Goal: Task Accomplishment & Management: Complete application form

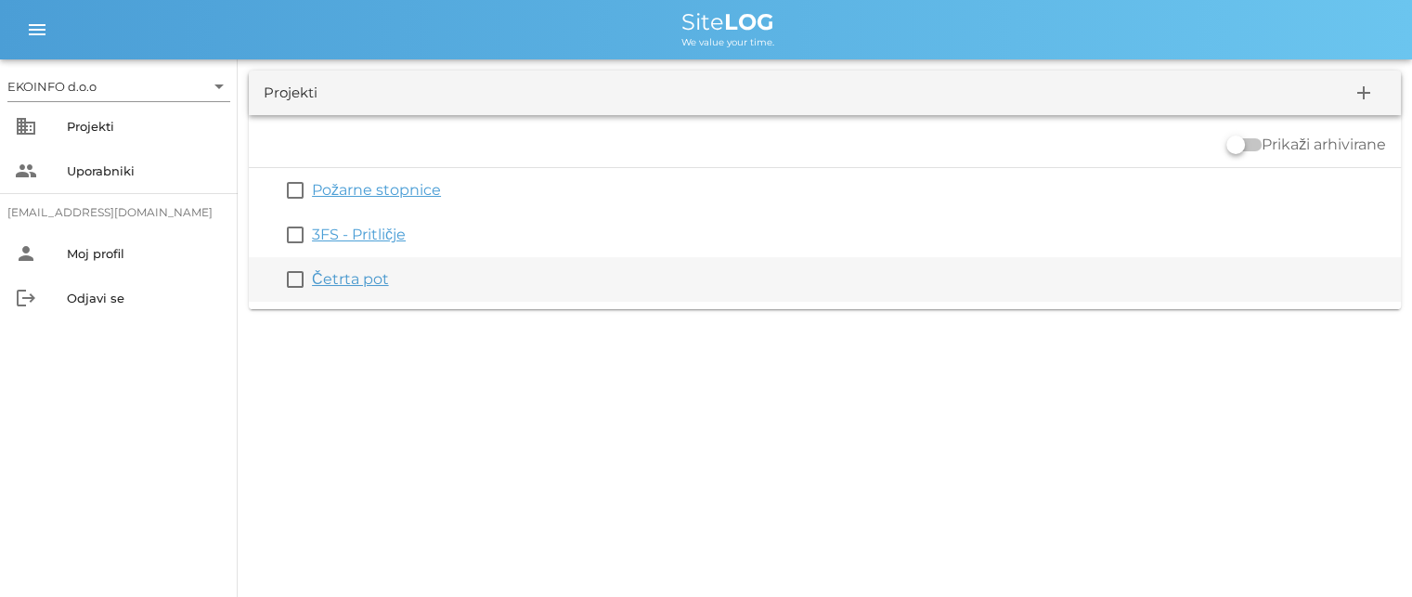
click at [347, 276] on link "Četrta pot" at bounding box center [350, 279] width 77 height 18
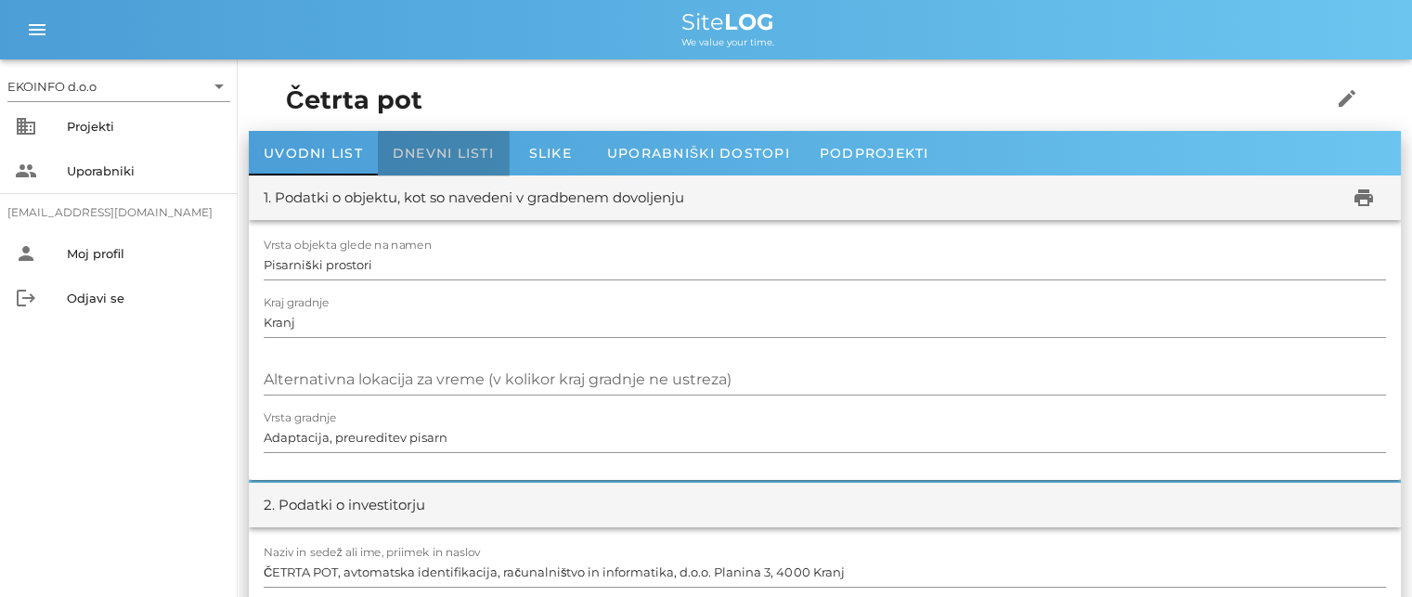
click at [433, 149] on span "Dnevni listi" at bounding box center [443, 153] width 101 height 17
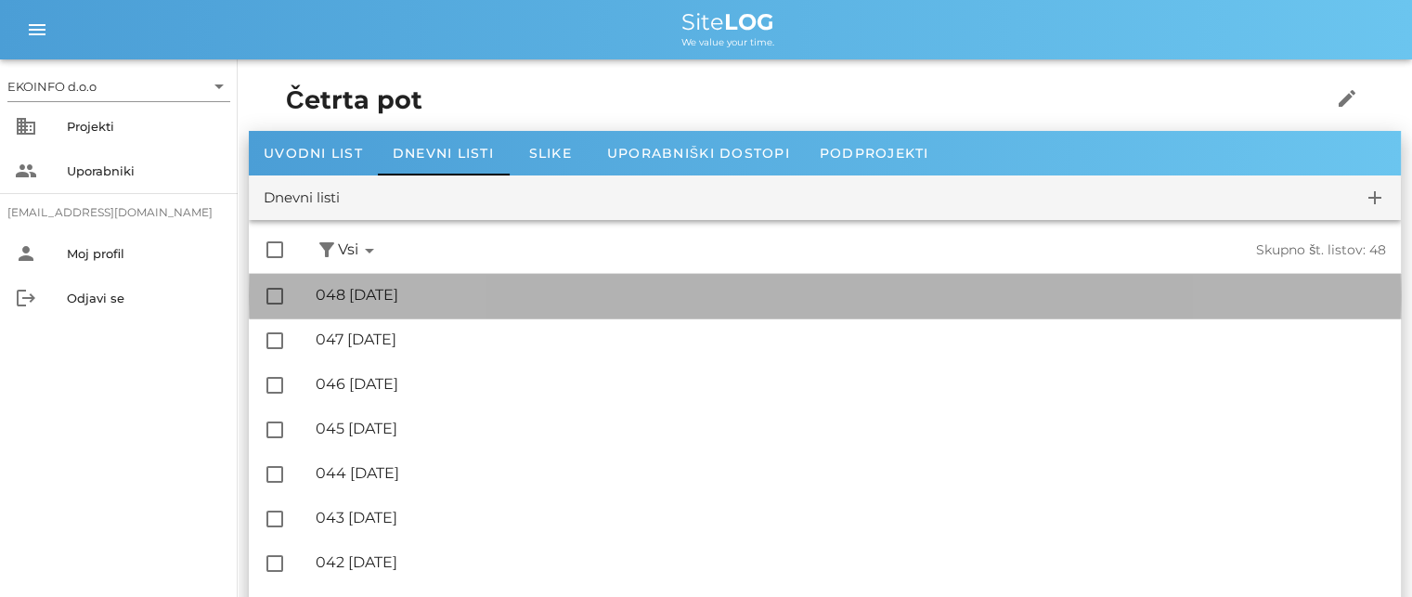
click at [402, 295] on div "🔏 048 [DATE]" at bounding box center [851, 295] width 1070 height 18
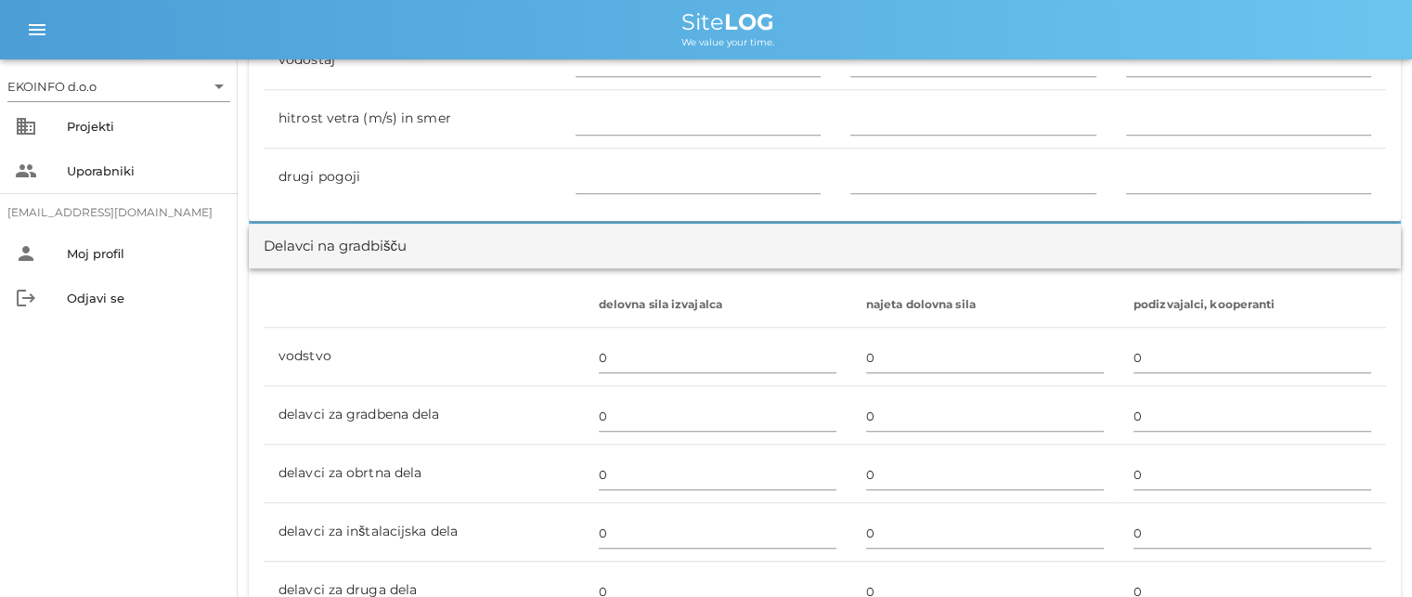
scroll to position [1021, 0]
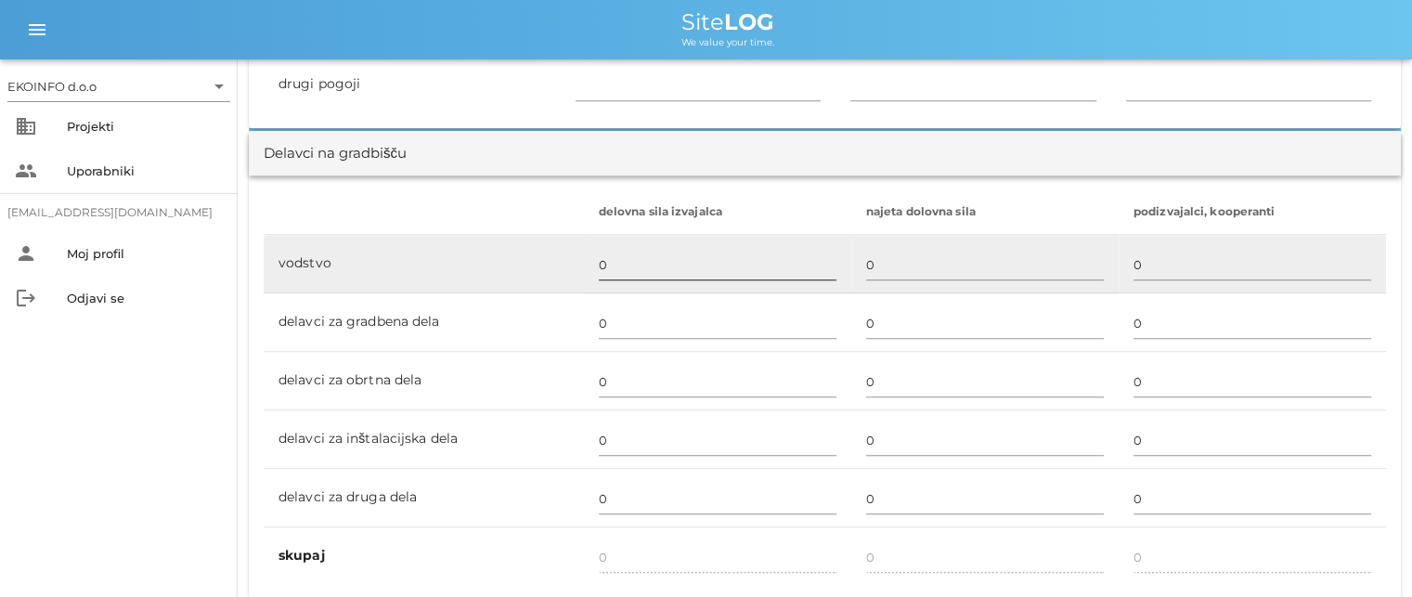
click at [604, 262] on input "0" at bounding box center [718, 265] width 238 height 30
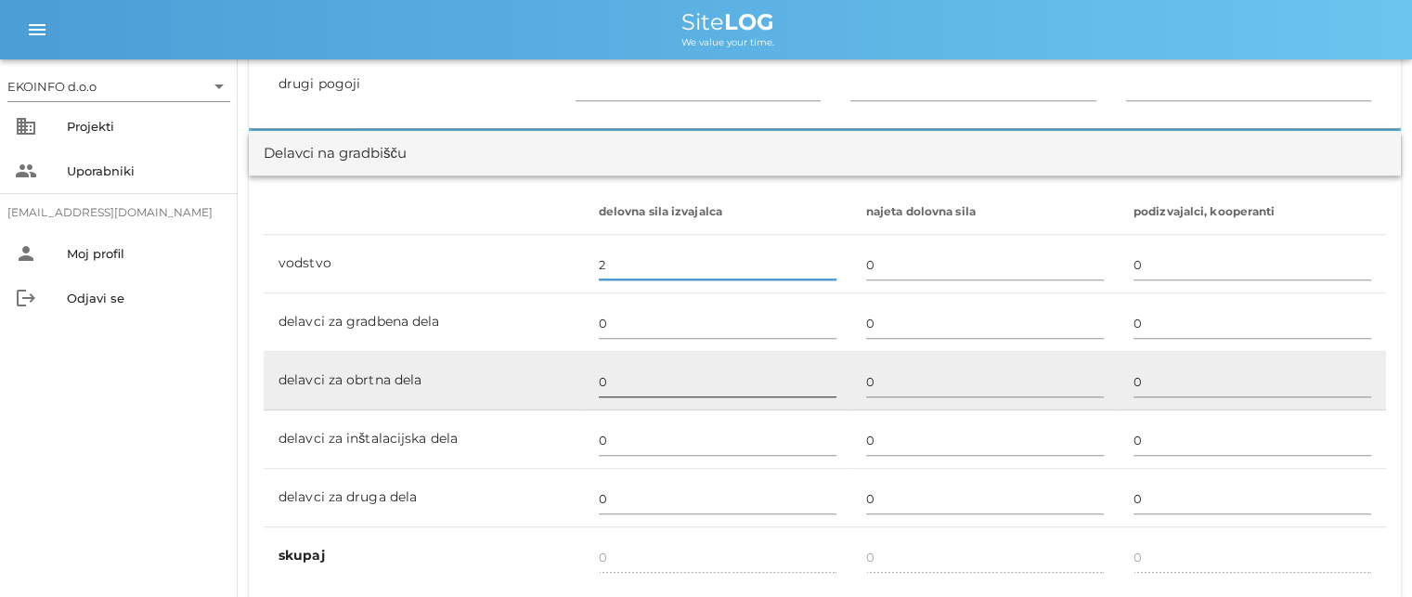
type input "2"
click at [605, 379] on input "0" at bounding box center [718, 382] width 238 height 30
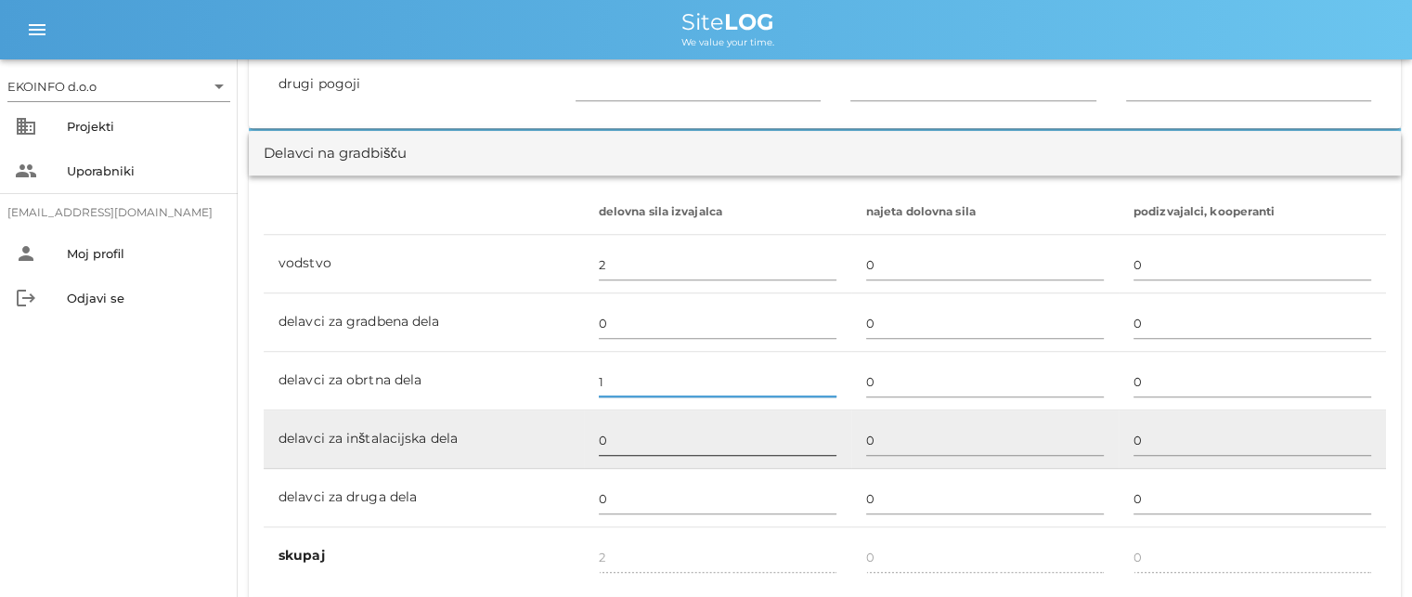
type input "1"
type input "3"
click at [606, 430] on input "0" at bounding box center [718, 440] width 238 height 30
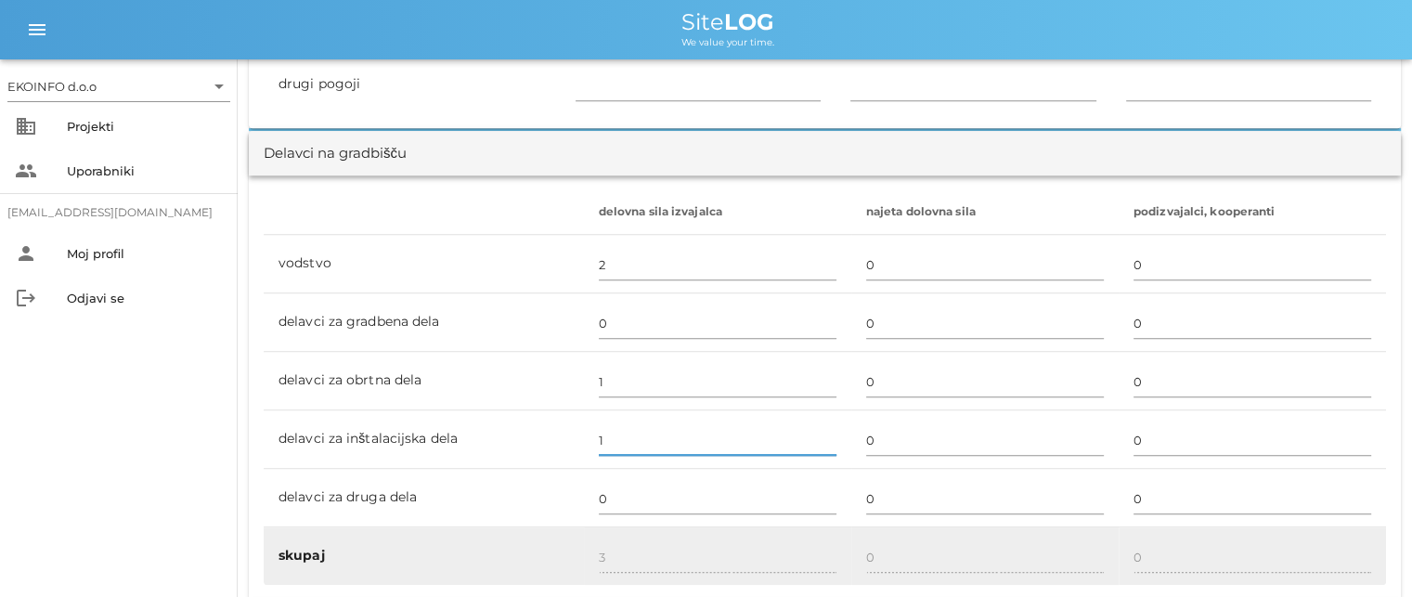
type input "1"
type input "4"
click at [613, 537] on div "4" at bounding box center [718, 558] width 238 height 54
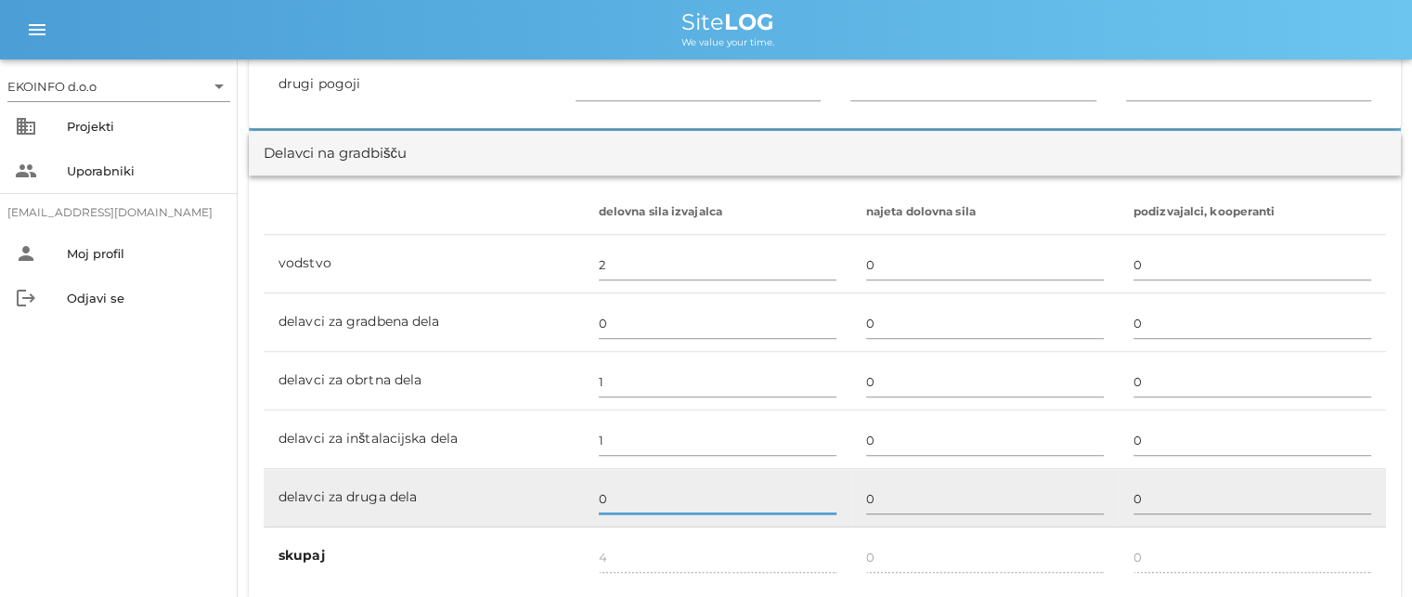
click at [603, 495] on input "0" at bounding box center [718, 499] width 238 height 30
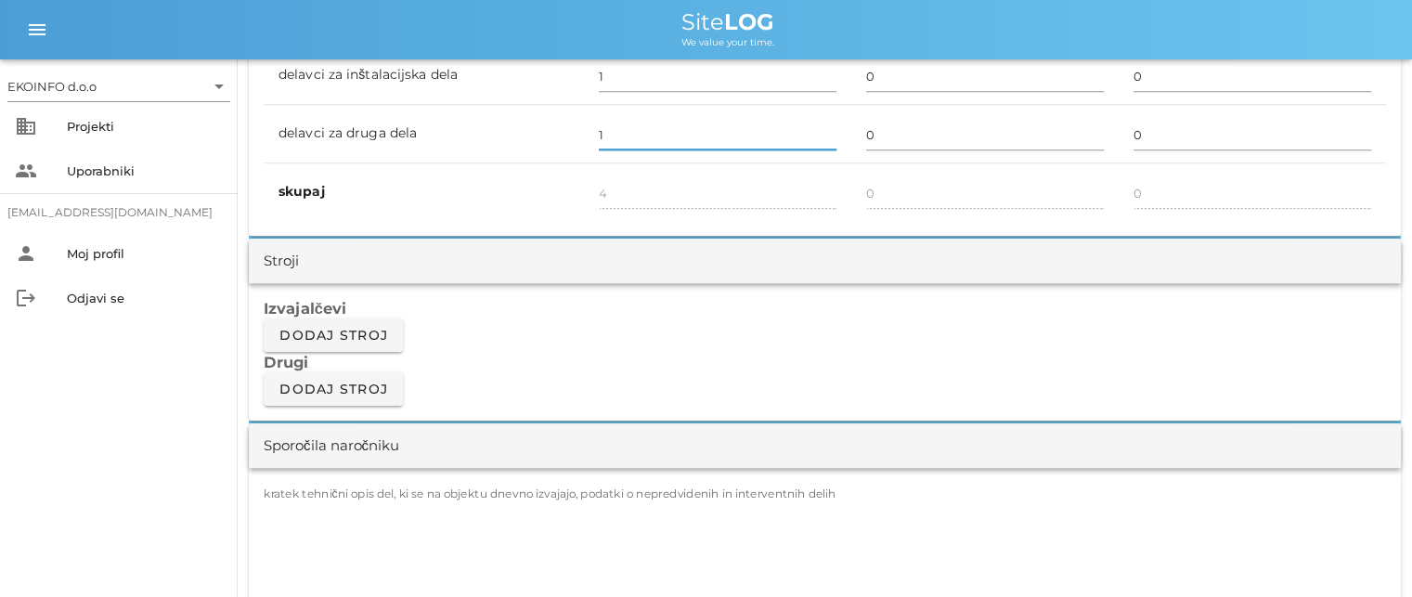
scroll to position [1392, 0]
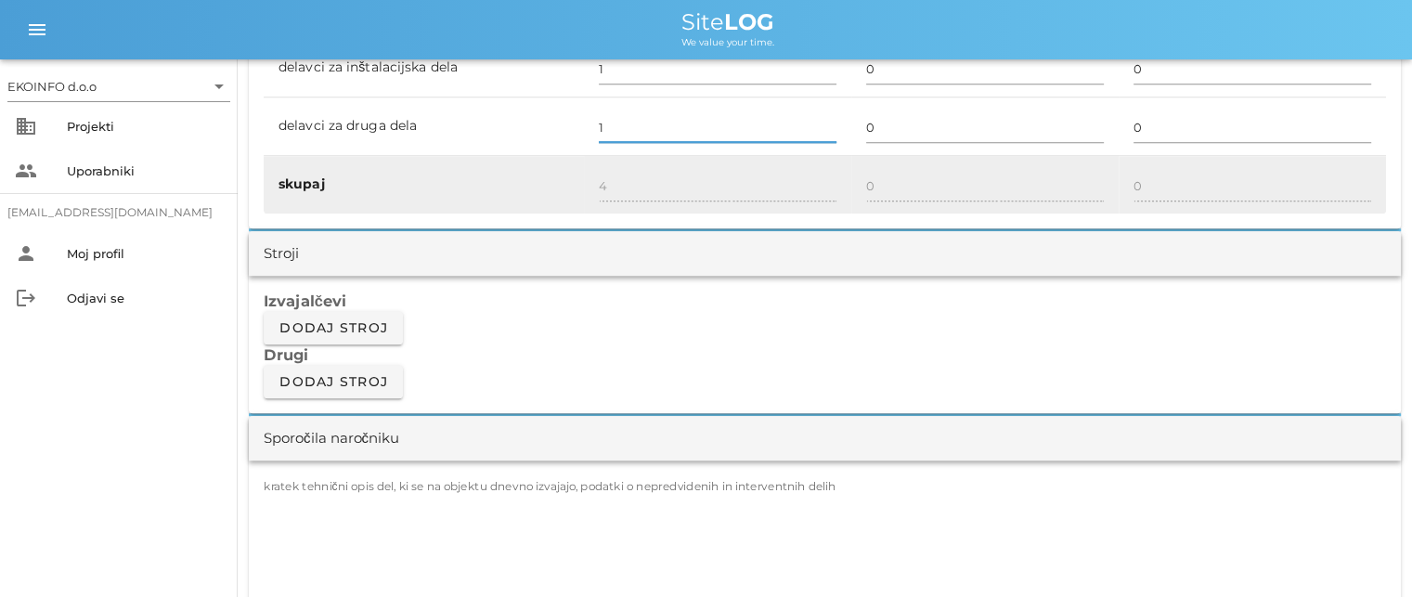
type input "1"
type input "5"
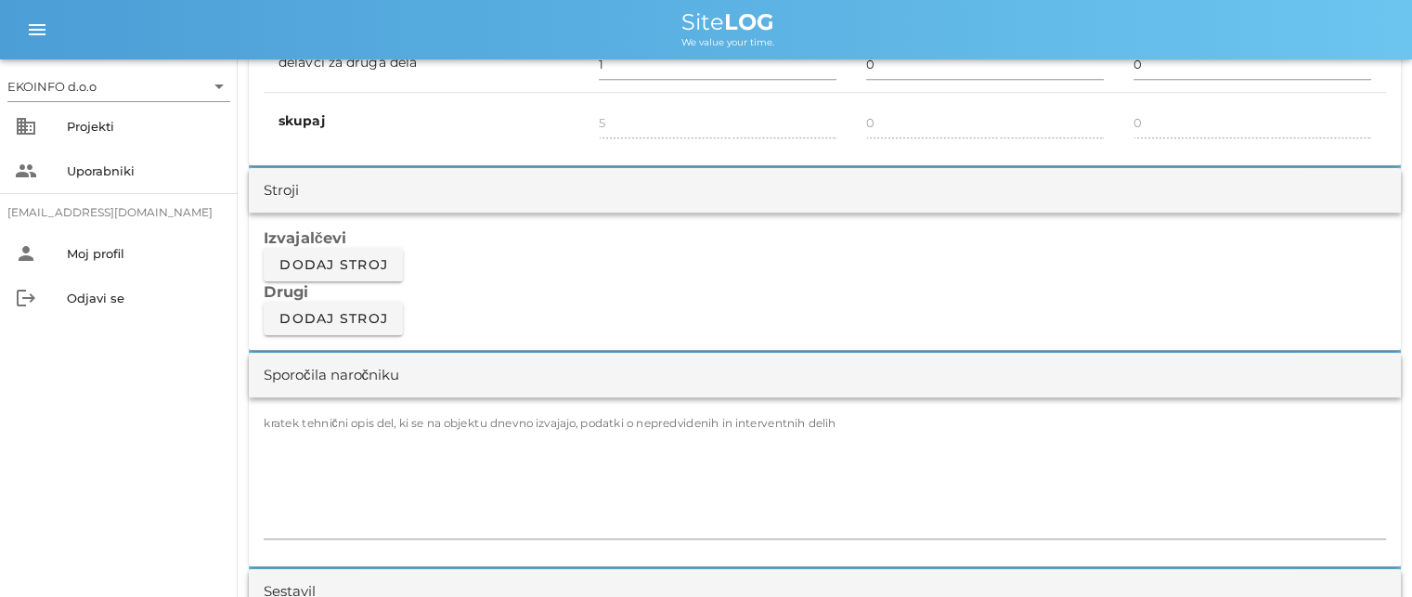
scroll to position [1485, 0]
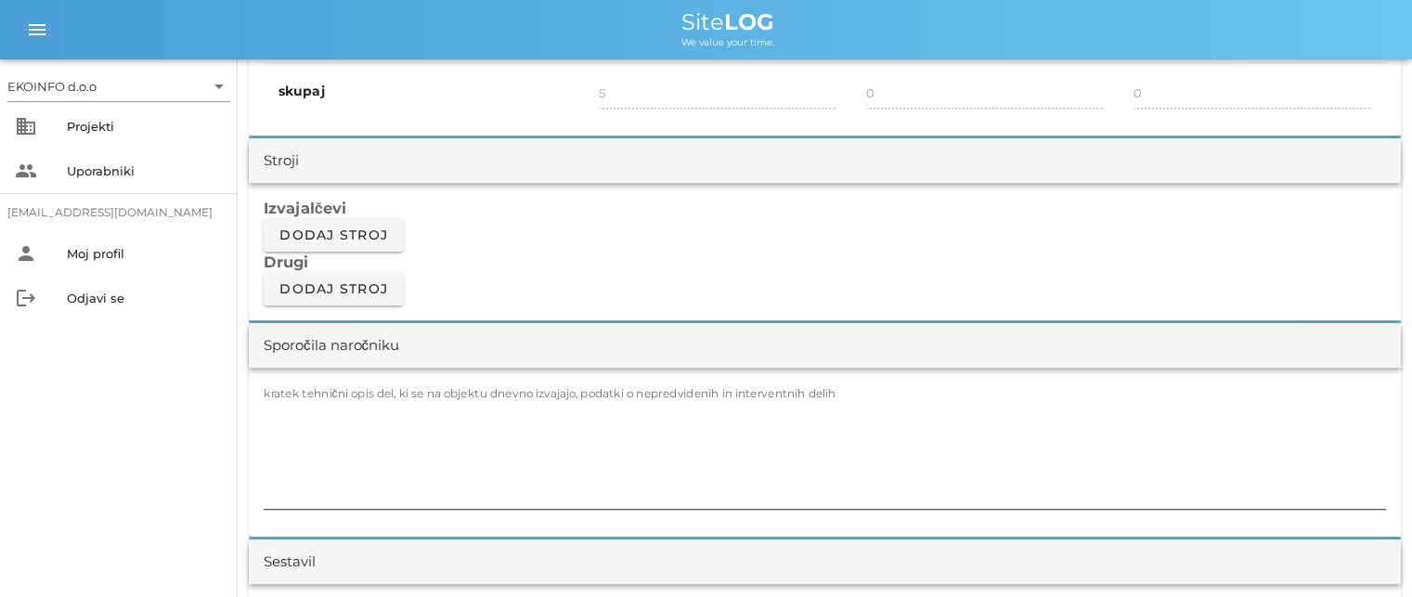
click at [276, 405] on textarea "kratek tehnični opis del, ki se na objektu dnevno izvajajo, podatki o nepredvid…" at bounding box center [825, 452] width 1122 height 111
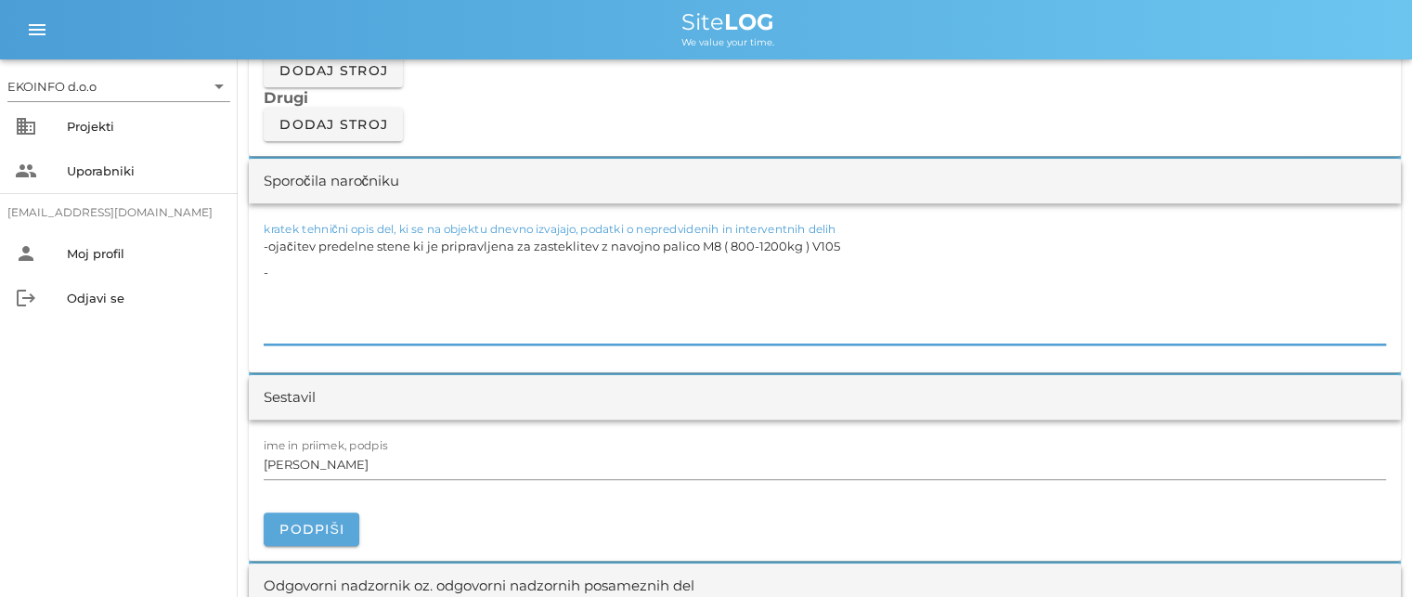
scroll to position [1671, 0]
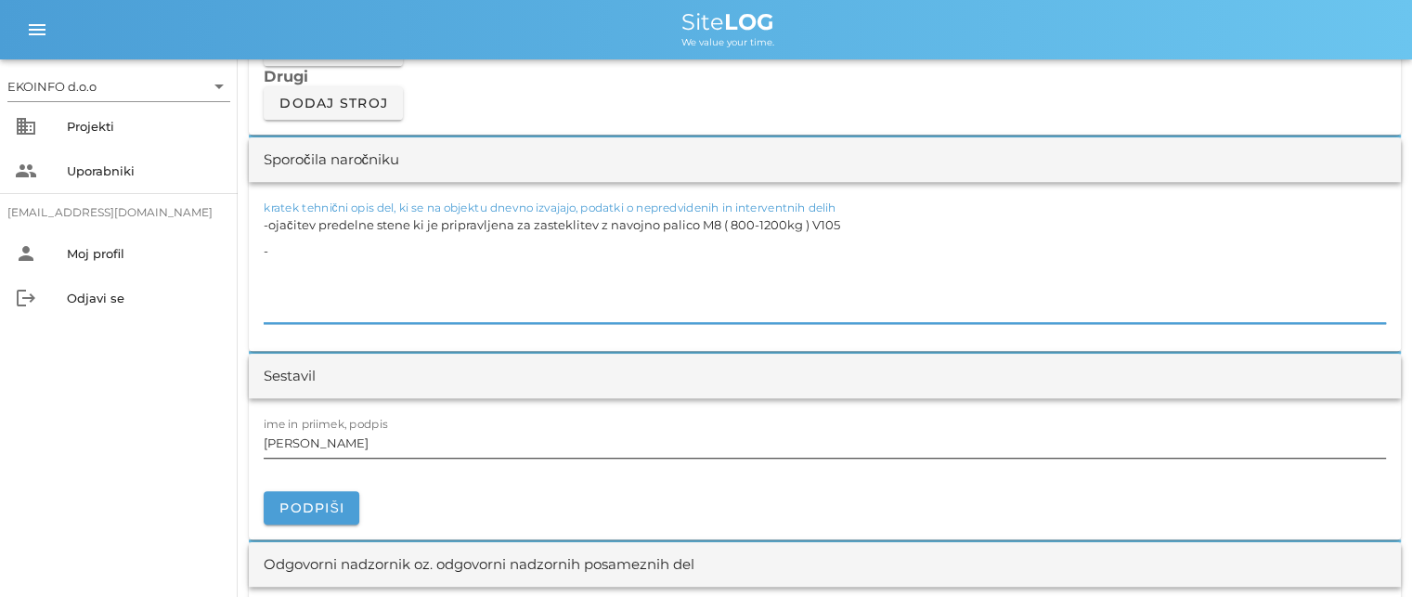
type textarea "-ojačitev predelne stene ki je pripravljena za zasteklitev z navojno palico M8 …"
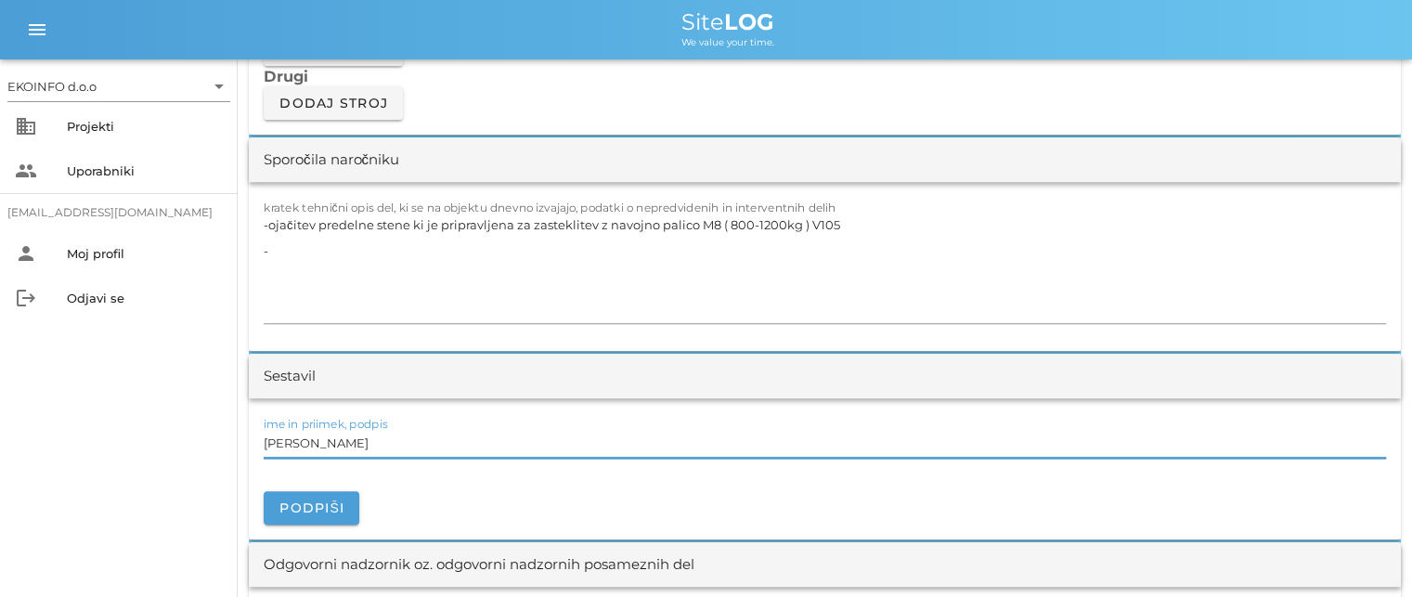
click at [348, 446] on input "[PERSON_NAME]" at bounding box center [825, 443] width 1122 height 30
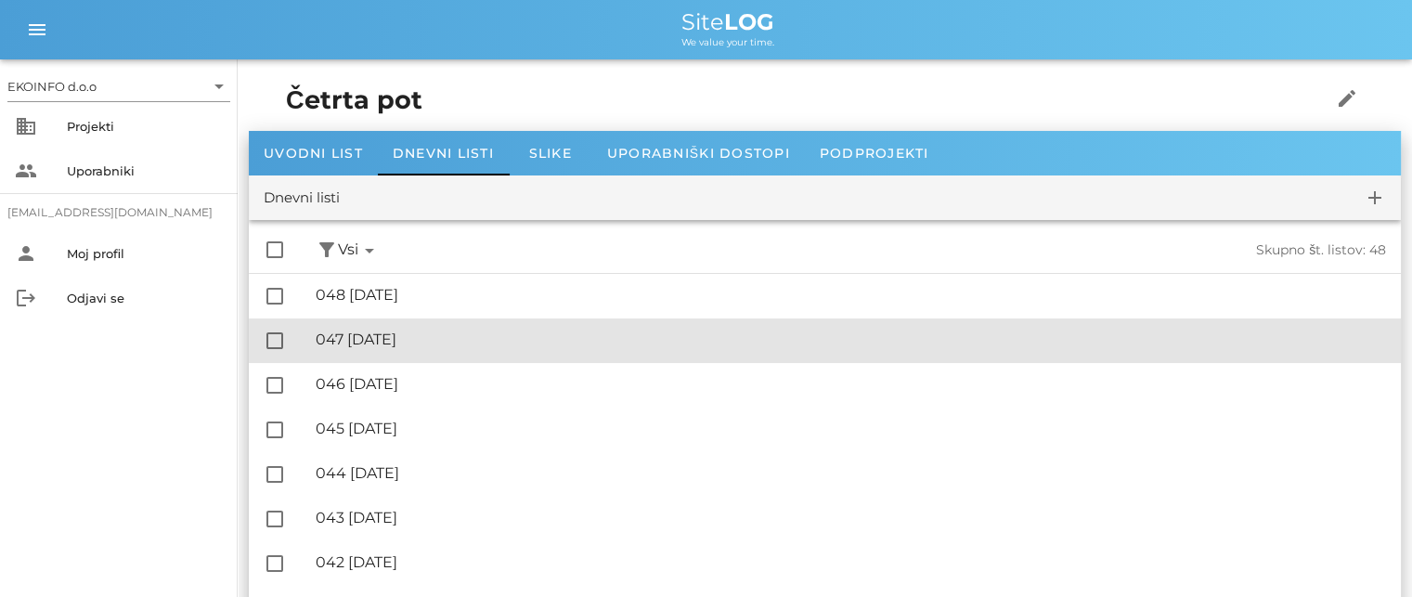
click at [396, 336] on div "🔏 047 [DATE]" at bounding box center [851, 339] width 1070 height 18
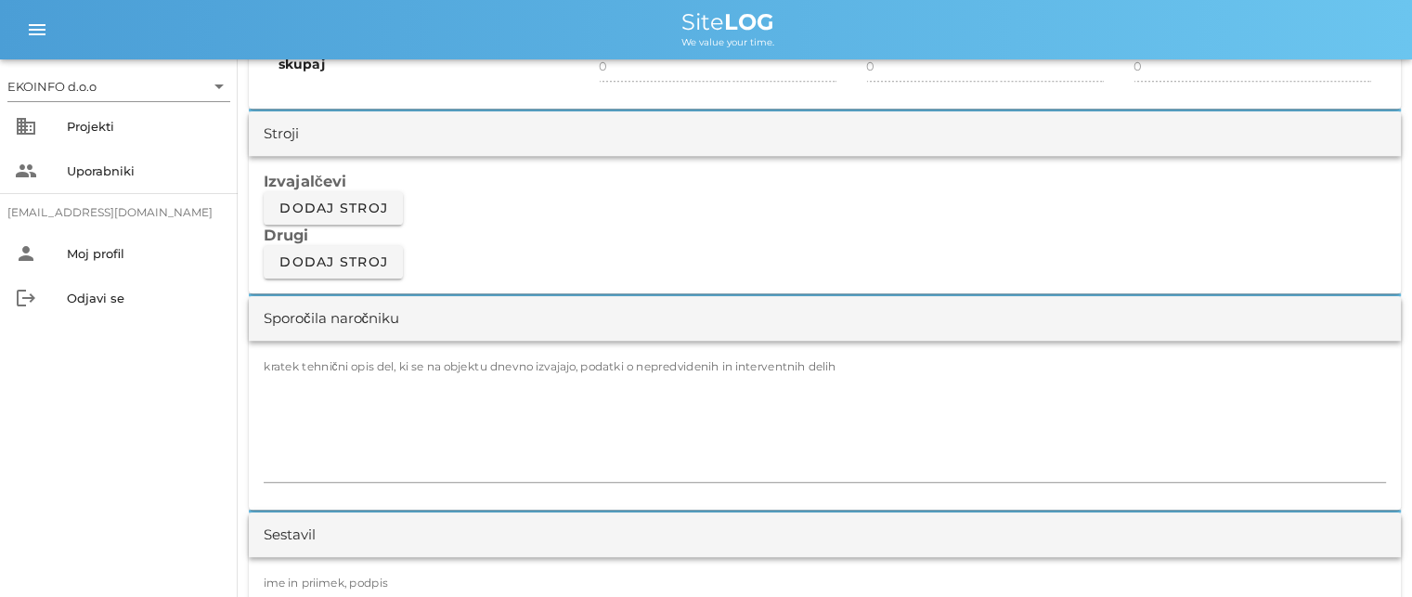
scroll to position [1485, 0]
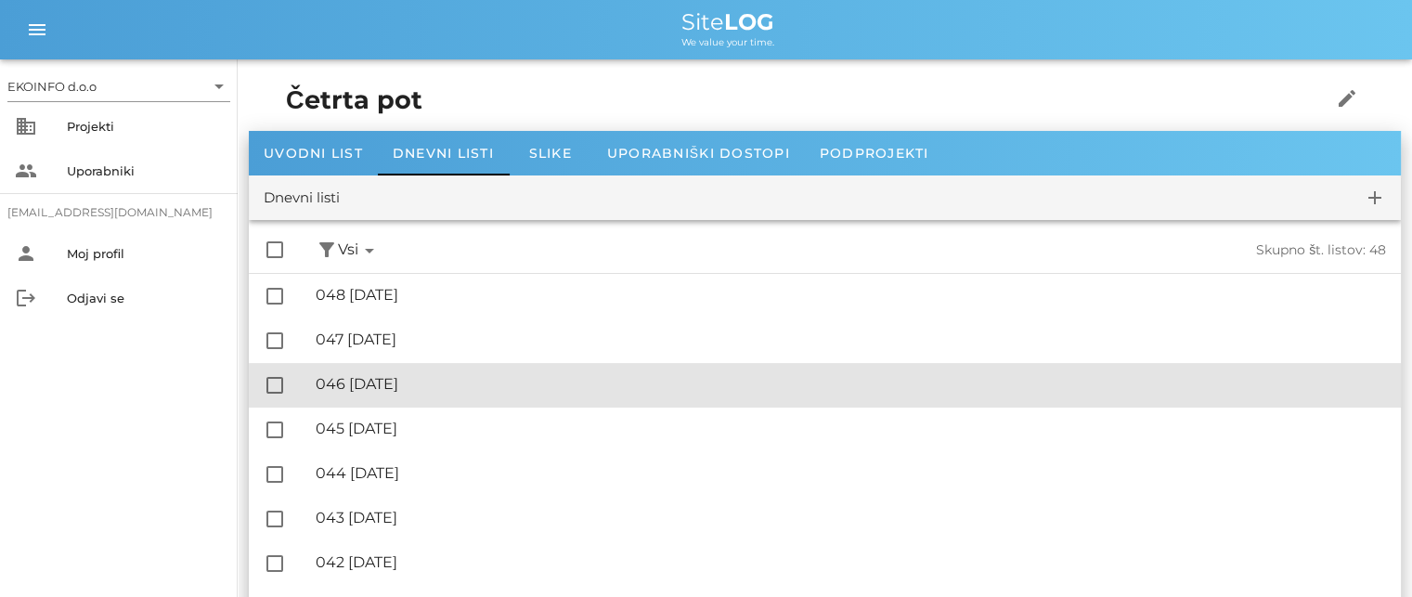
click at [397, 385] on div "🔏 046 [DATE]" at bounding box center [851, 384] width 1070 height 18
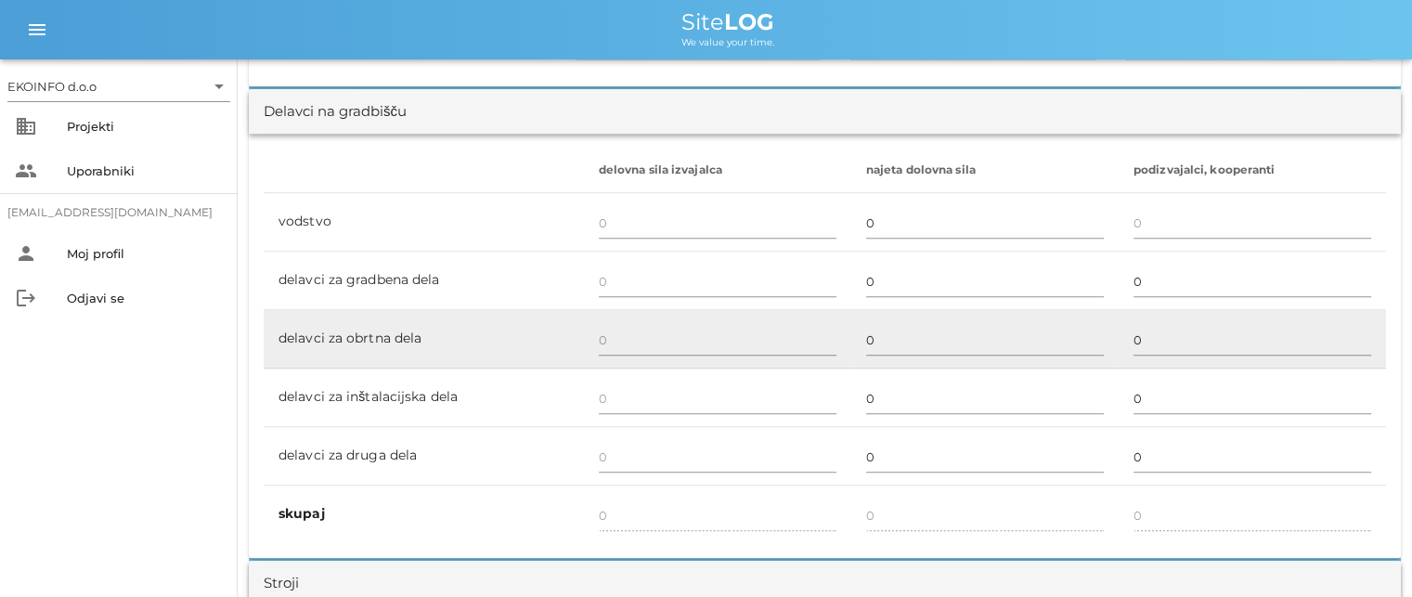
scroll to position [1021, 0]
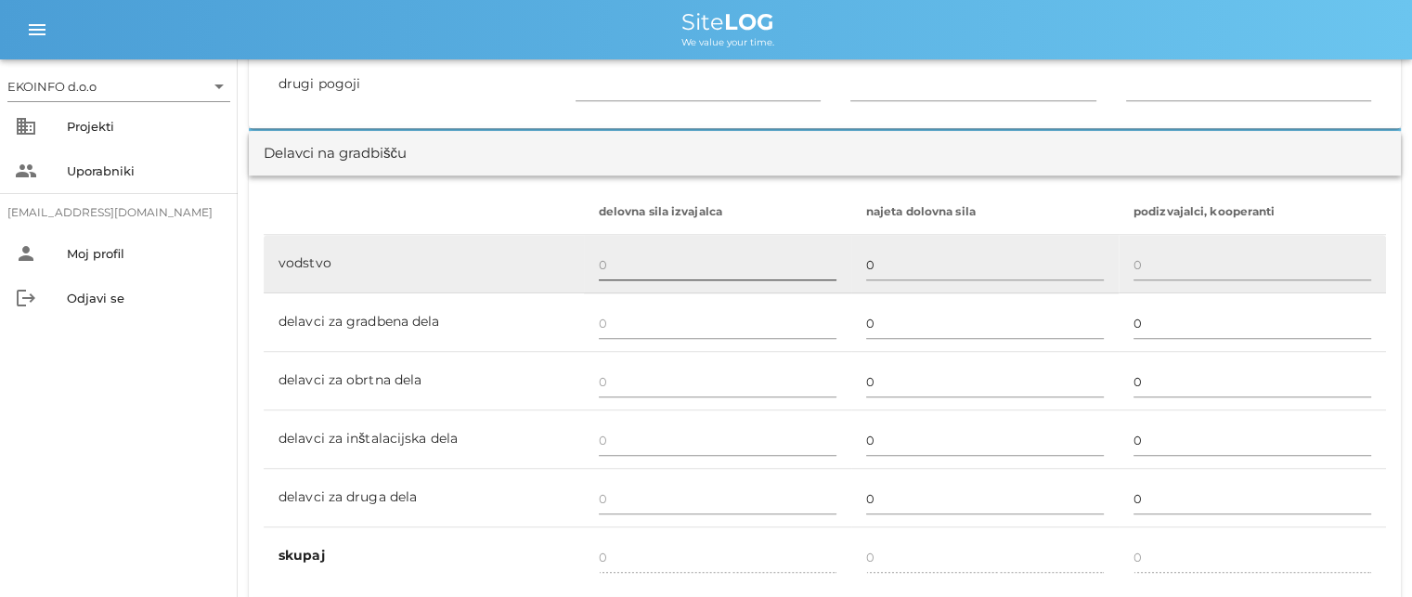
click at [603, 255] on input "text" at bounding box center [718, 265] width 238 height 30
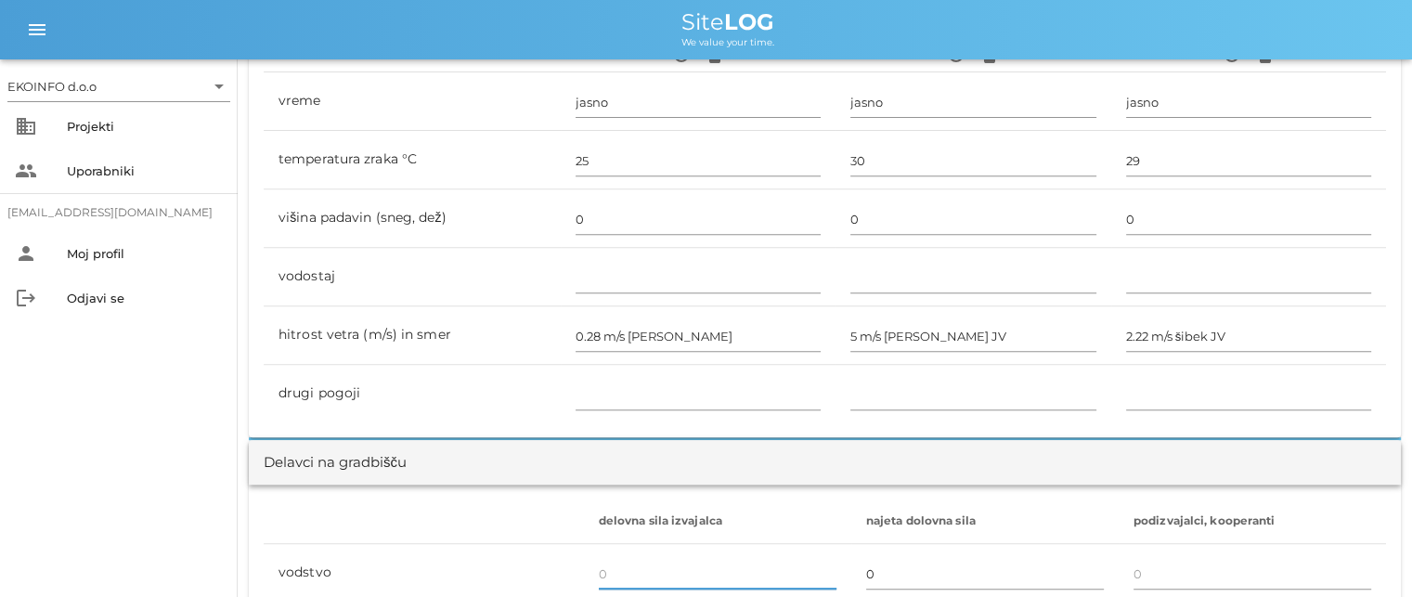
scroll to position [835, 0]
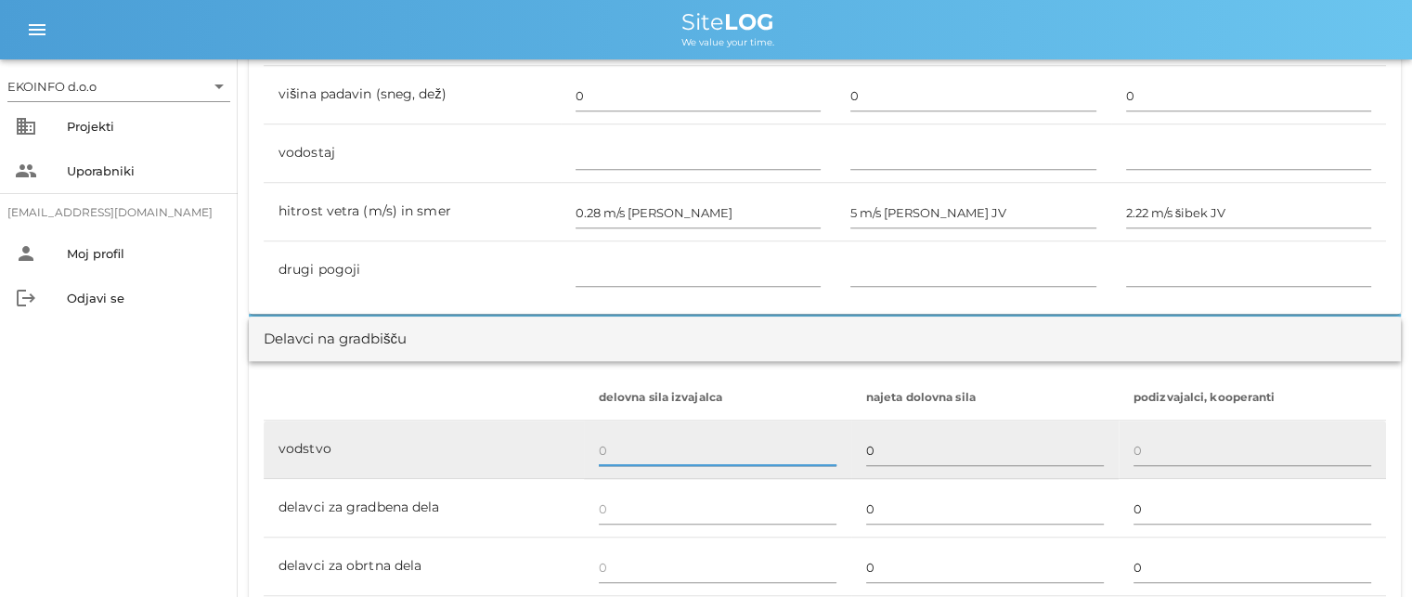
click at [603, 452] on input "text" at bounding box center [718, 450] width 238 height 30
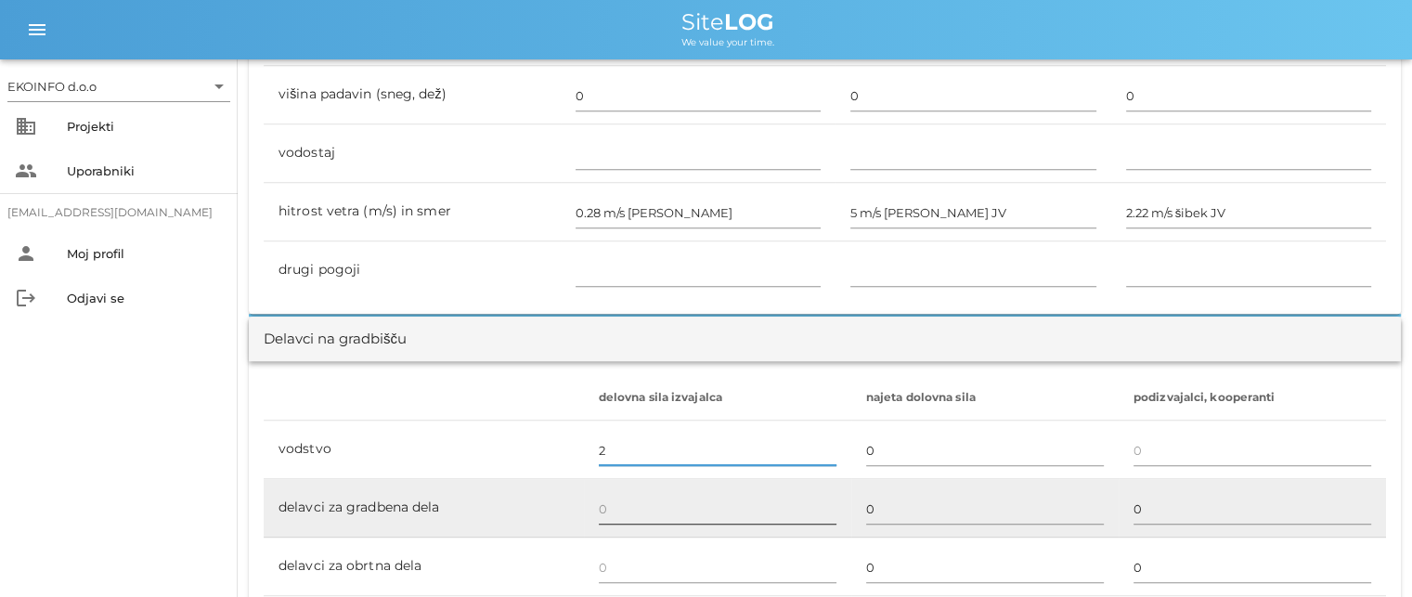
scroll to position [1021, 0]
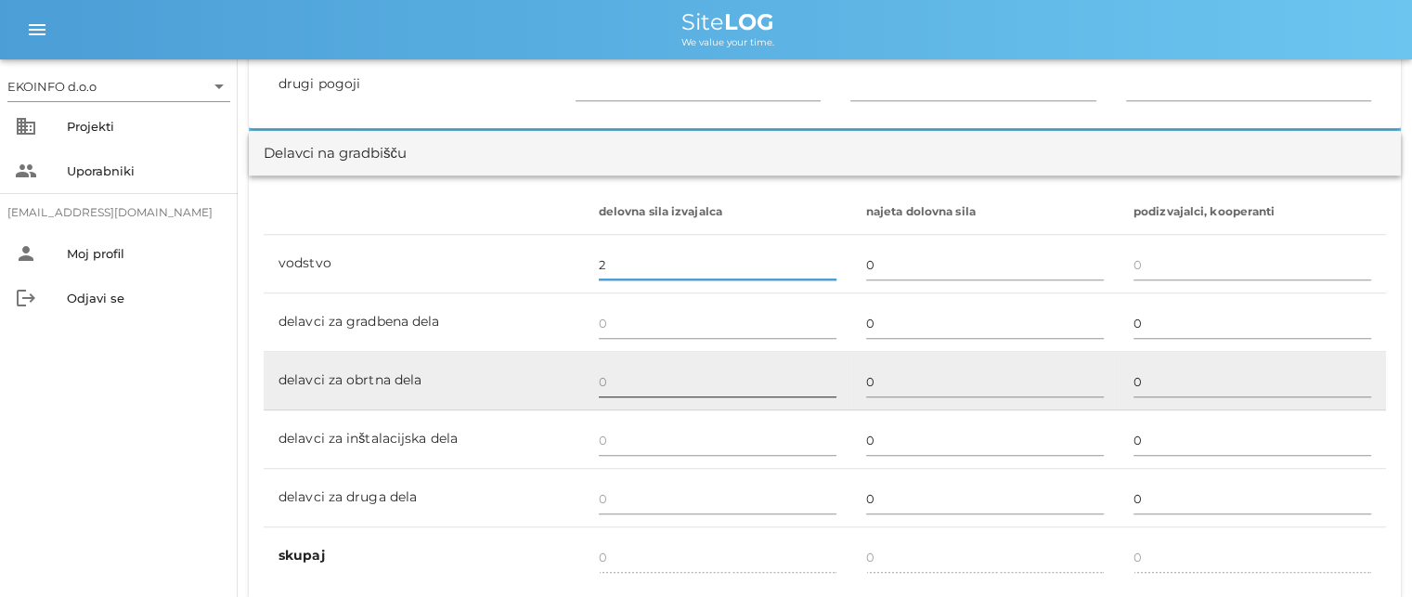
type input "2"
click at [605, 381] on input "text" at bounding box center [718, 382] width 238 height 30
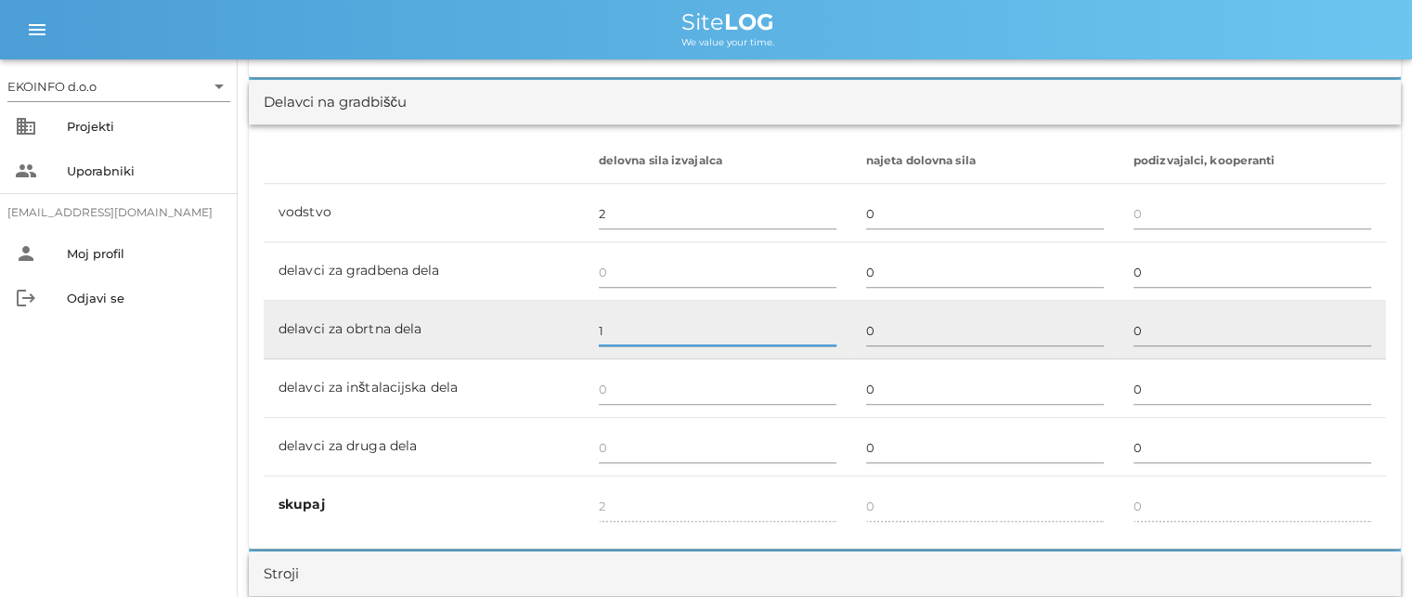
scroll to position [1114, 0]
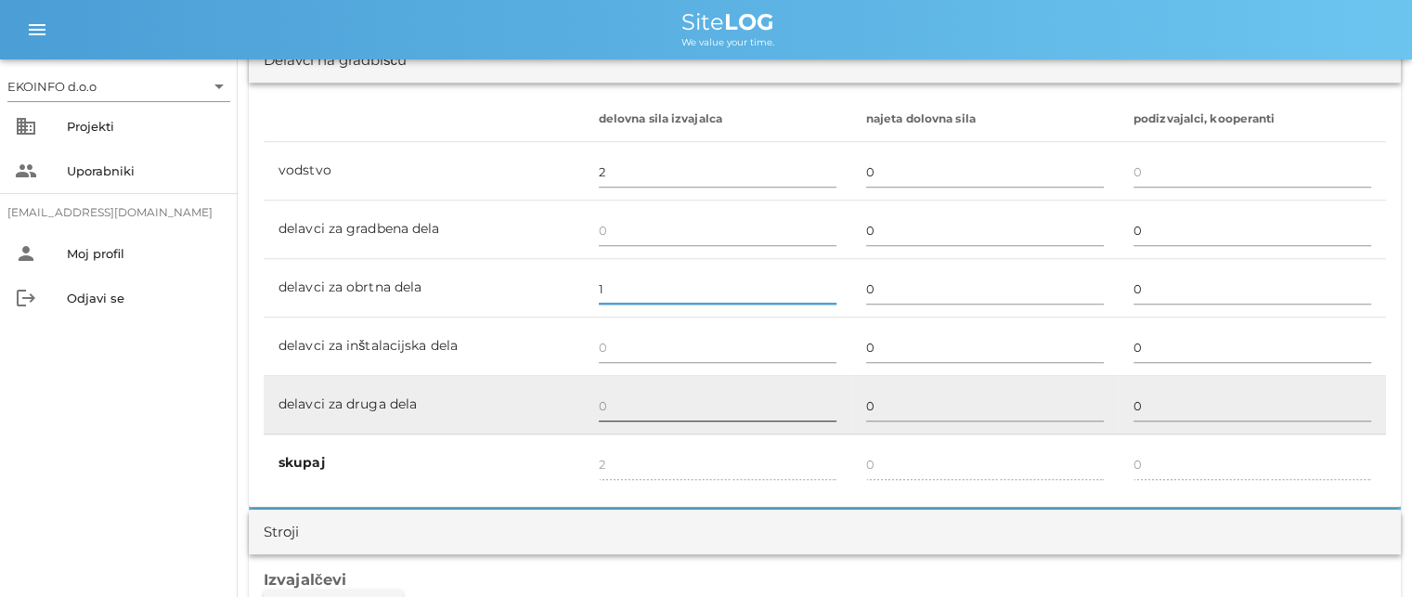
type input "1"
type input "3"
click at [601, 406] on input "text" at bounding box center [718, 406] width 238 height 30
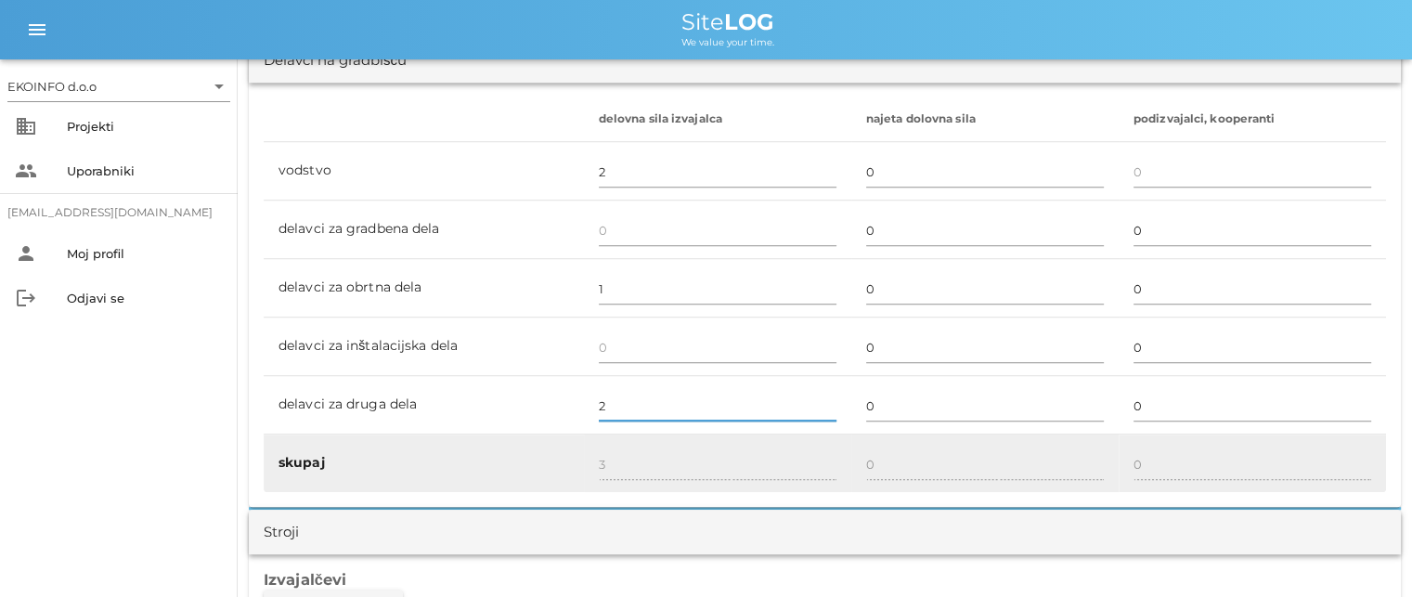
type input "2"
type input "5"
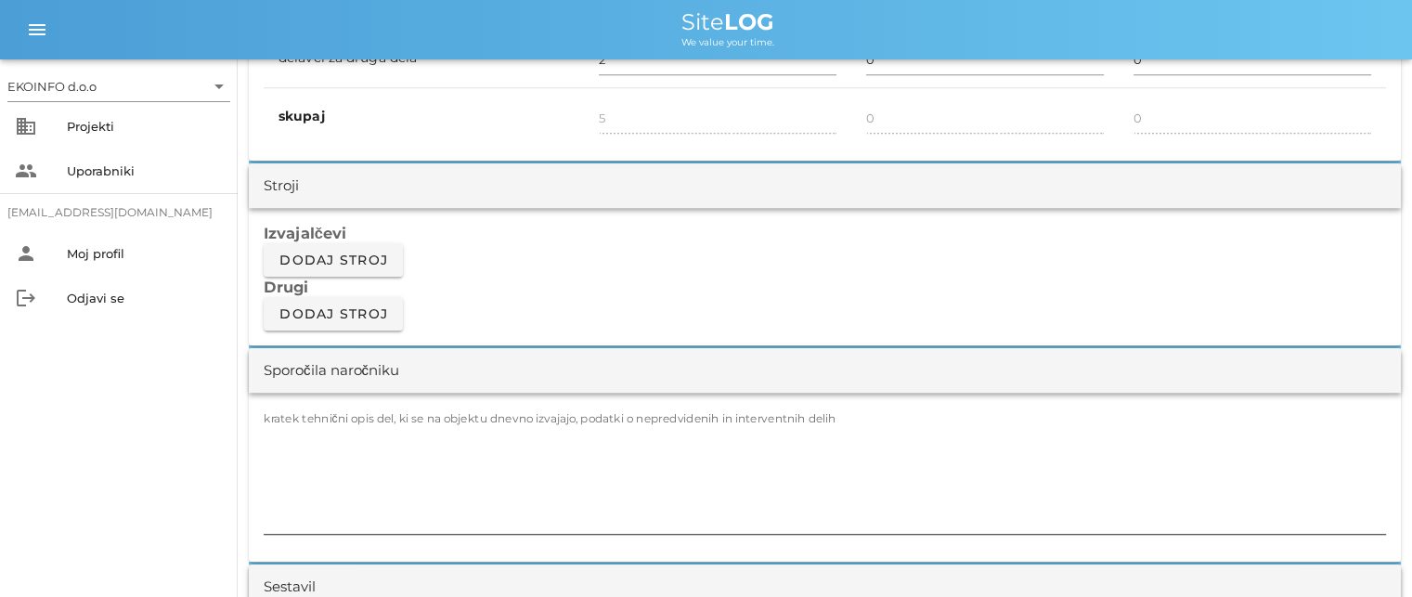
scroll to position [1485, 0]
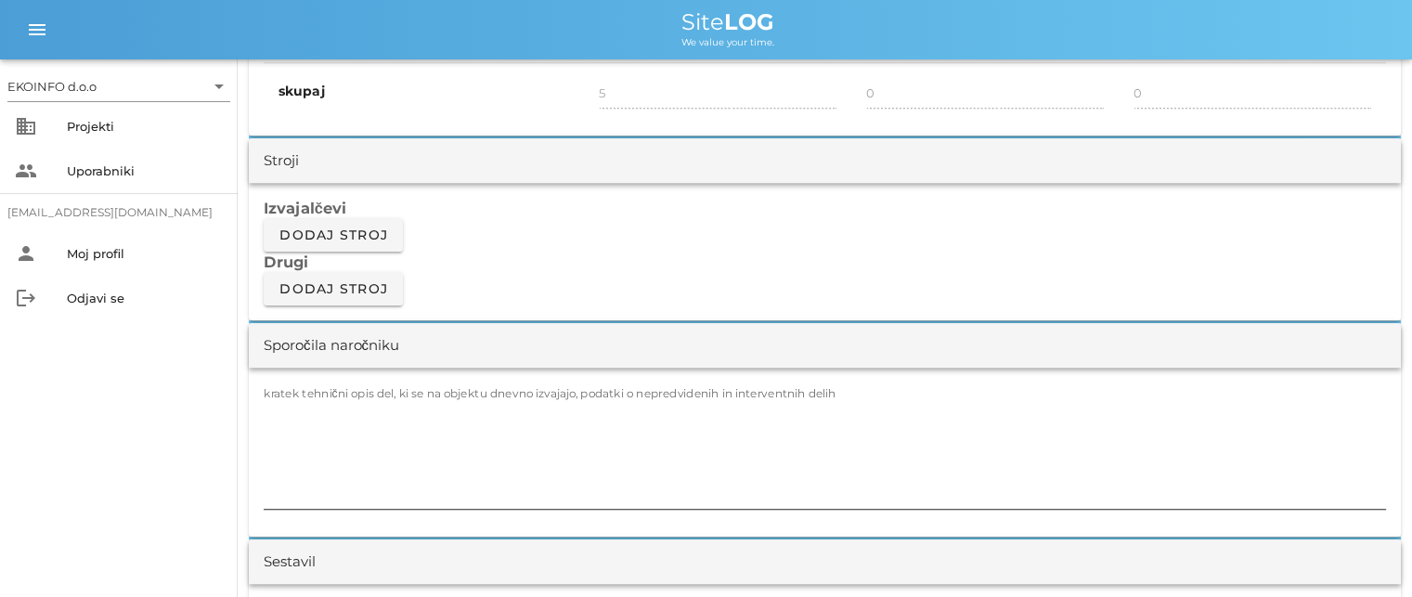
click at [271, 408] on textarea "kratek tehnični opis del, ki se na objektu dnevno izvajajo, podatki o nepredvid…" at bounding box center [825, 452] width 1122 height 111
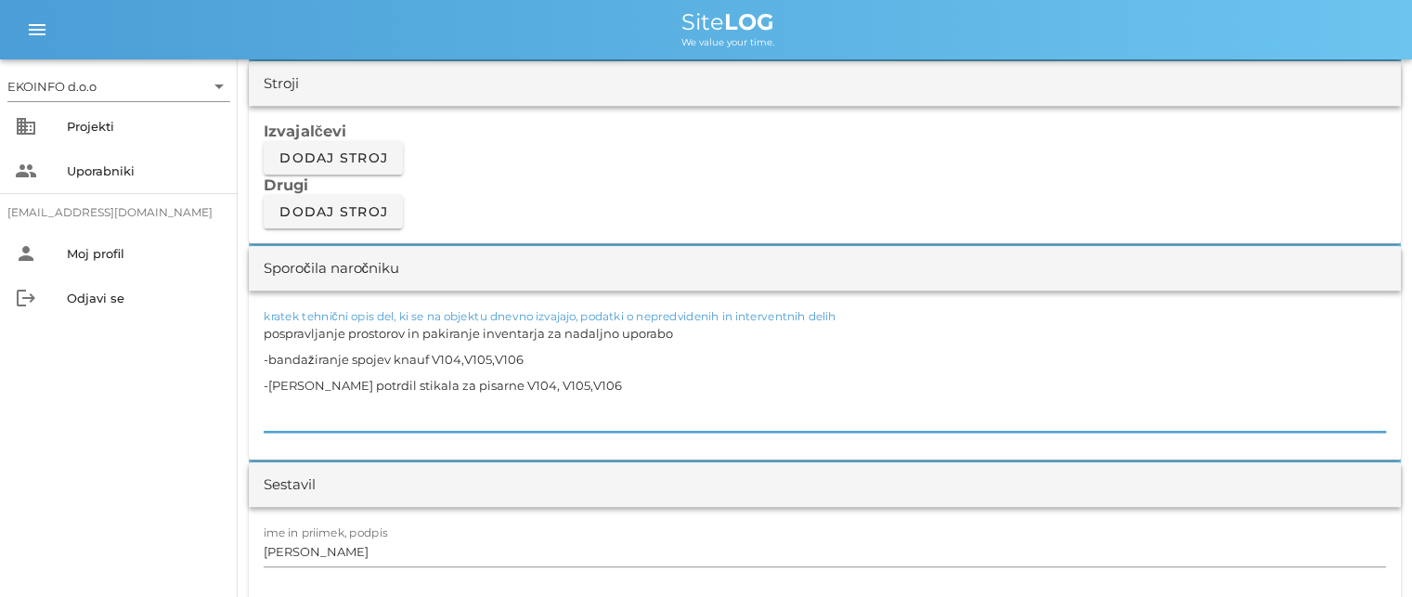
scroll to position [1671, 0]
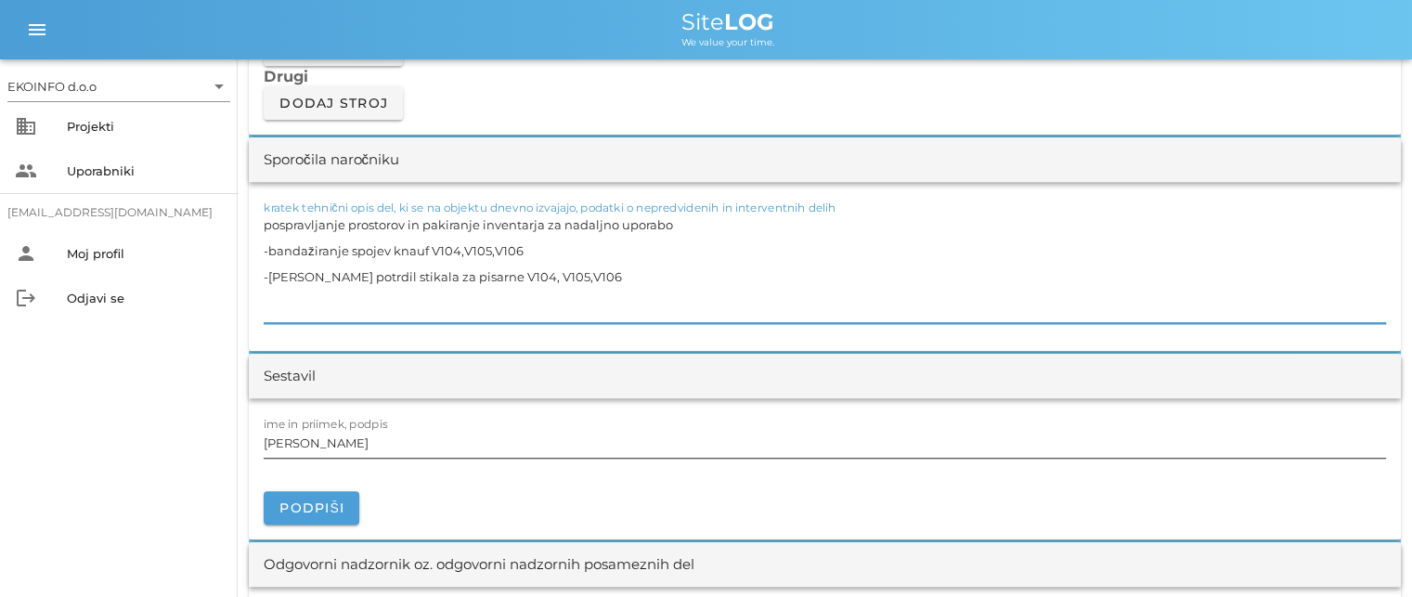
type textarea "pospravljanje prostorov in pakiranje inventarja za nadaljno uporabo -bandažiran…"
click at [350, 446] on input "[PERSON_NAME]" at bounding box center [825, 443] width 1122 height 30
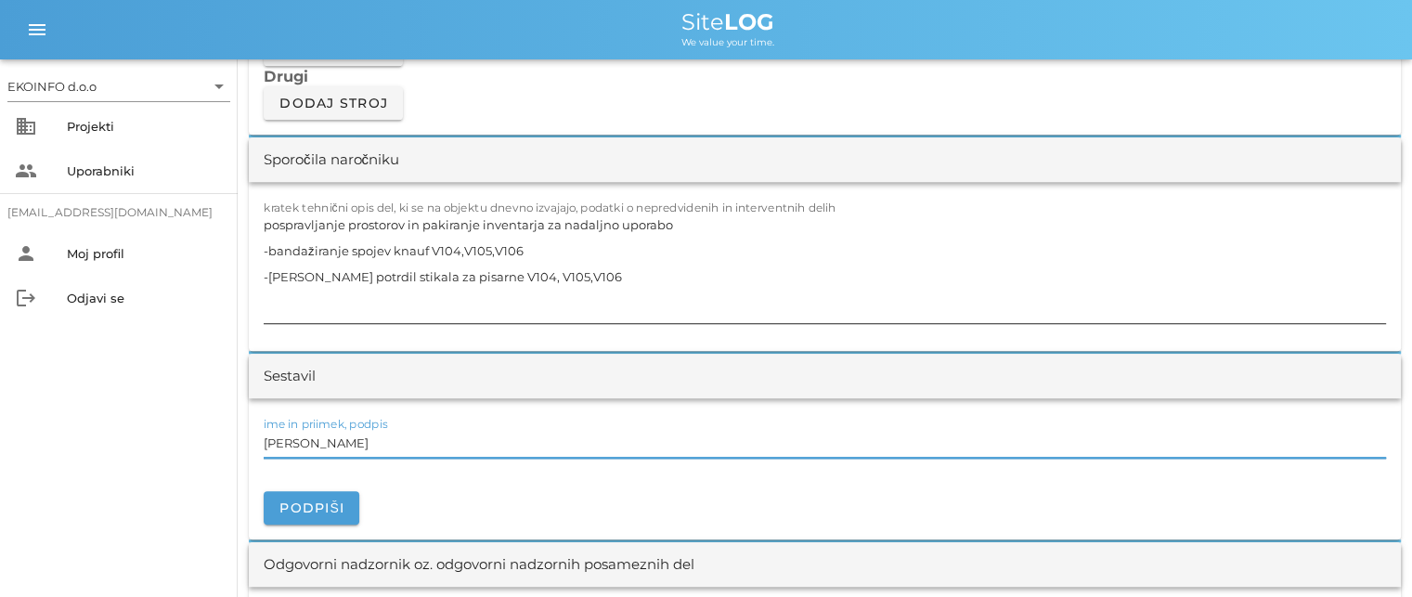
click at [373, 281] on textarea "pospravljanje prostorov in pakiranje inventarja za nadaljno uporabo -bandažiran…" at bounding box center [825, 267] width 1122 height 111
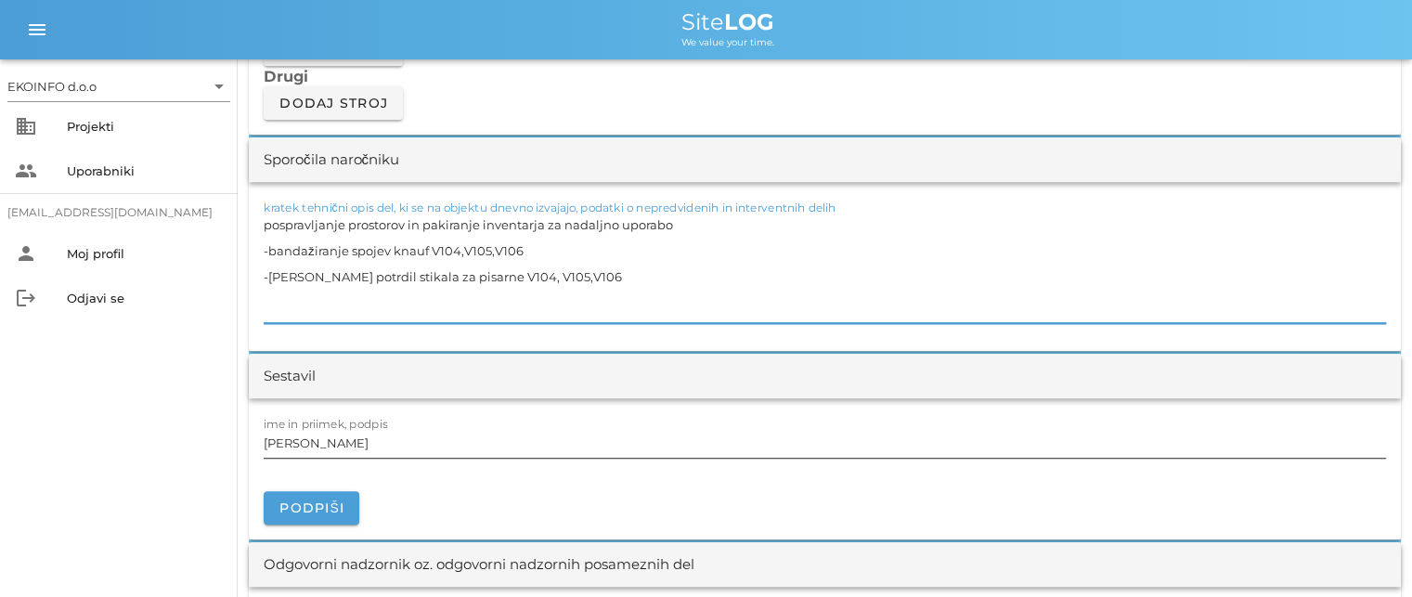
click at [348, 446] on input "[PERSON_NAME]" at bounding box center [825, 443] width 1122 height 30
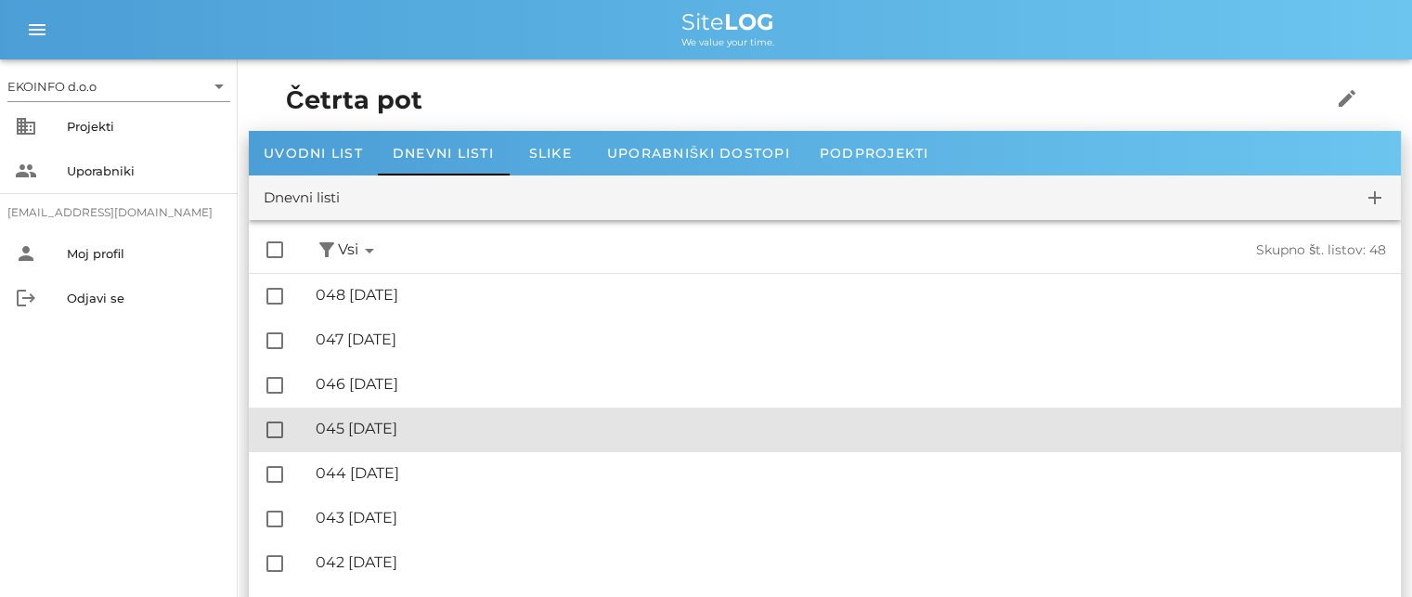
click at [427, 425] on div "🔏 045 [DATE]" at bounding box center [851, 429] width 1070 height 18
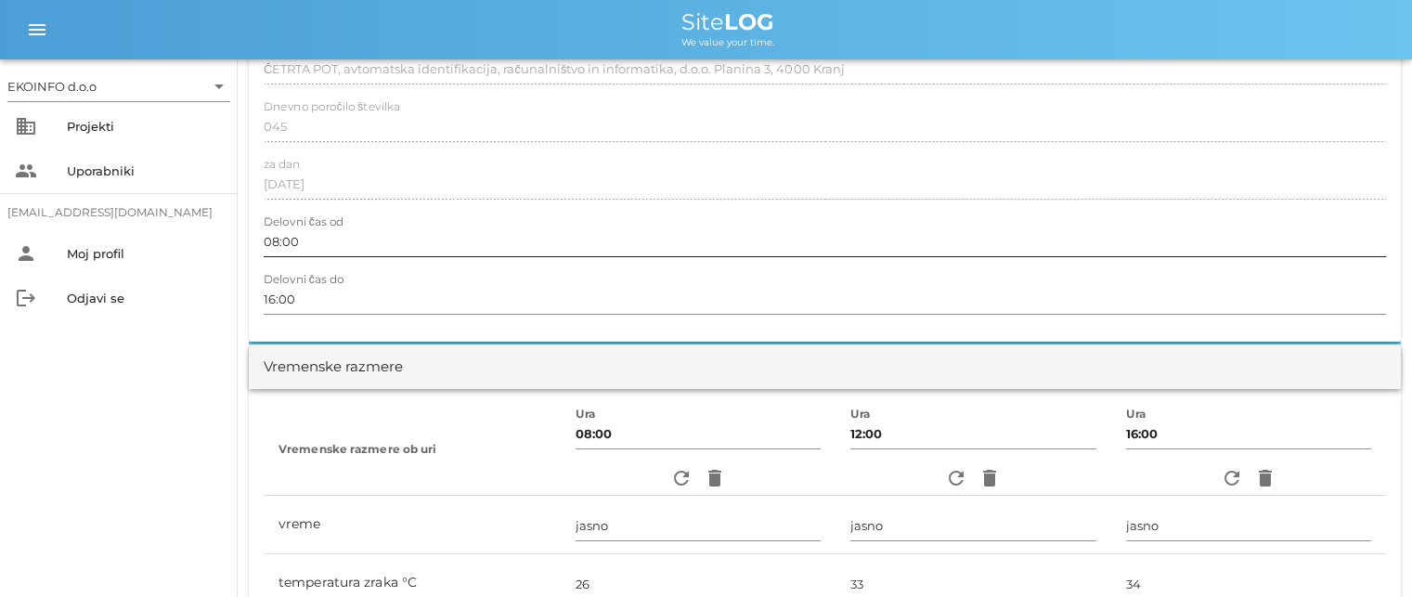
scroll to position [186, 0]
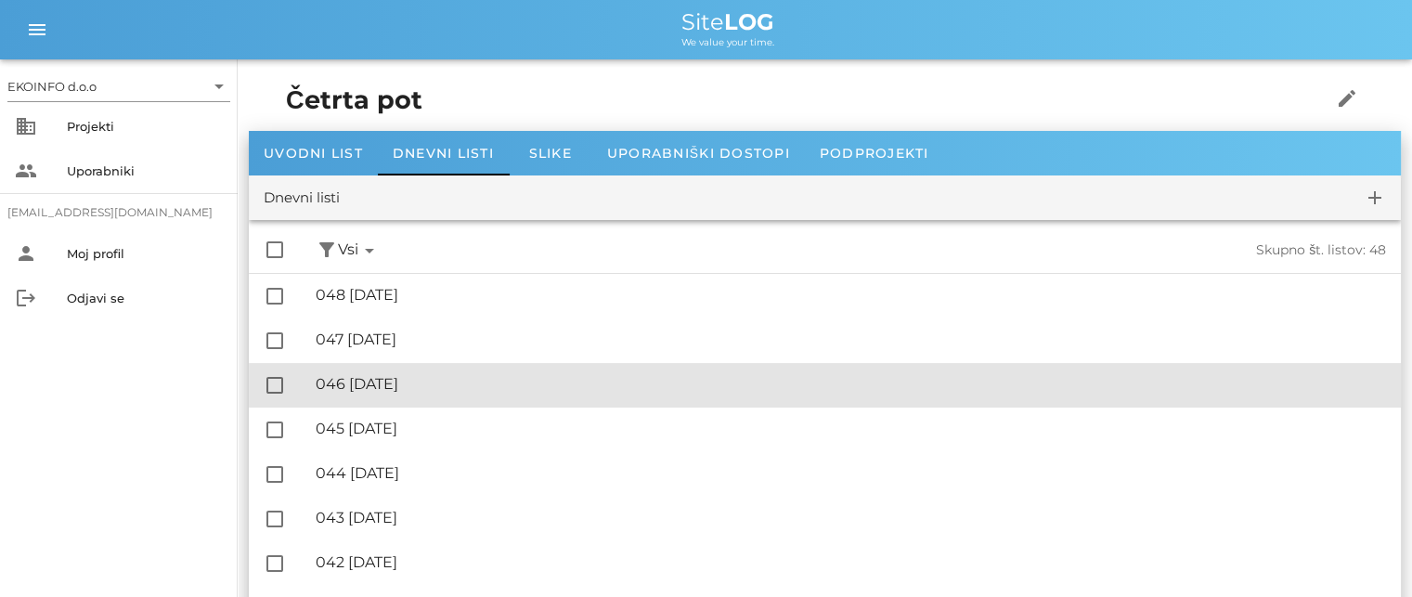
click at [400, 383] on div "🔏 046 [DATE]" at bounding box center [851, 384] width 1070 height 18
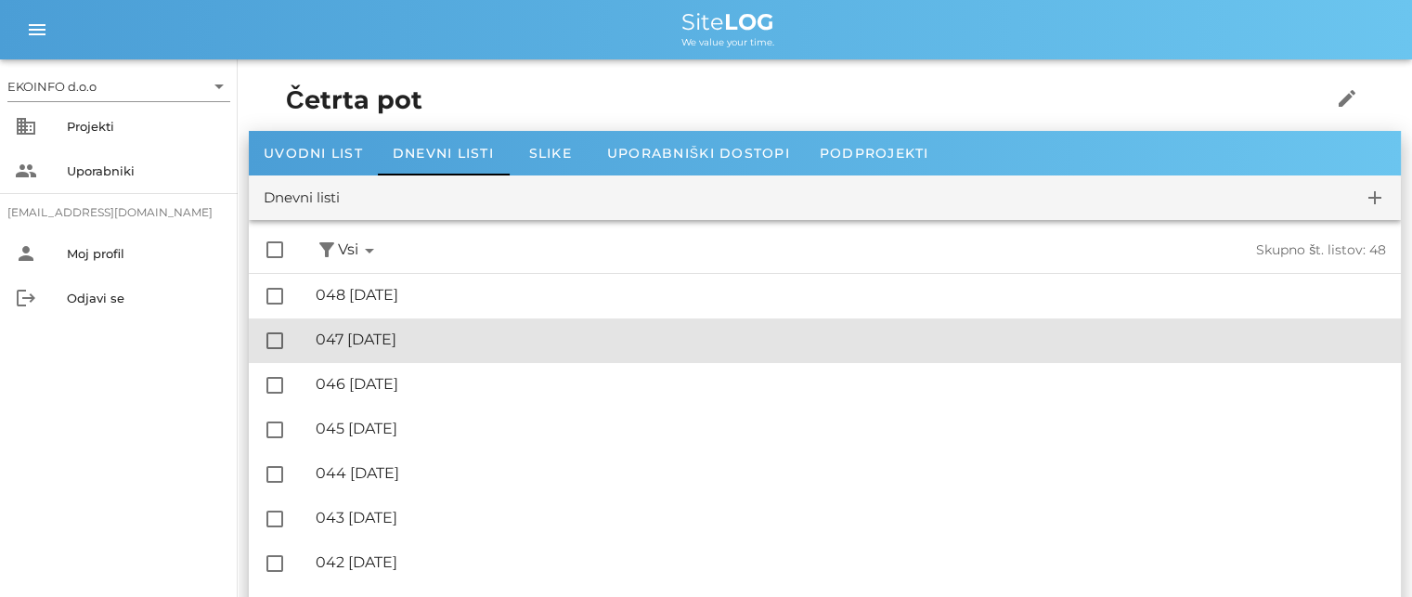
click at [414, 337] on div "🔏 047 [DATE]" at bounding box center [851, 339] width 1070 height 18
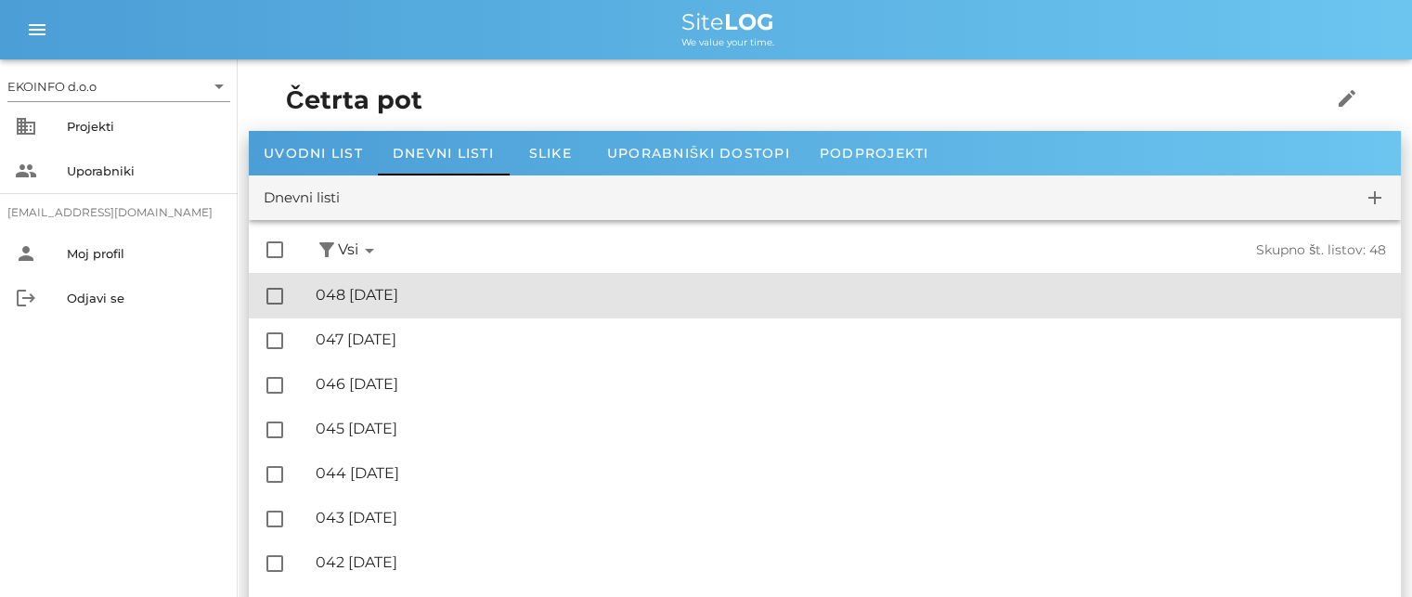
click at [397, 295] on div "🔏 048 [DATE]" at bounding box center [851, 295] width 1070 height 18
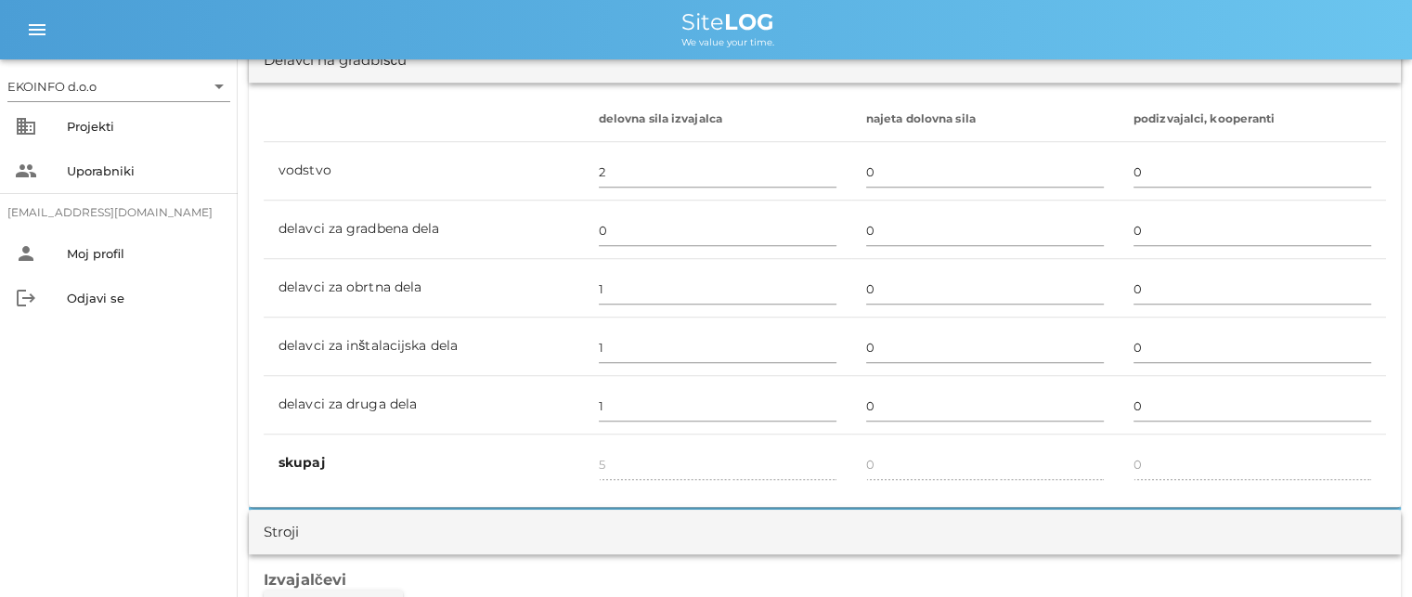
scroll to position [1392, 0]
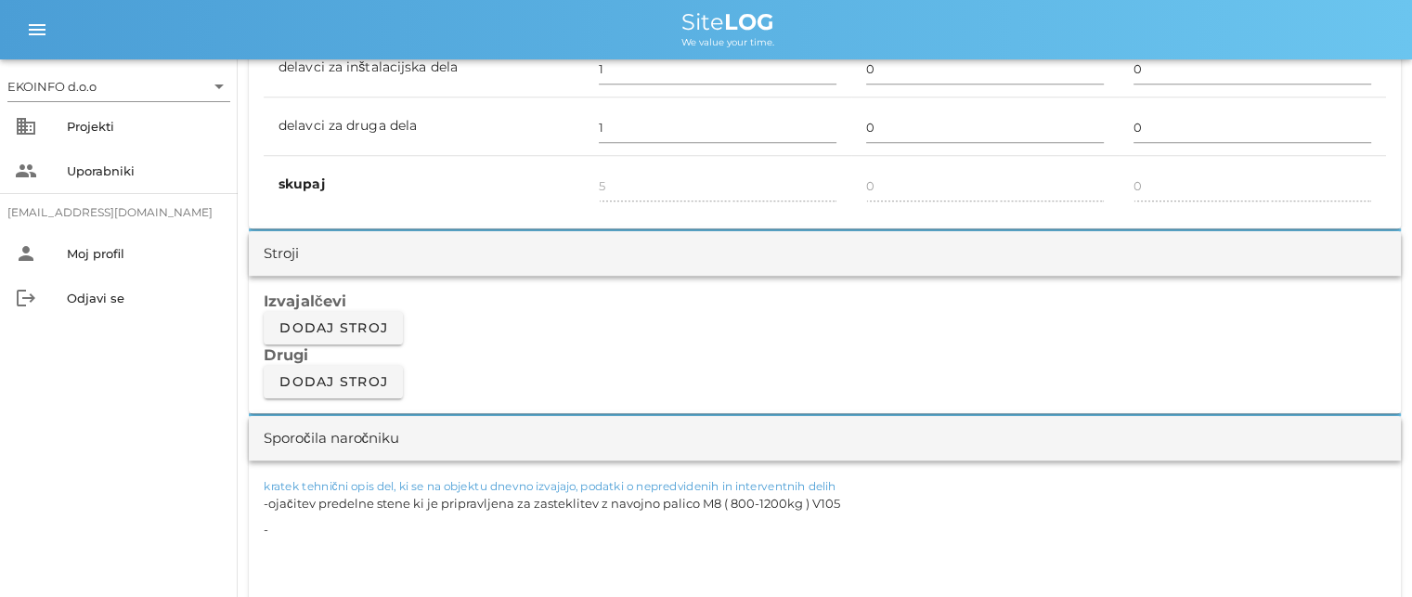
drag, startPoint x: 833, startPoint y: 501, endPoint x: 251, endPoint y: 490, distance: 583.0
click at [251, 490] on div "kratek tehnični opis del, ki se na objektu dnevno izvajajo, podatki o nepredvid…" at bounding box center [825, 544] width 1152 height 169
type textarea "-"
click at [278, 527] on textarea "-" at bounding box center [825, 545] width 1122 height 111
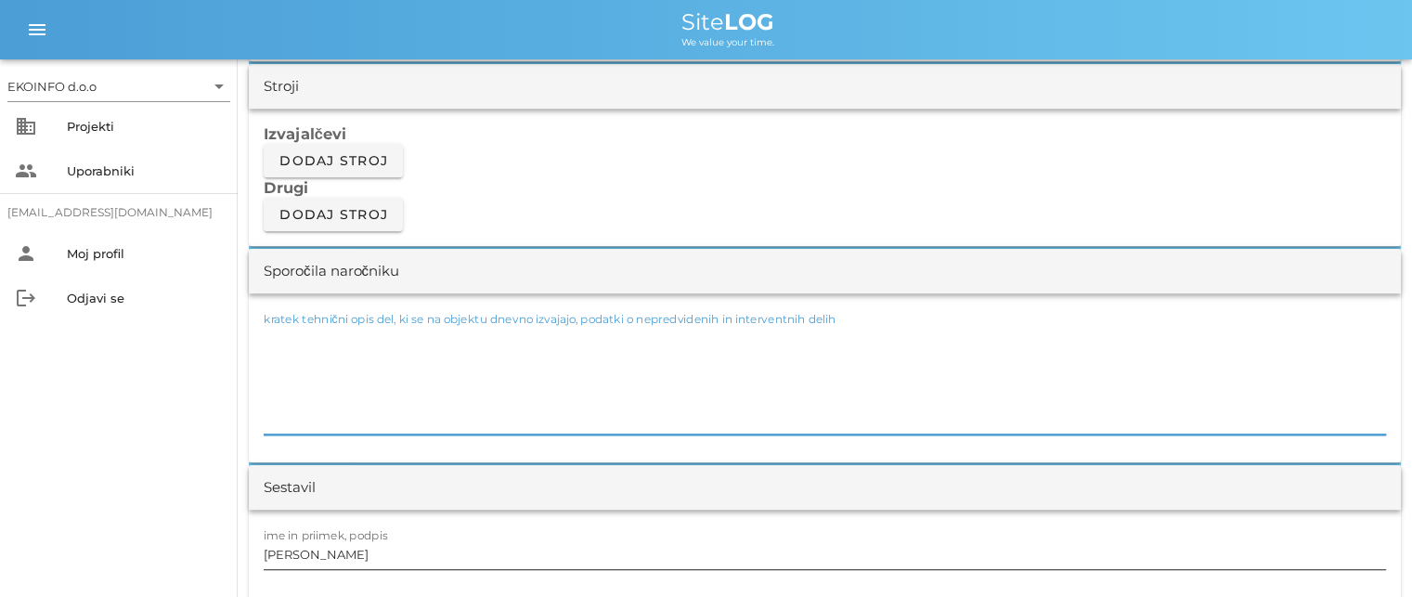
scroll to position [1578, 0]
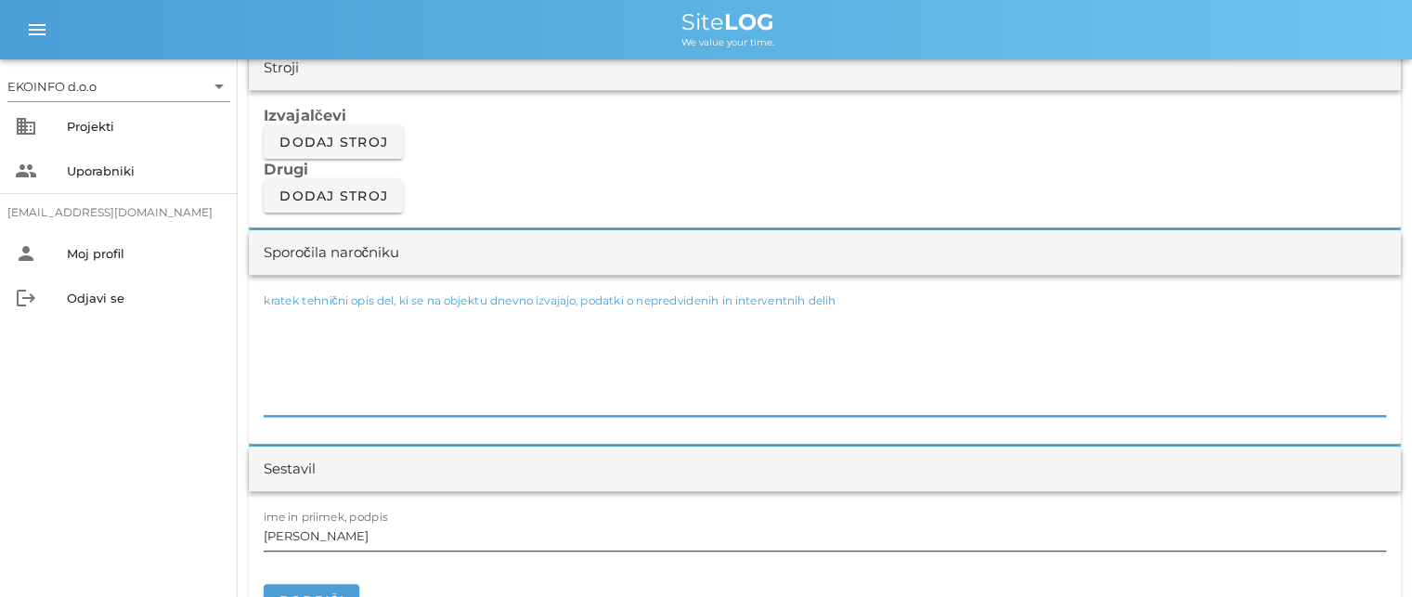
click at [335, 524] on input "[PERSON_NAME]" at bounding box center [825, 536] width 1122 height 30
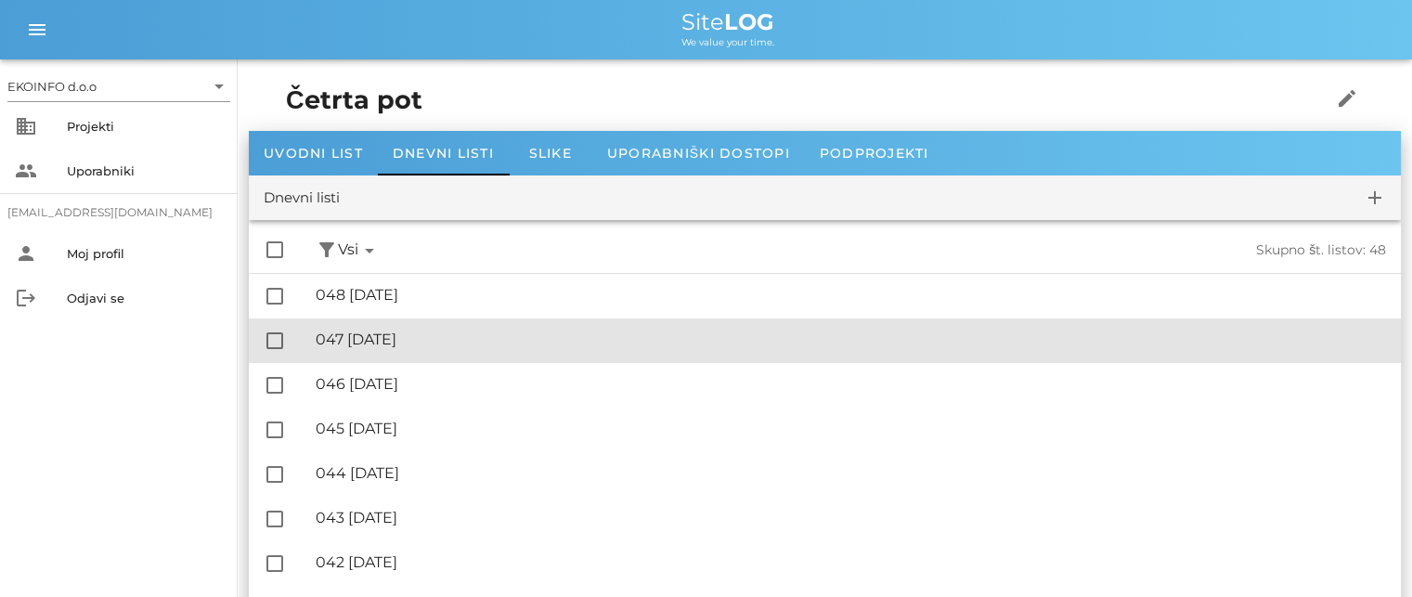
click at [395, 343] on div "🔏 047 [DATE]" at bounding box center [851, 339] width 1070 height 18
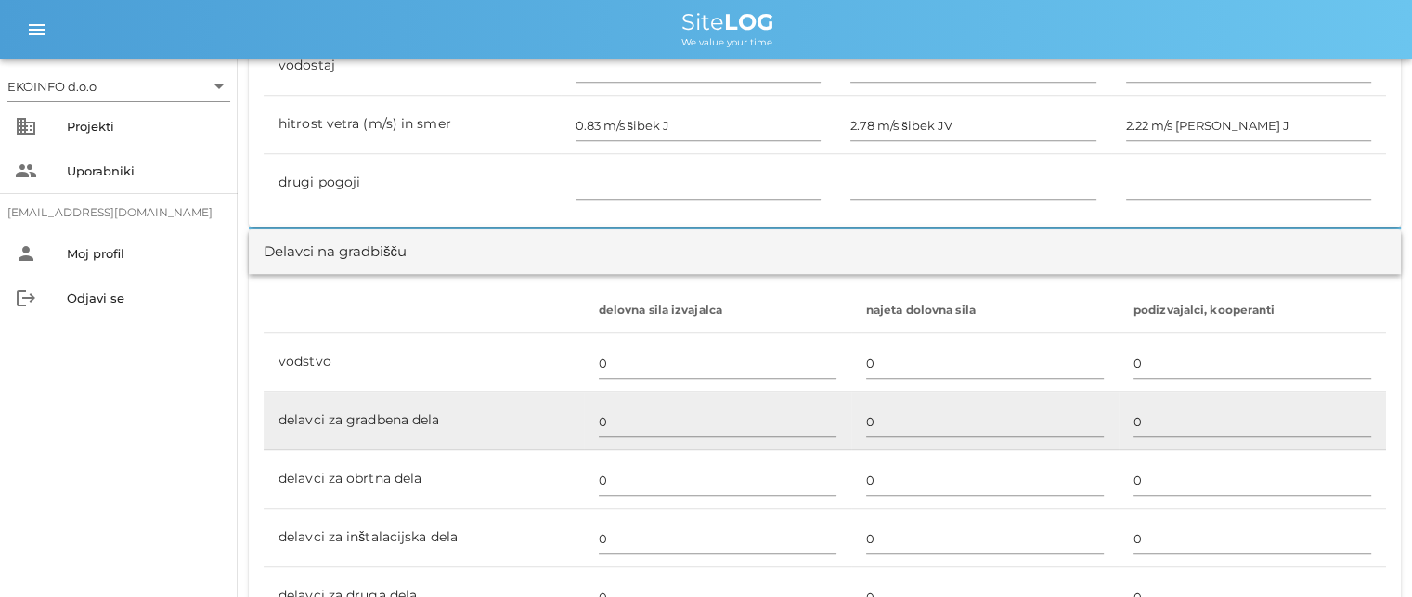
scroll to position [1021, 0]
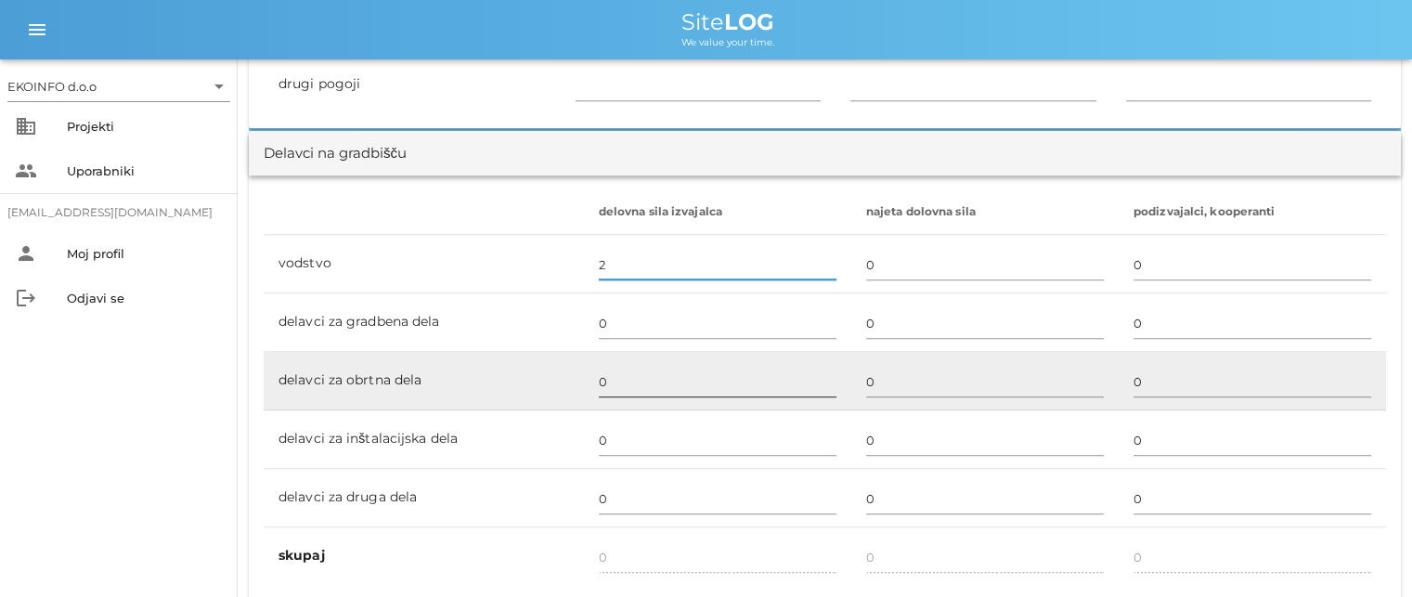
type input "2"
click at [600, 381] on input "0" at bounding box center [718, 382] width 238 height 30
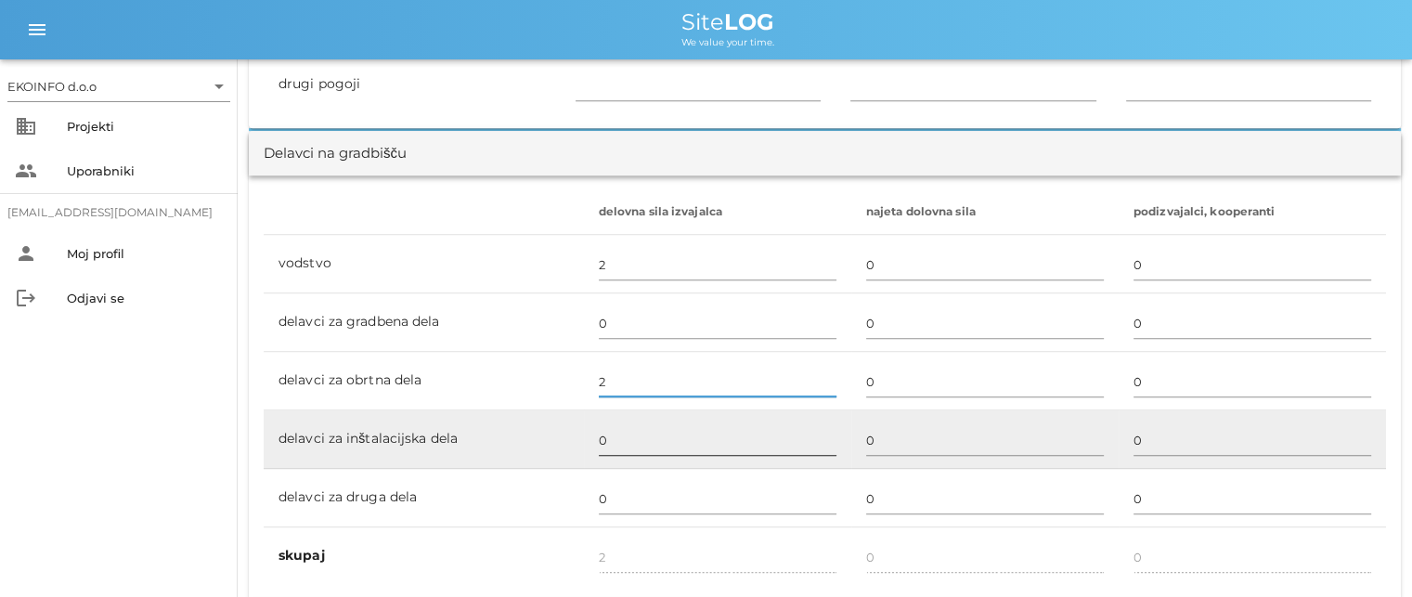
type input "2"
type input "4"
click at [601, 435] on input "0" at bounding box center [718, 440] width 238 height 30
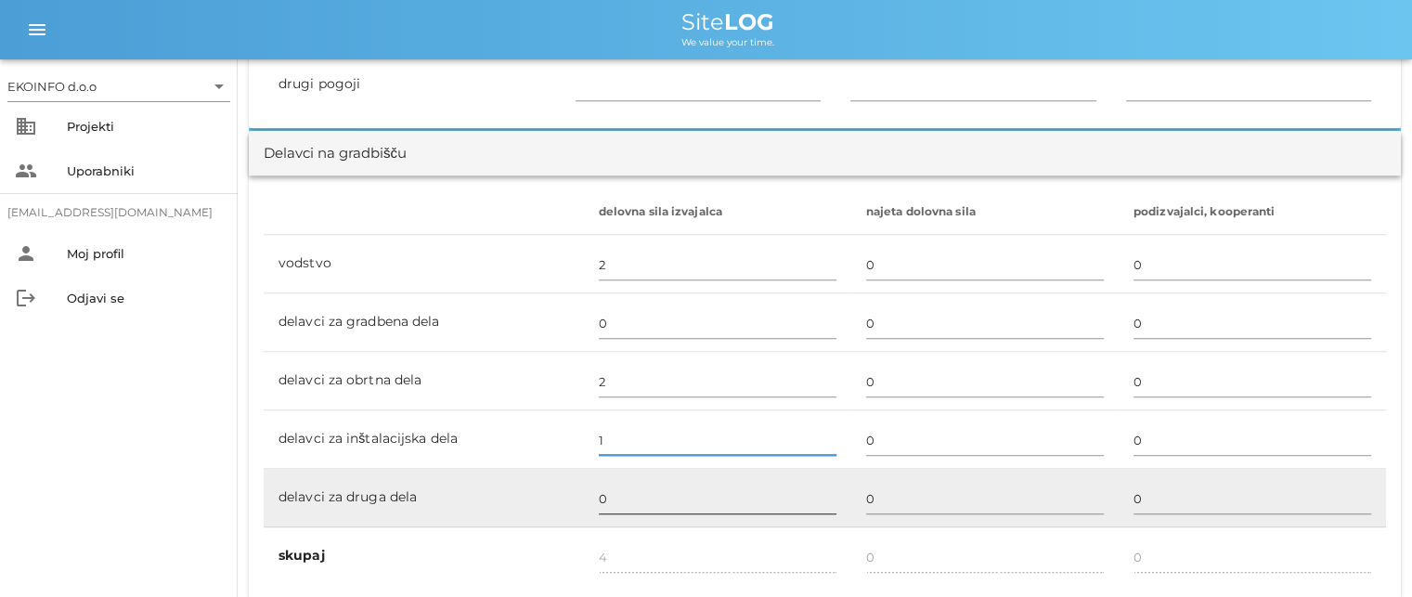
type input "1"
type input "5"
click at [609, 486] on input "0" at bounding box center [718, 499] width 238 height 30
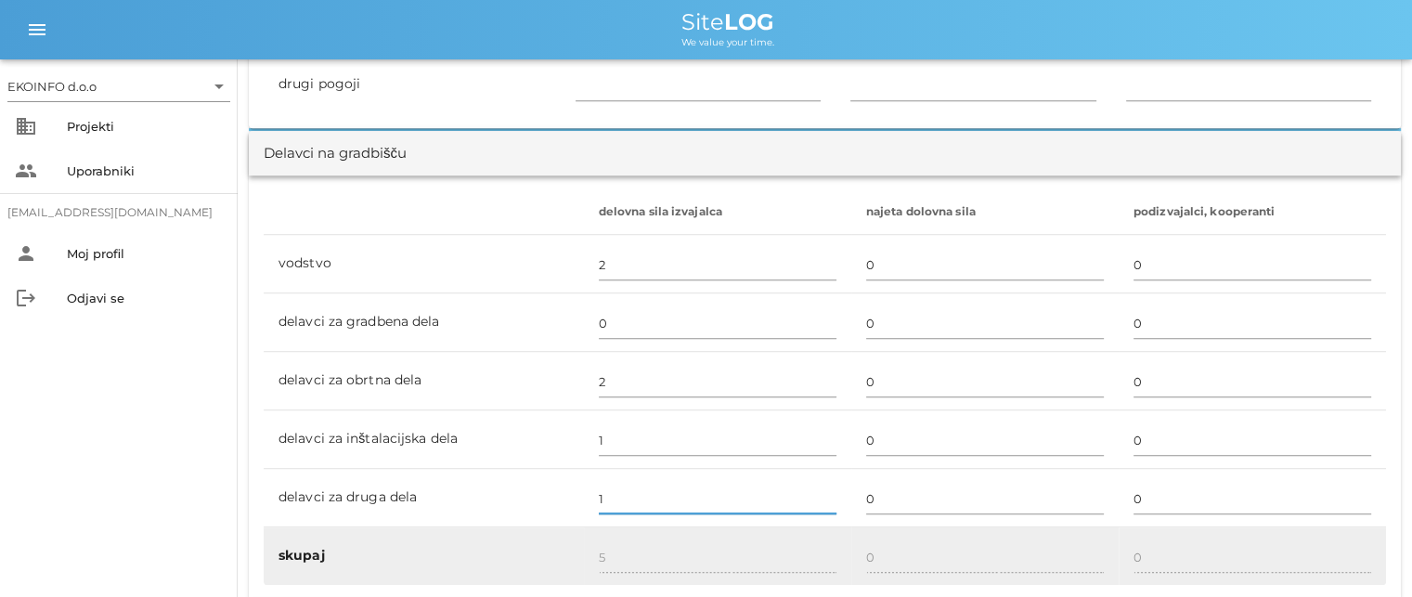
type input "1"
type input "6"
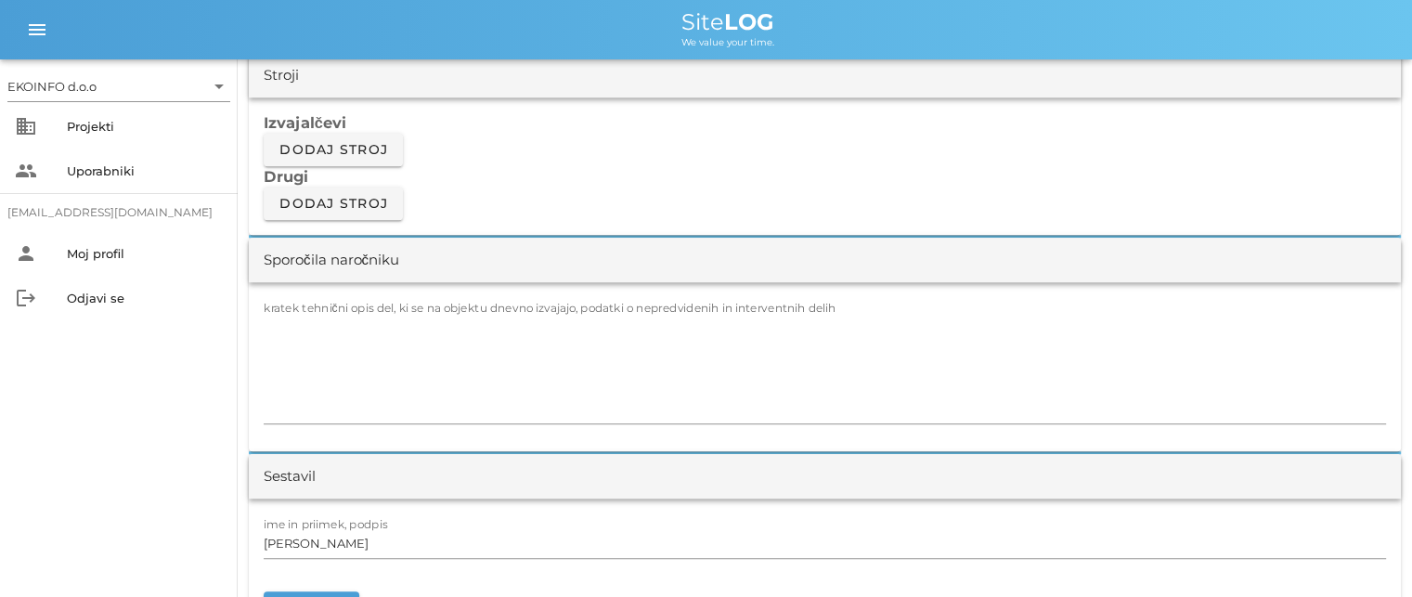
scroll to position [1578, 0]
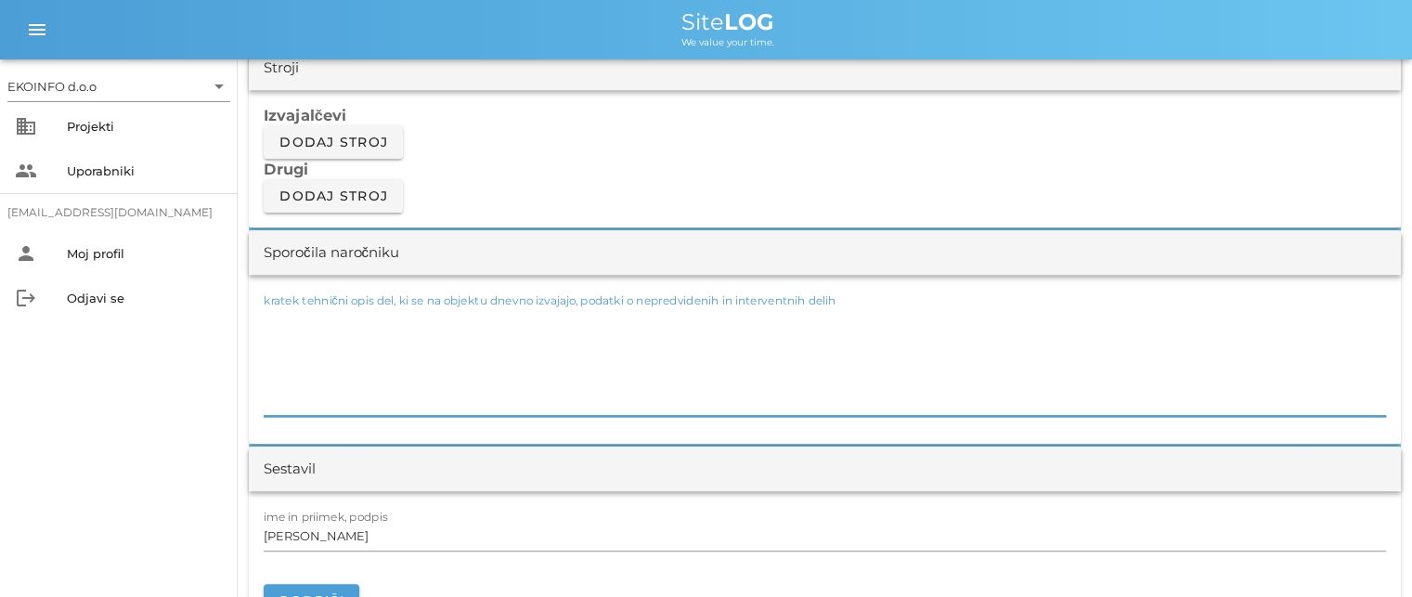
click at [278, 314] on textarea "kratek tehnični opis del, ki se na objektu dnevno izvajajo, podatki o nepredvid…" at bounding box center [825, 359] width 1122 height 111
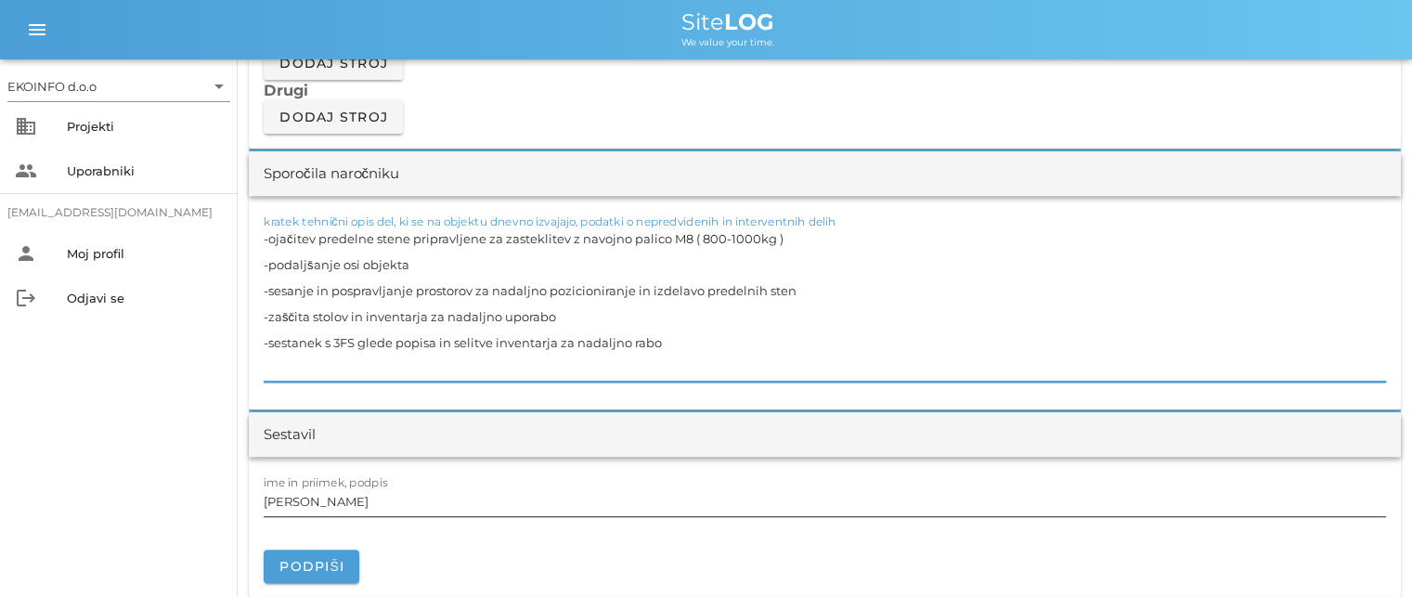
scroll to position [1764, 0]
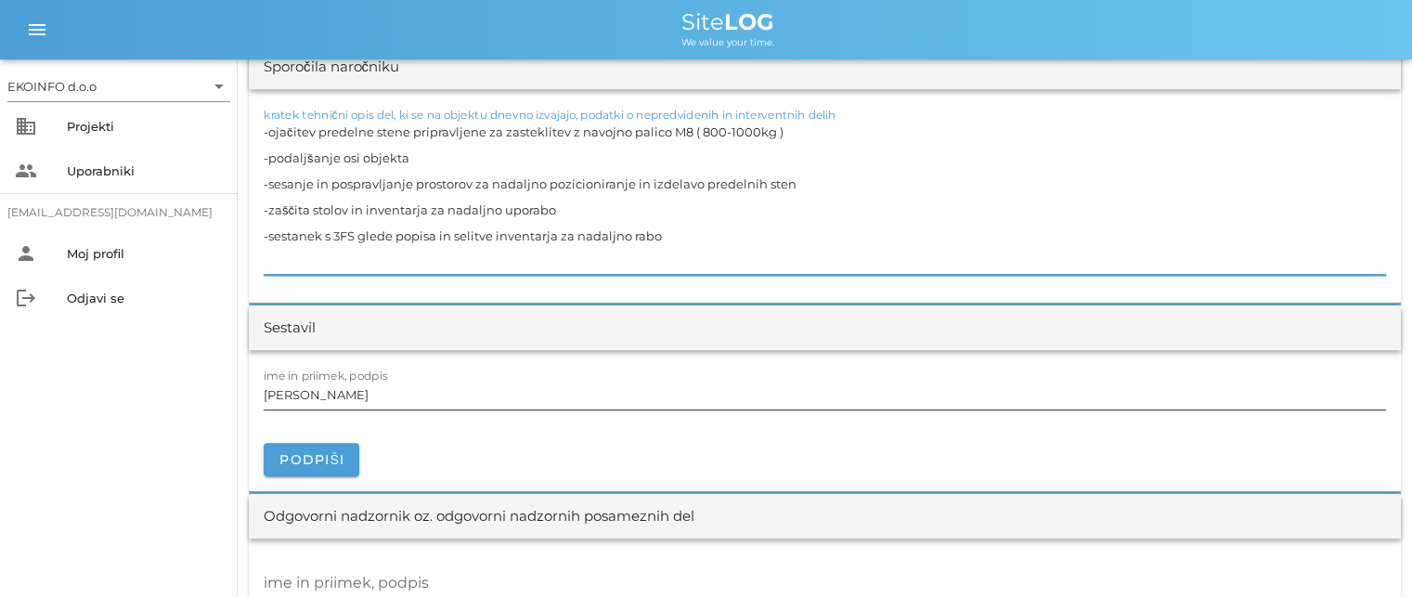
click at [353, 399] on input "[PERSON_NAME]" at bounding box center [825, 395] width 1122 height 30
click at [370, 127] on textarea "-ojačitev predelne stene pripravljene za zasteklitev z navojno palico M8 ( 800-…" at bounding box center [825, 197] width 1122 height 156
click at [413, 128] on textarea "-ojačitev predelnih stene pripravljene za zasteklitev z navojno palico M8 ( 800…" at bounding box center [825, 197] width 1122 height 156
click at [494, 130] on textarea "-ojačitev predelnih sten pripravljene za zasteklitev z navojno palico M8 ( 800-…" at bounding box center [825, 197] width 1122 height 156
click at [776, 134] on textarea "-ojačitev predelnih sten pripravljene za zasteklitev z navojno palico M8 ( 800-…" at bounding box center [825, 197] width 1122 height 156
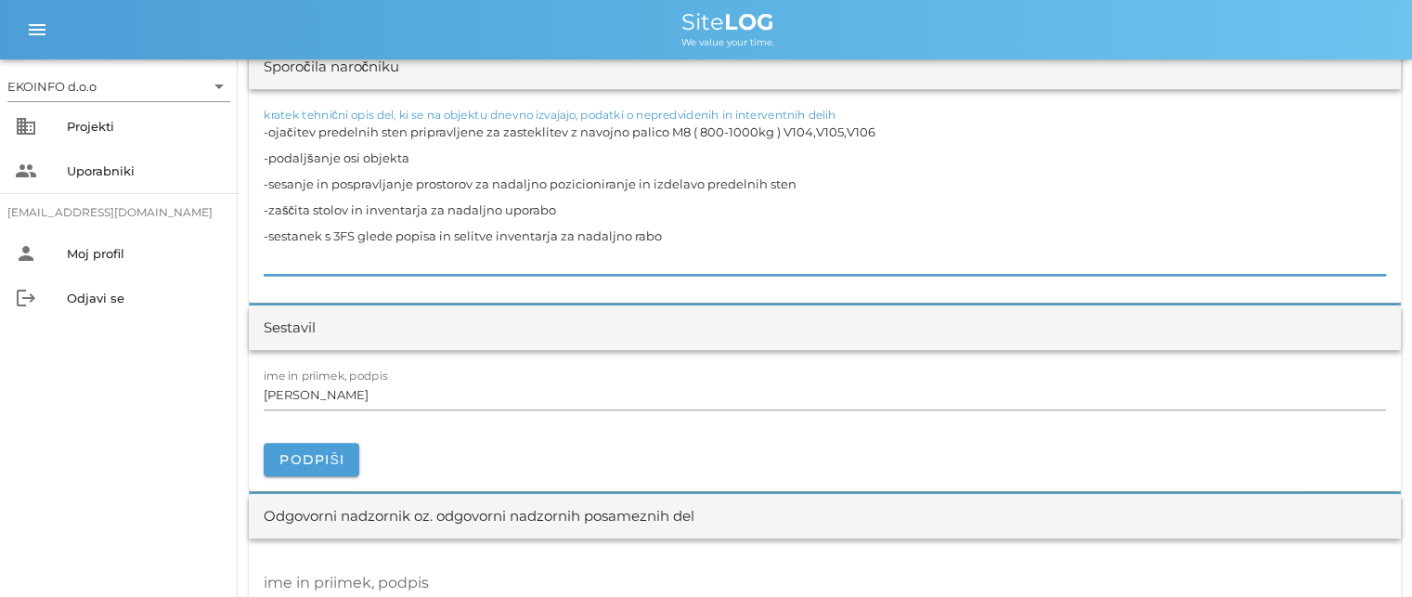
click at [668, 234] on textarea "-ojačitev predelnih sten pripravljene za zasteklitev z navojno palico M8 ( 800-…" at bounding box center [825, 197] width 1122 height 156
type textarea "-ojačitev predelnih sten pripravljene za zasteklitev z navojno palico M8 ( 800-…"
click at [345, 390] on input "[PERSON_NAME]" at bounding box center [825, 395] width 1122 height 30
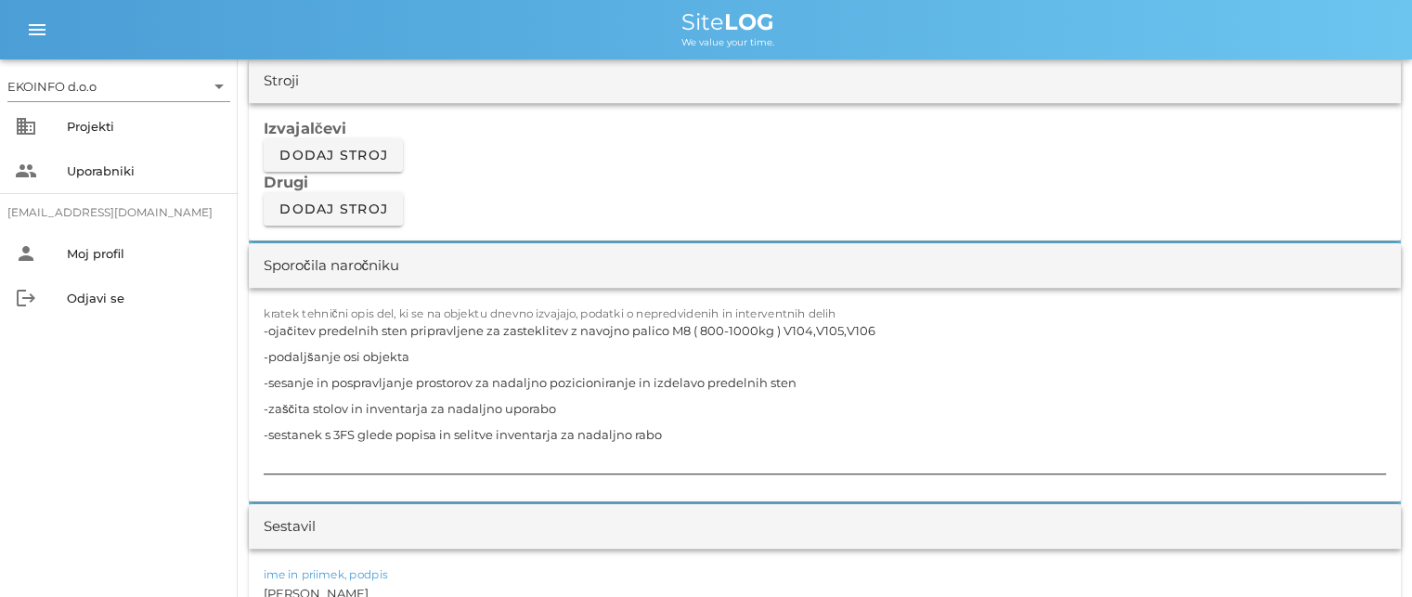
scroll to position [1578, 0]
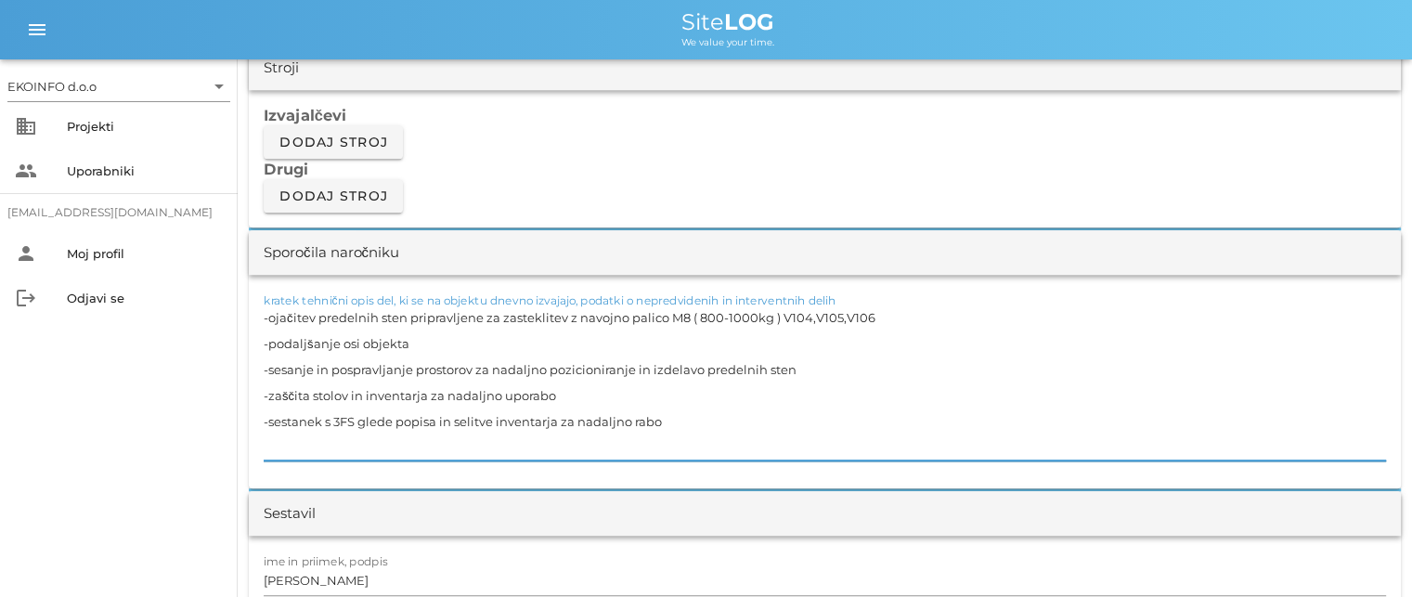
click at [480, 389] on textarea "-ojačitev predelnih sten pripravljene za zasteklitev z navojno palico M8 ( 800-…" at bounding box center [825, 382] width 1122 height 156
click at [460, 312] on textarea "-ojačitev predelnih sten pripravljene za zasteklitev z navojno palico M8 ( 800-…" at bounding box center [825, 382] width 1122 height 156
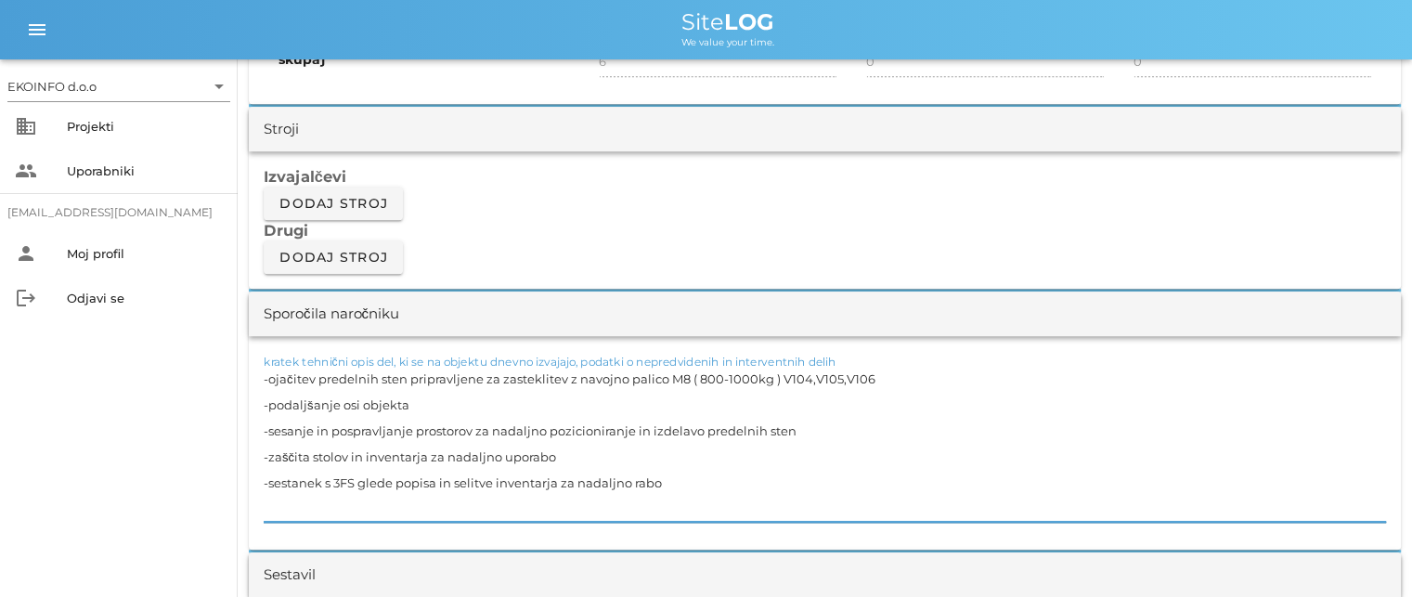
scroll to position [1485, 0]
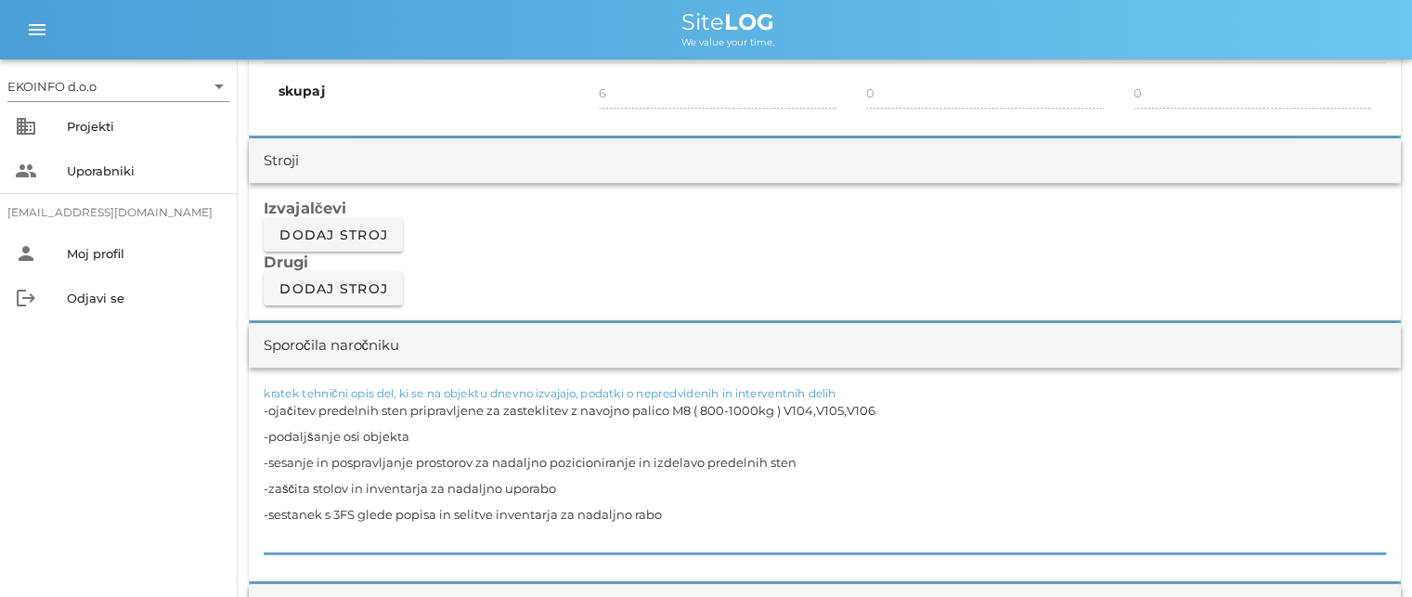
click at [441, 401] on textarea "-ojačitev predelnih sten pripravljene za zasteklitev z navojno palico M8 ( 800-…" at bounding box center [825, 475] width 1122 height 156
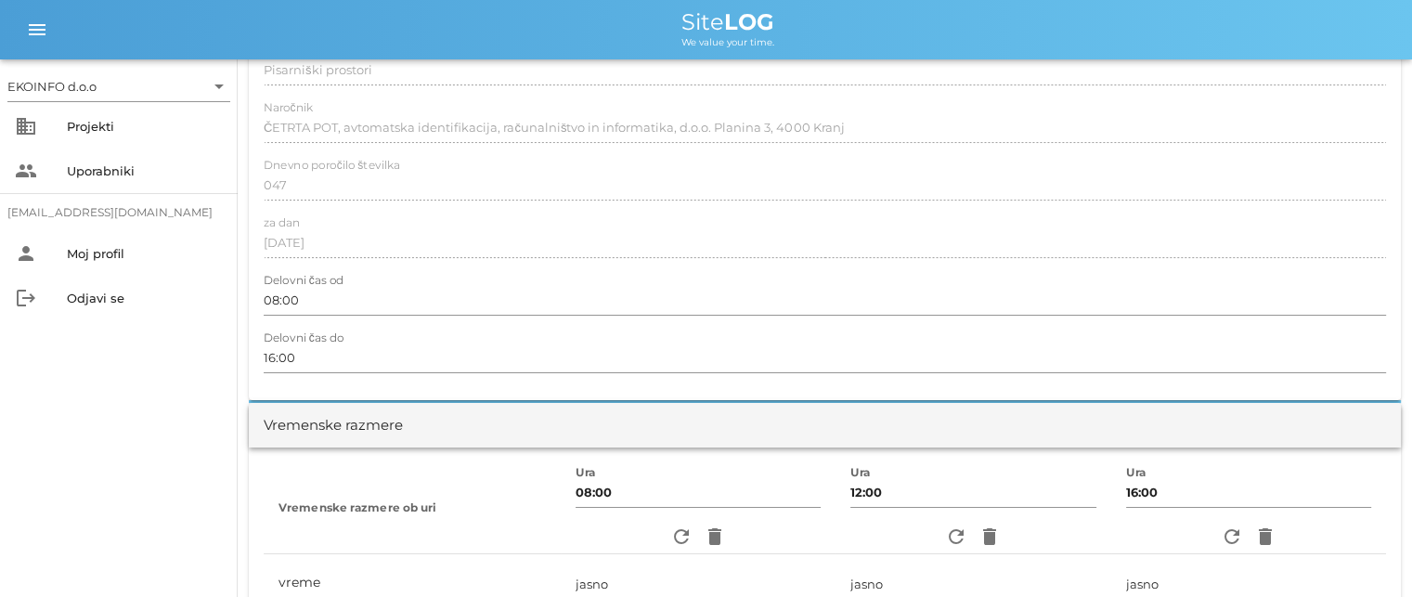
scroll to position [0, 0]
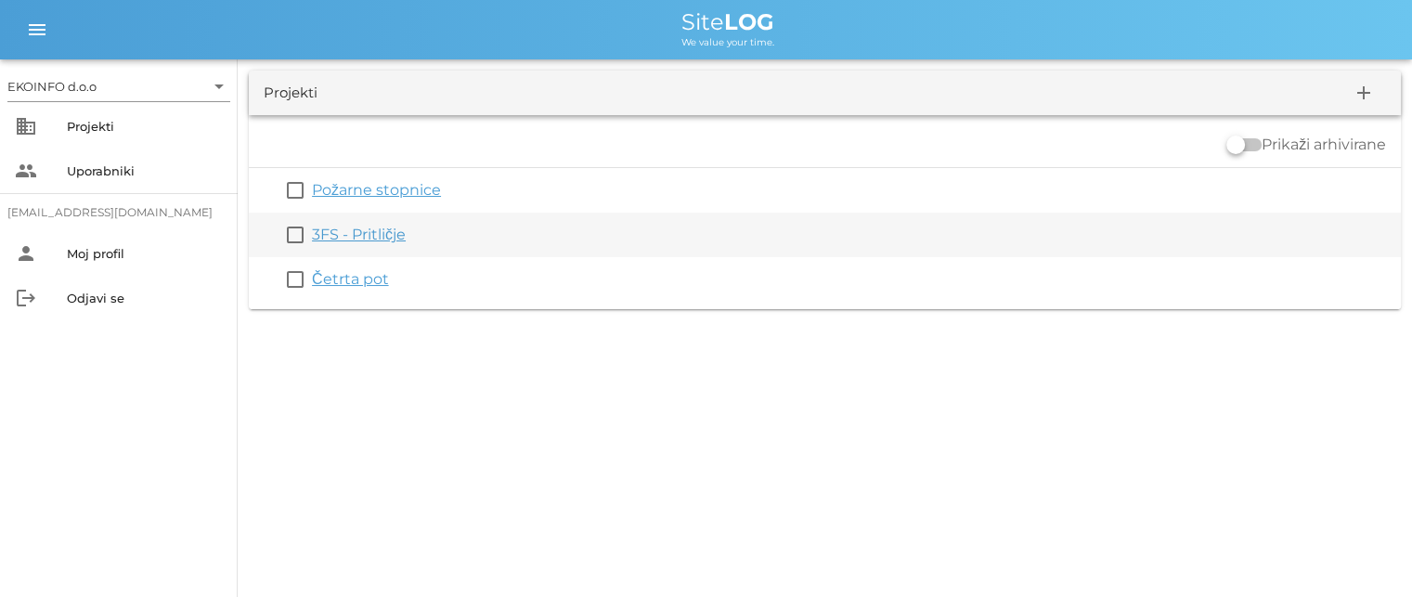
click at [346, 235] on link "3FS - Pritličje" at bounding box center [359, 235] width 94 height 18
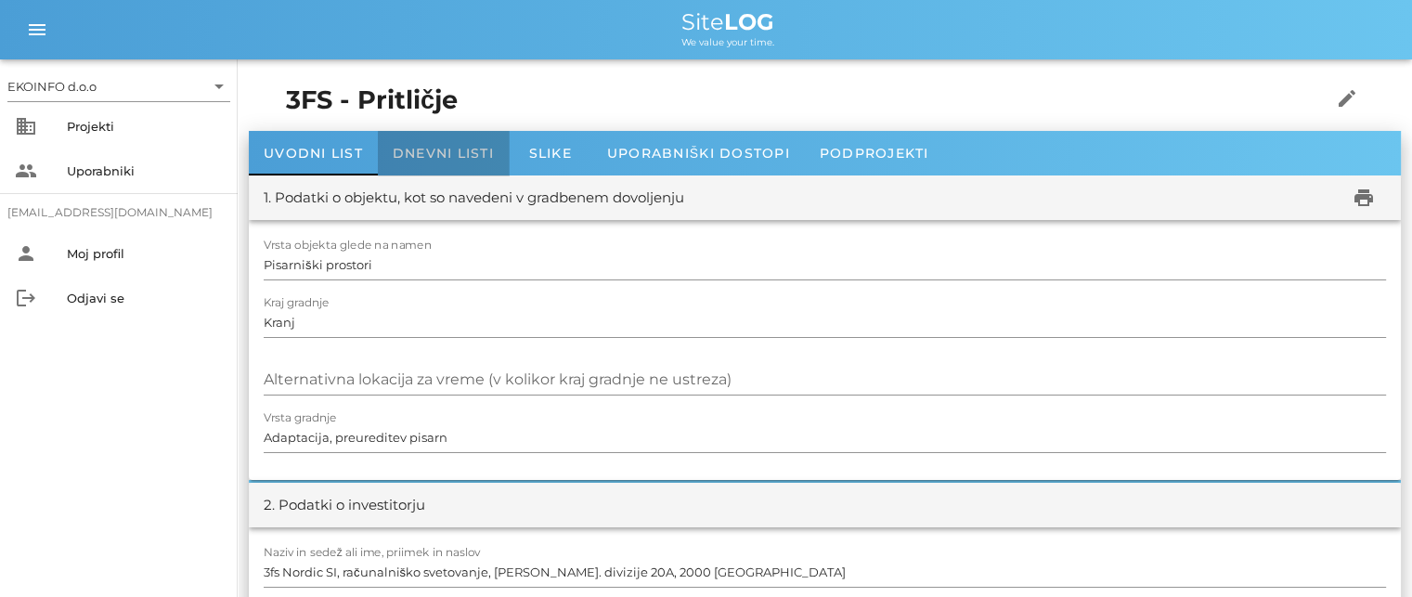
click at [438, 149] on span "Dnevni listi" at bounding box center [443, 153] width 101 height 17
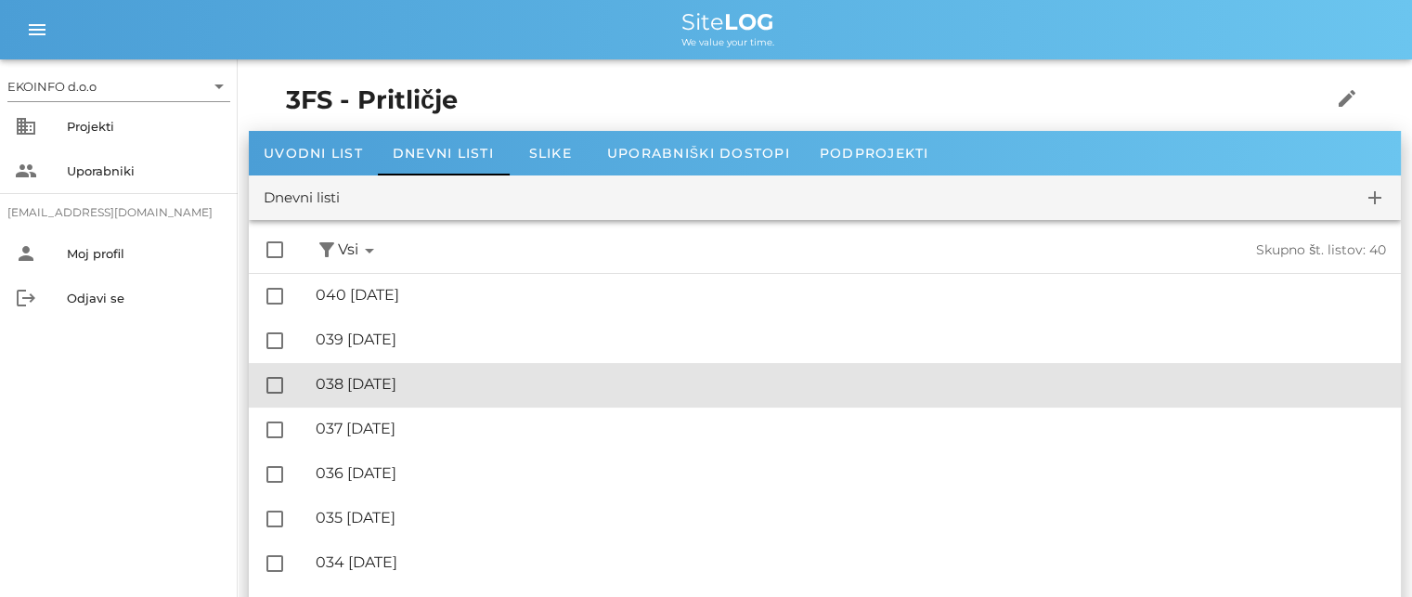
click at [416, 375] on div "🔏 038 [DATE]" at bounding box center [851, 384] width 1070 height 18
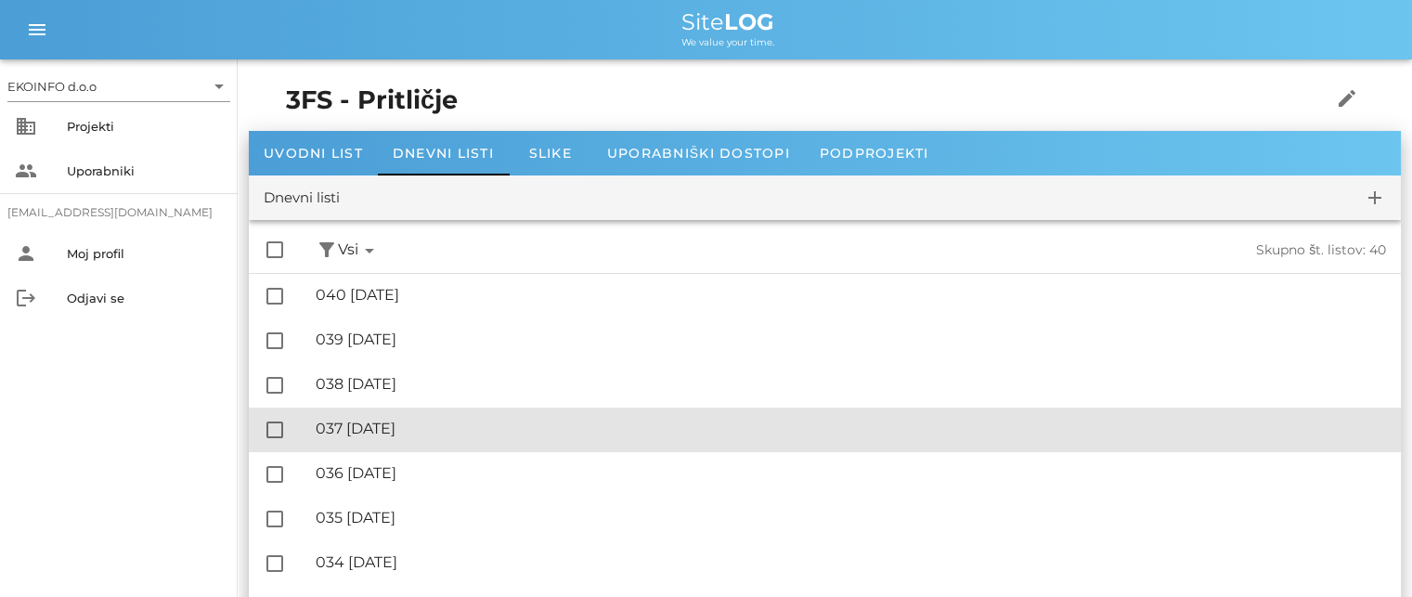
click at [418, 426] on div "🔏 037 [DATE]" at bounding box center [851, 429] width 1070 height 18
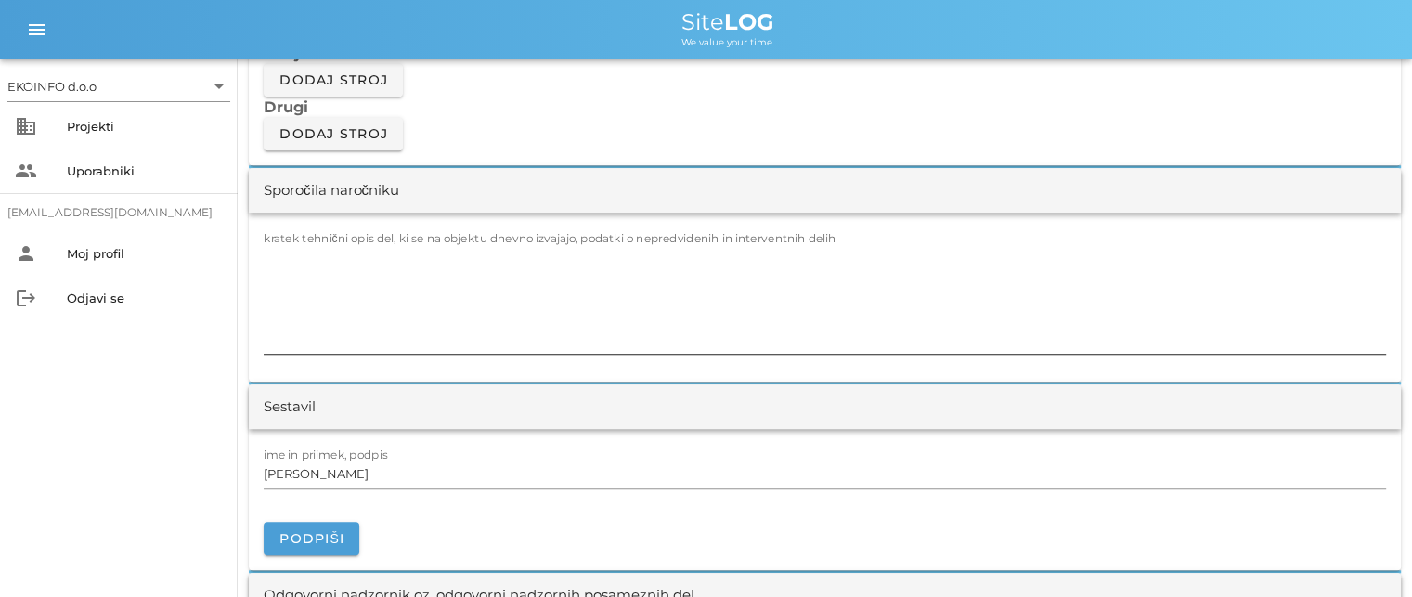
scroll to position [1671, 0]
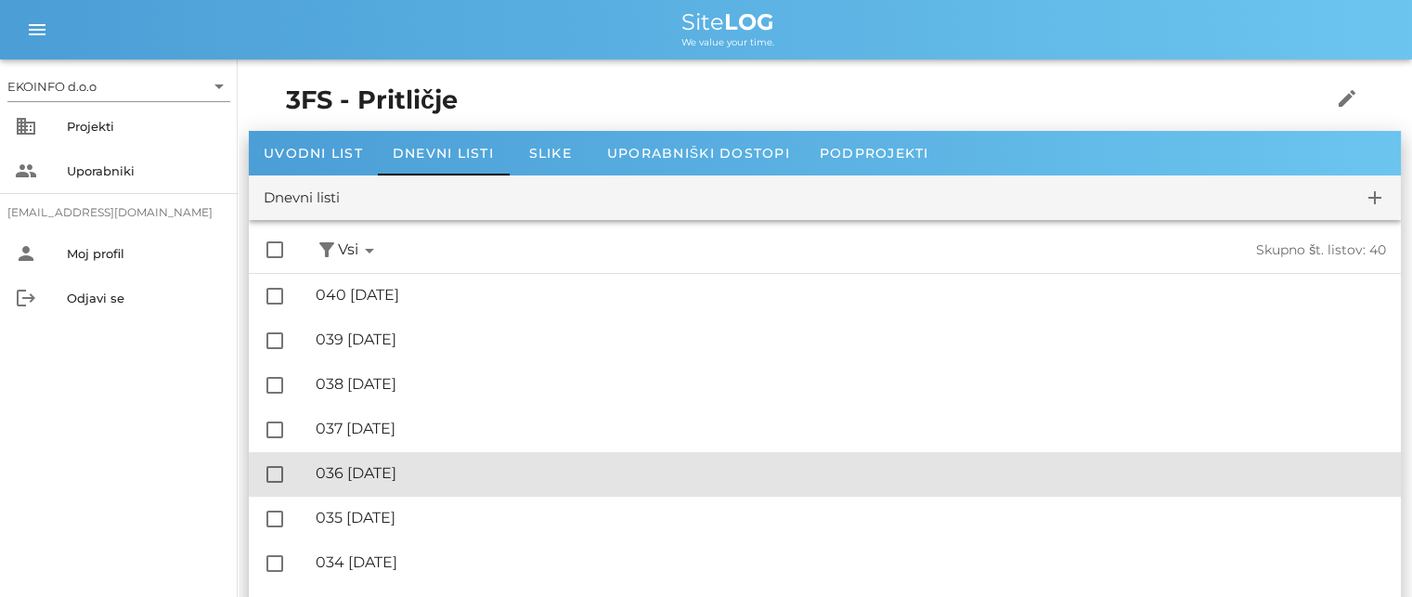
click at [401, 476] on div "🔏 036 [DATE]" at bounding box center [851, 473] width 1070 height 18
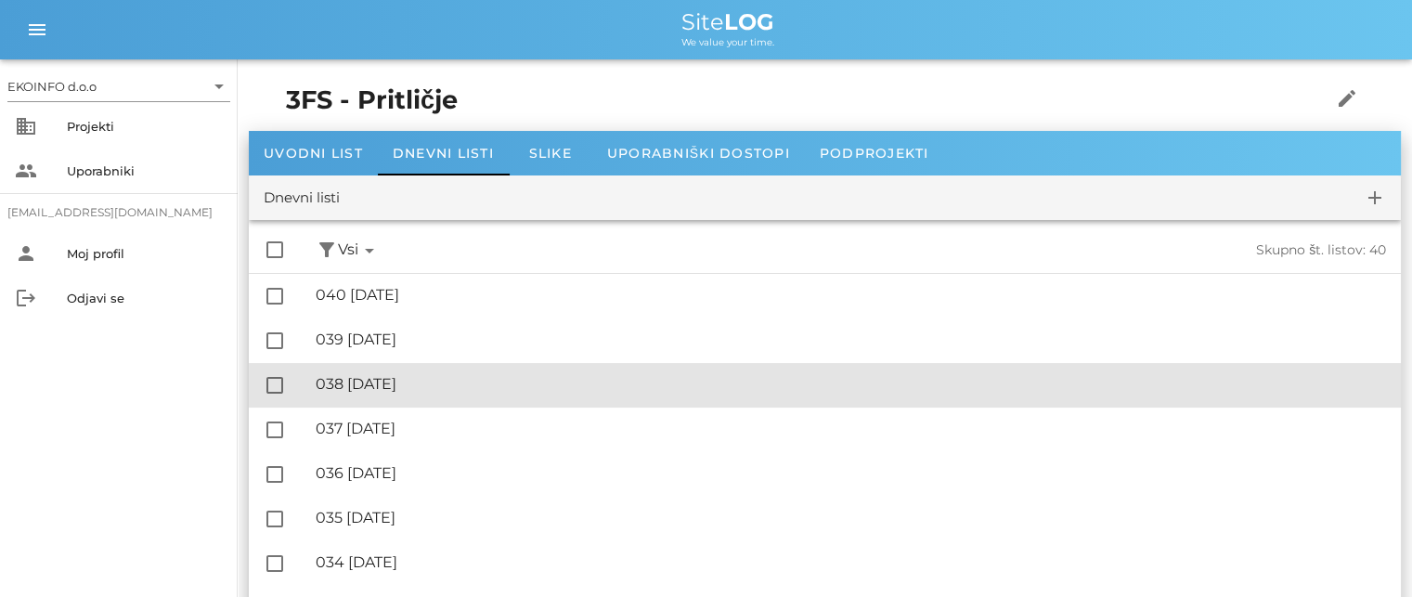
click at [395, 381] on div "🔏 038 [DATE]" at bounding box center [851, 384] width 1070 height 18
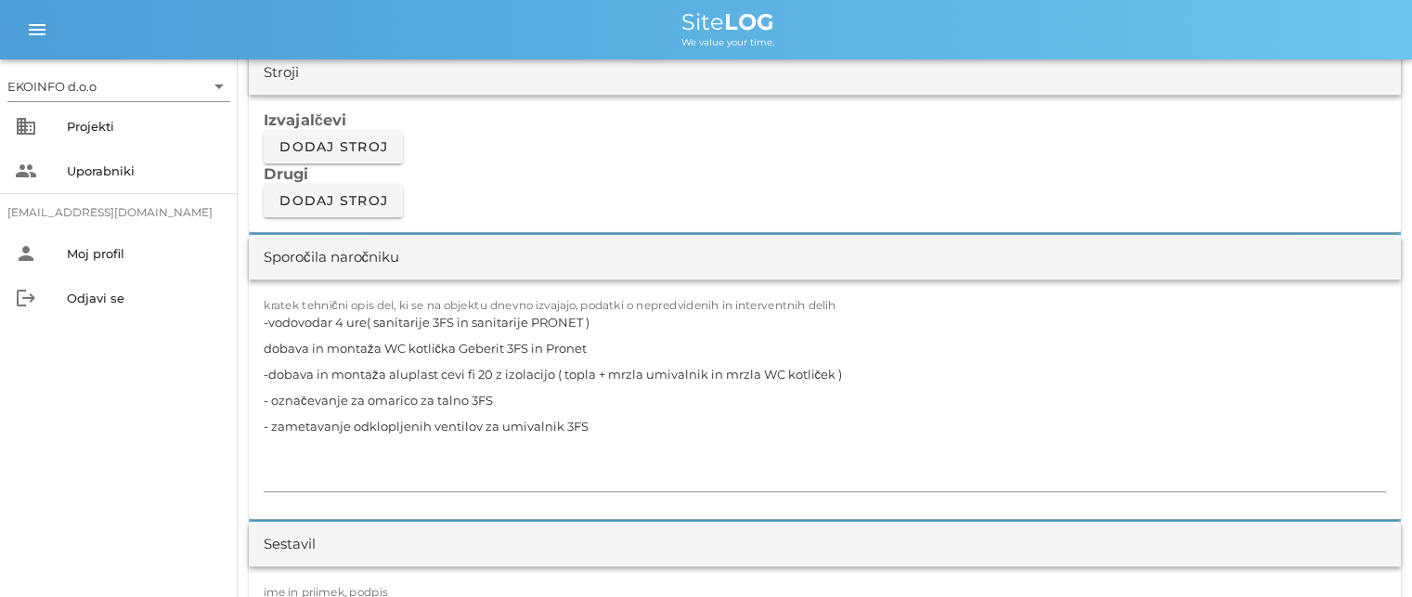
scroll to position [1671, 0]
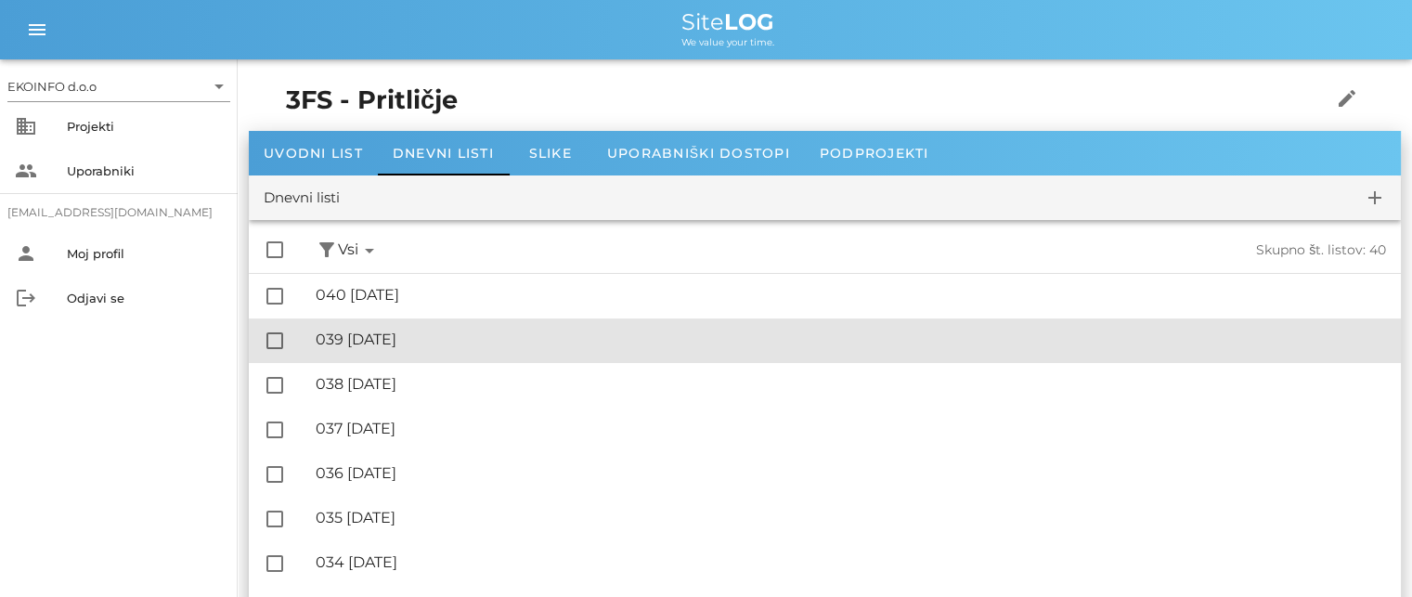
click at [407, 346] on div "🔏 039 [DATE]" at bounding box center [851, 339] width 1070 height 18
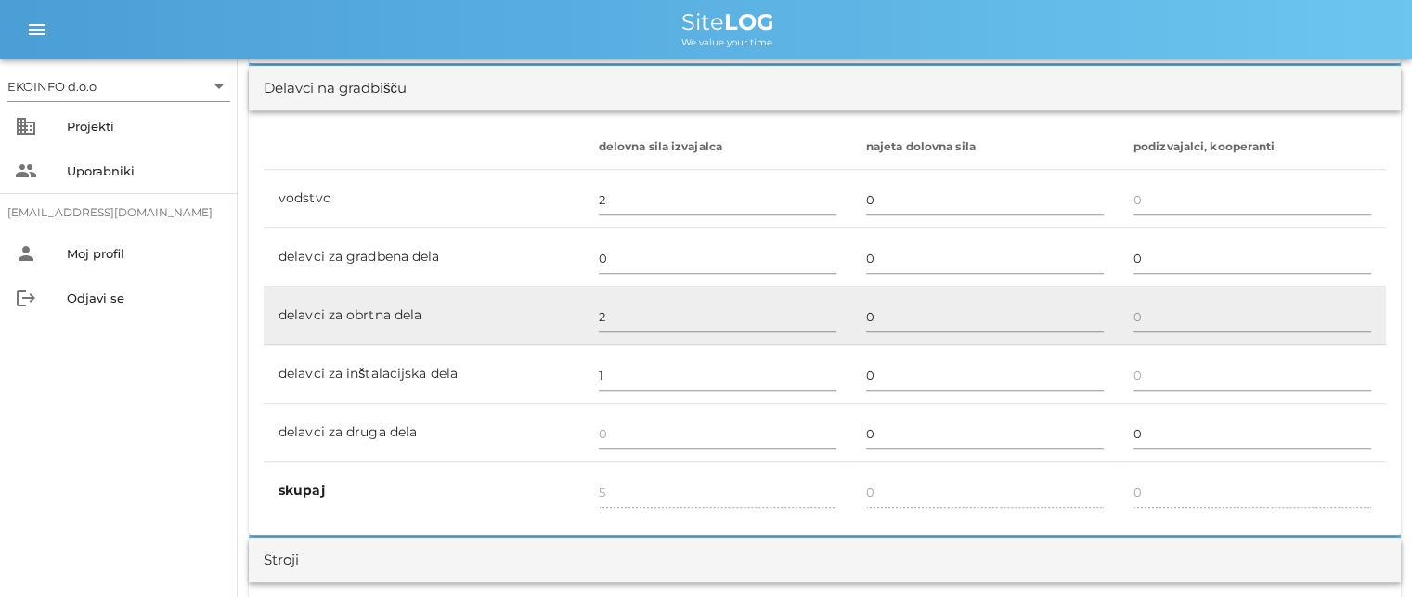
scroll to position [1114, 0]
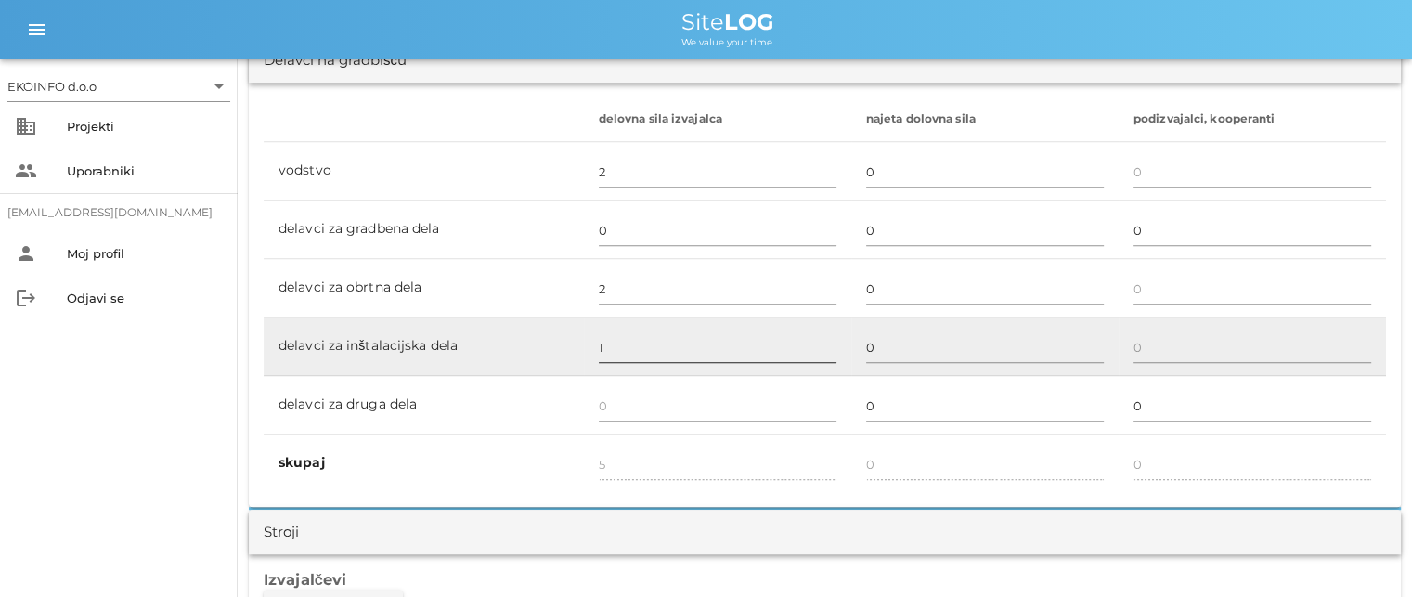
click at [599, 352] on input "1" at bounding box center [718, 347] width 238 height 30
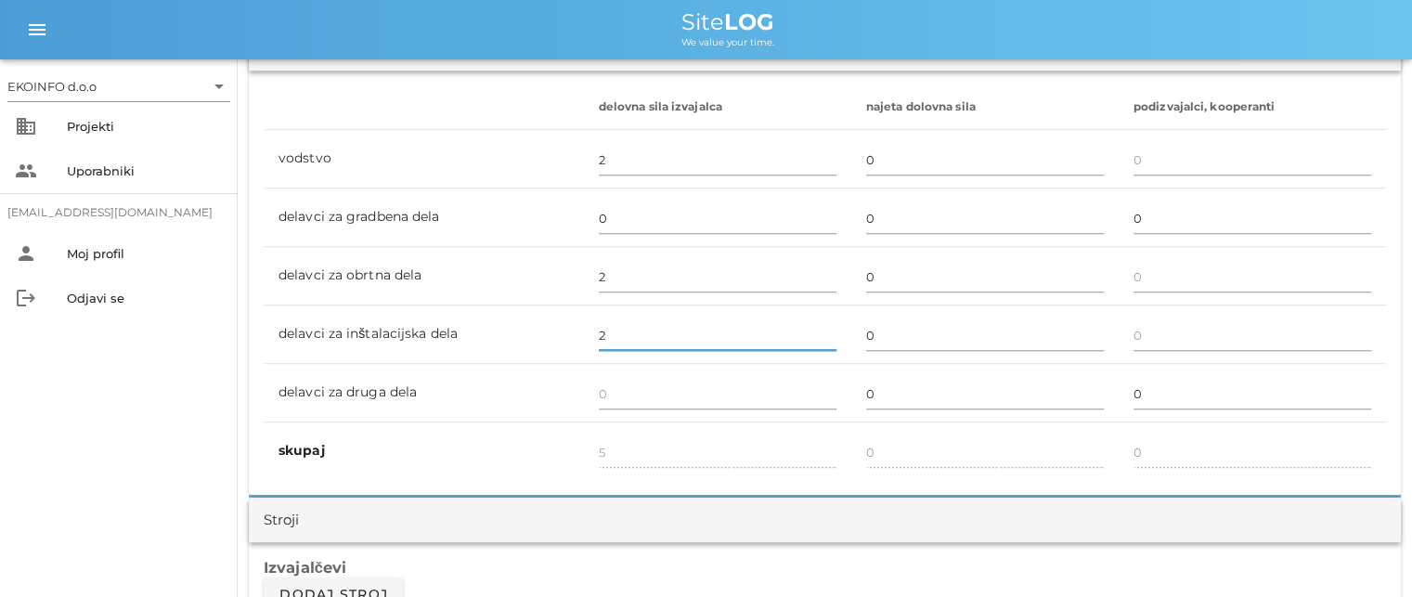
scroll to position [1207, 0]
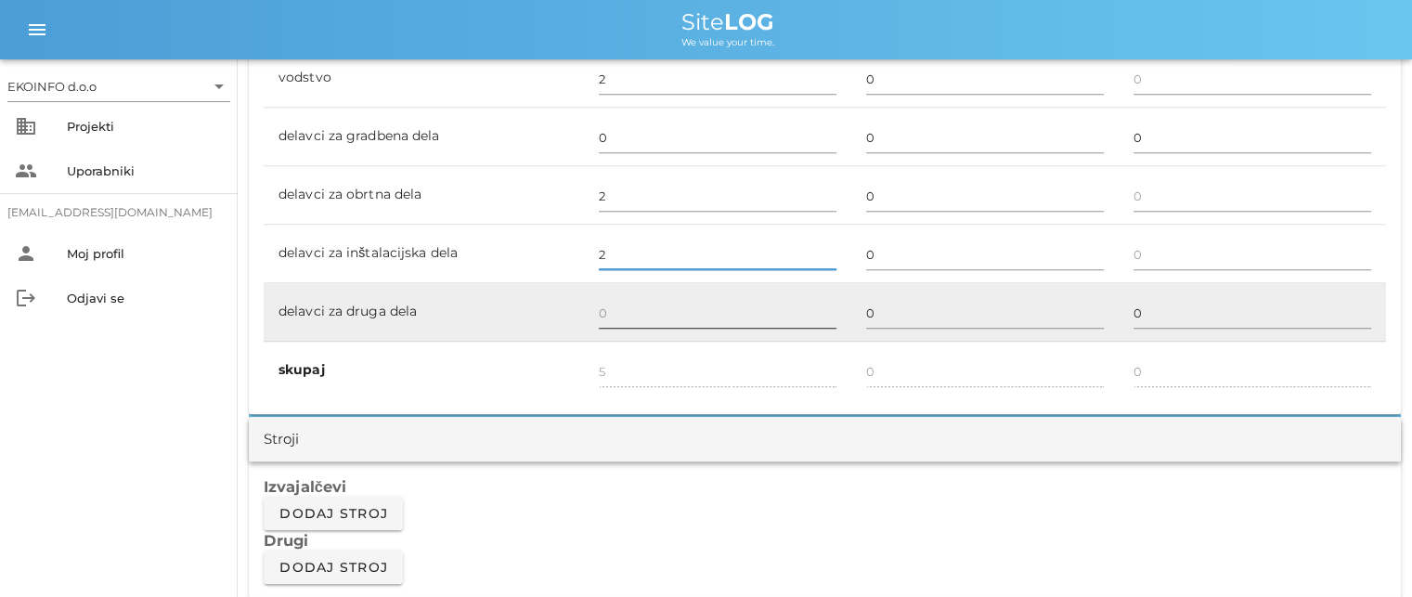
type input "2"
click at [605, 315] on input "text" at bounding box center [718, 313] width 238 height 30
type input "6"
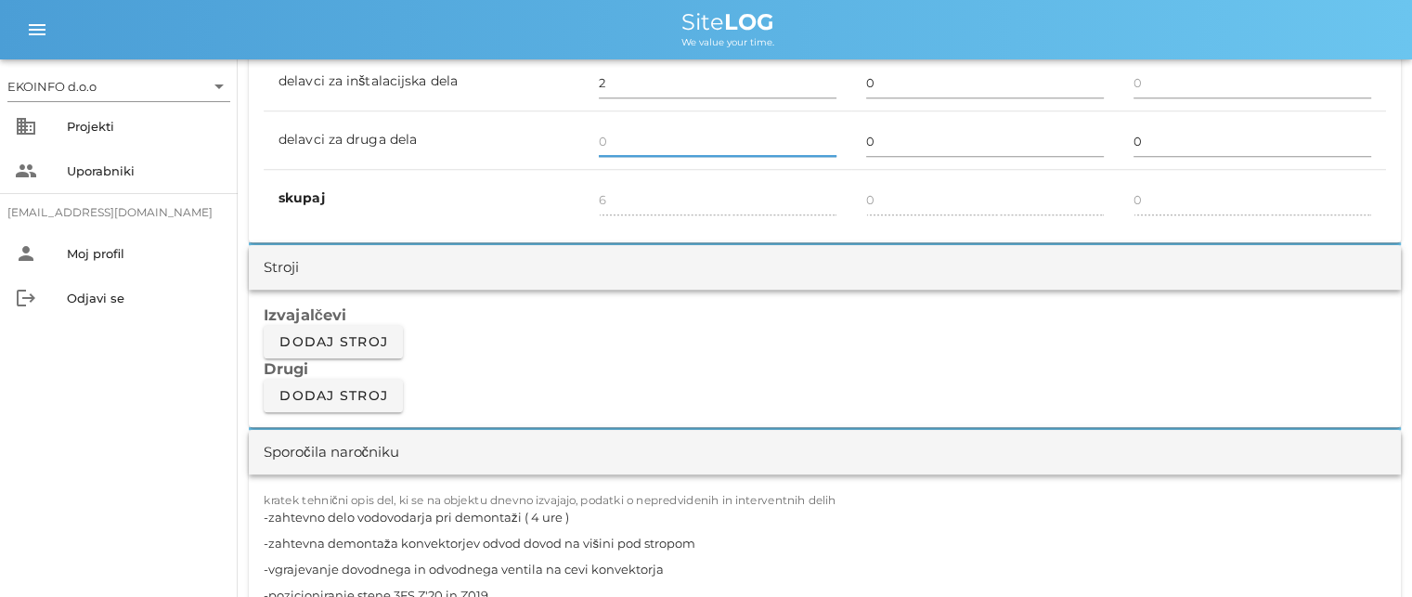
scroll to position [1485, 0]
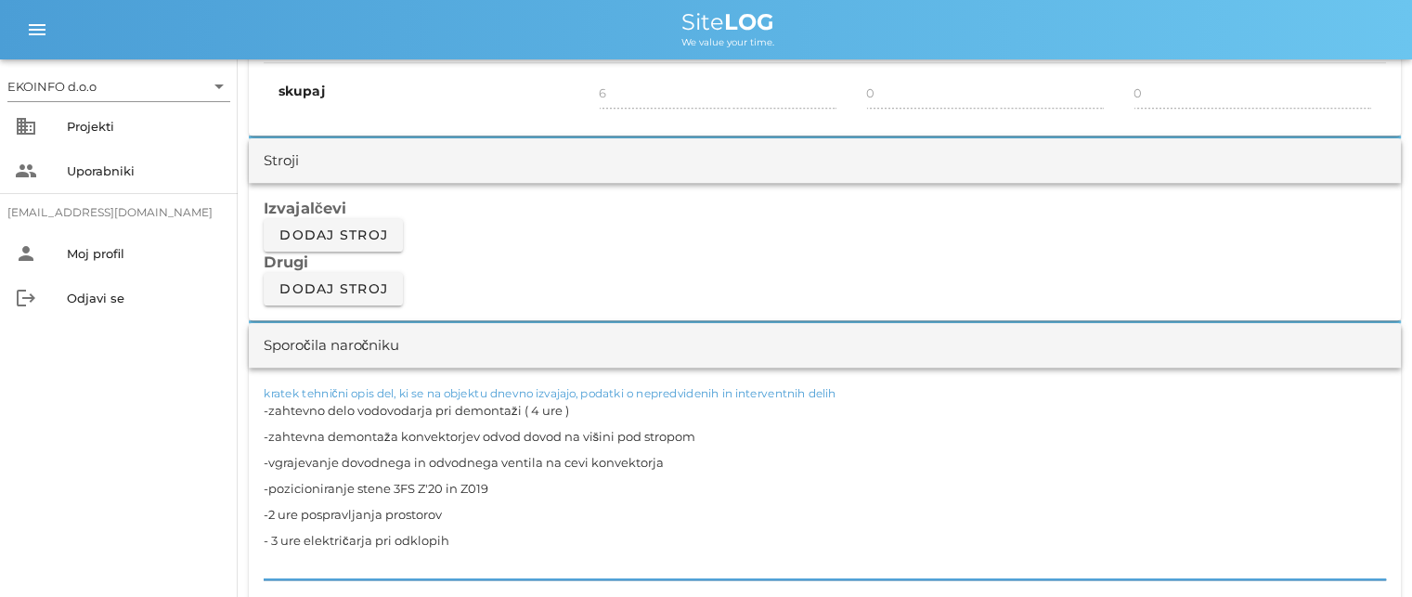
click at [576, 407] on textarea "-zahtevno delo vodovodarja pri demontaži ( 4 ure ) -zahtevna demontaža konvekto…" at bounding box center [825, 488] width 1122 height 182
click at [457, 509] on textarea "-zahtevno delo vodovodarja pri demontaži ( 4 ure ) konvektorjev -zahtevna demon…" at bounding box center [825, 488] width 1122 height 182
click at [491, 487] on textarea "-zahtevno delo vodovodarja pri demontaži ( 4 ure ) konvektorjev -zahtevna demon…" at bounding box center [825, 488] width 1122 height 182
click at [427, 482] on textarea "-zahtevno delo vodovodarja pri demontaži ( 4 ure ) konvektorjev -zahtevna demon…" at bounding box center [825, 488] width 1122 height 182
click at [499, 486] on textarea "-zahtevno delo vodovodarja pri demontaži ( 4 ure ) konvektorjev -zahtevna demon…" at bounding box center [825, 488] width 1122 height 182
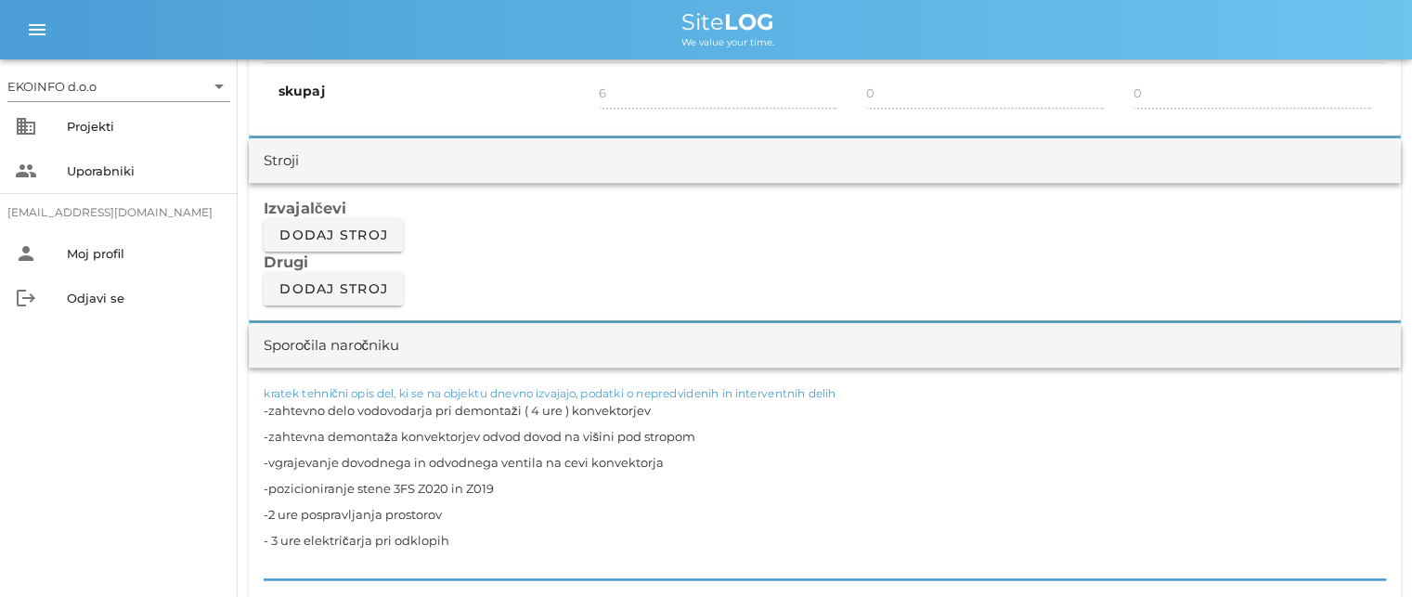
click at [412, 512] on textarea "-zahtevno delo vodovodarja pri demontaži ( 4 ure ) konvektorjev -zahtevna demon…" at bounding box center [825, 488] width 1122 height 182
click at [449, 511] on textarea "-zahtevno delo vodovodarja pri demontaži ( 4 ure ) konvektorjev -zahtevna demon…" at bounding box center [825, 488] width 1122 height 182
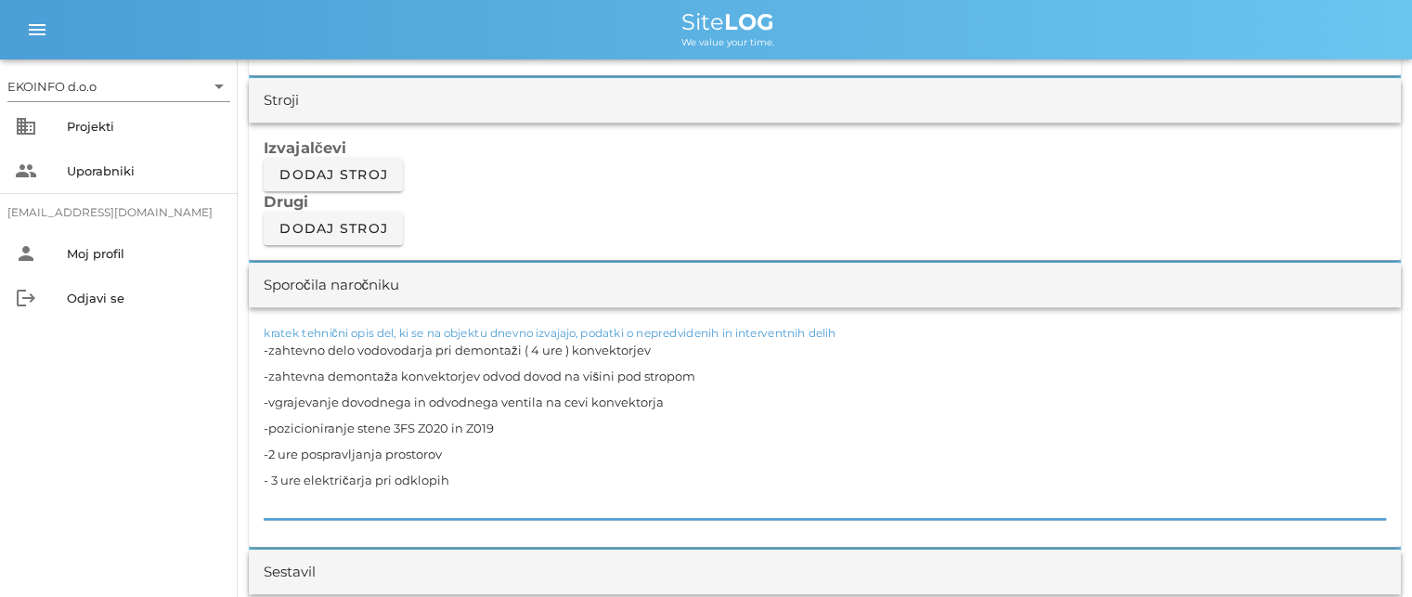
scroll to position [1578, 0]
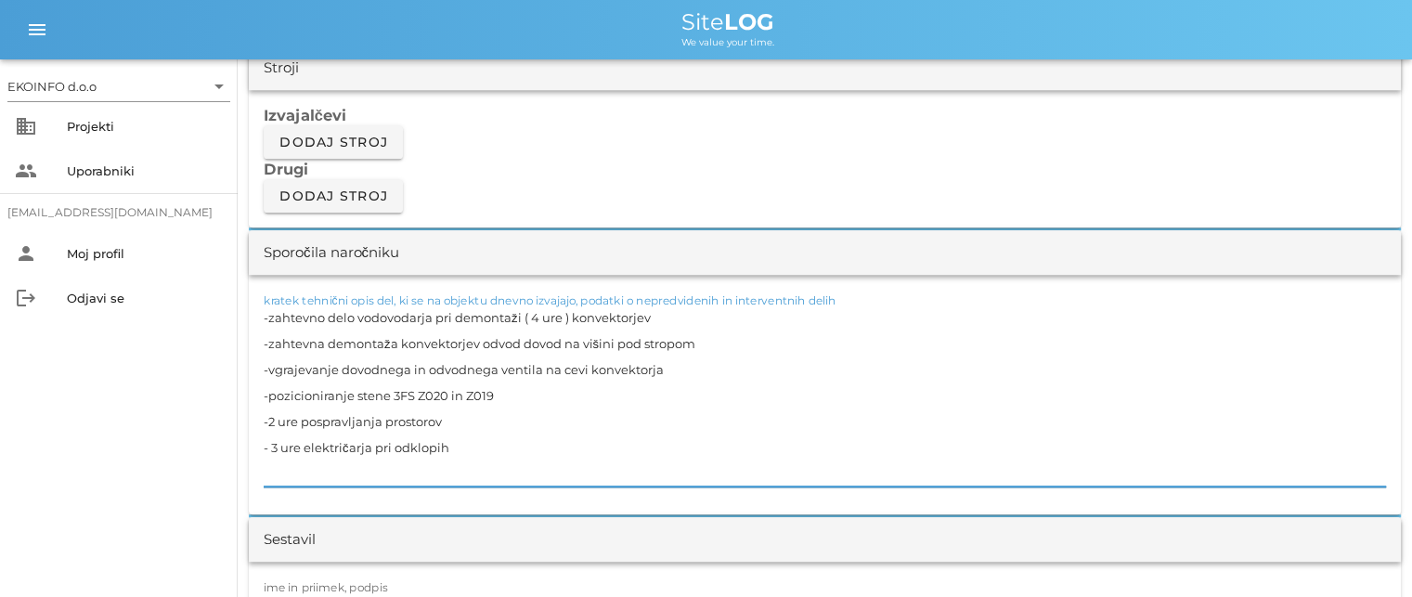
click at [456, 441] on textarea "-zahtevno delo vodovodarja pri demontaži ( 4 ure ) konvektorjev -zahtevna demon…" at bounding box center [825, 395] width 1122 height 182
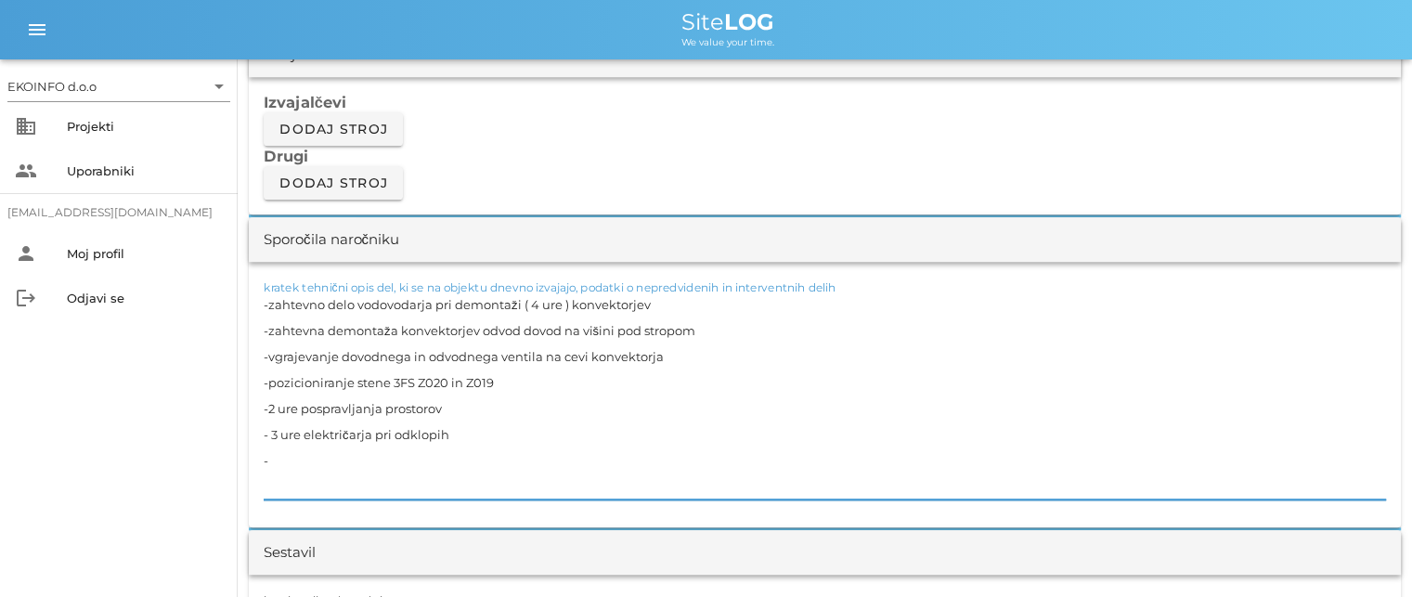
scroll to position [1671, 0]
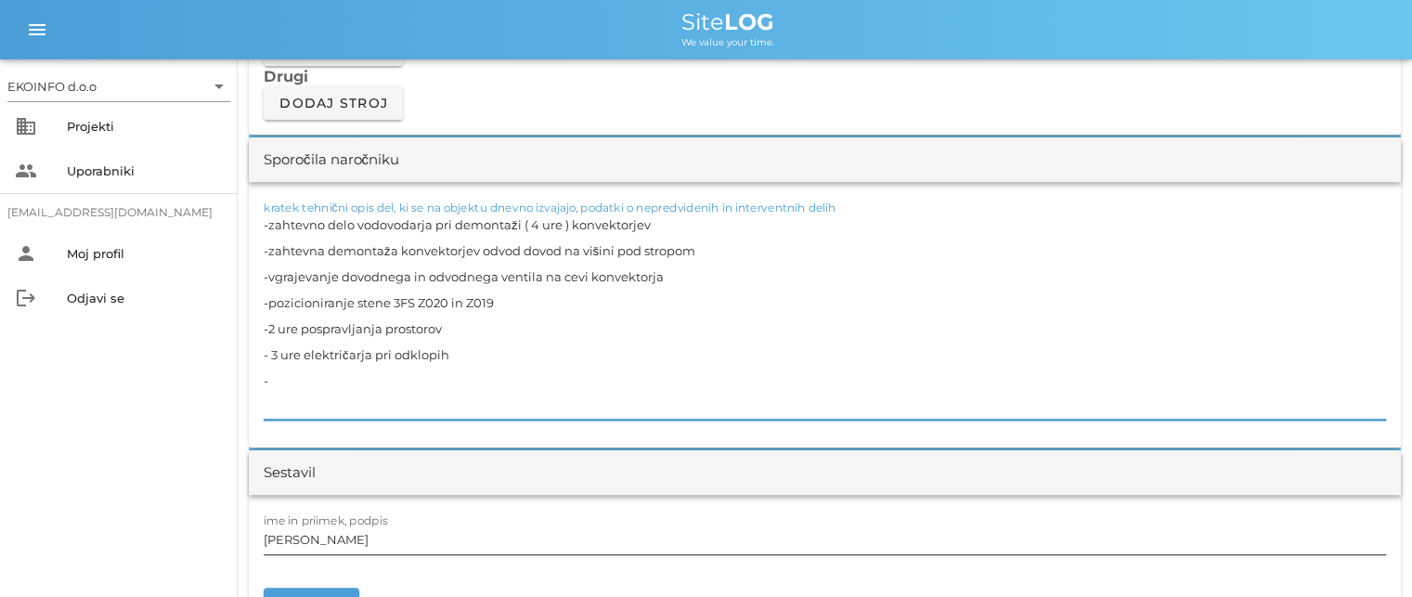
type textarea "-zahtevno delo vodovodarja pri demontaži ( 4 ure ) konvektorjev -zahtevna demon…"
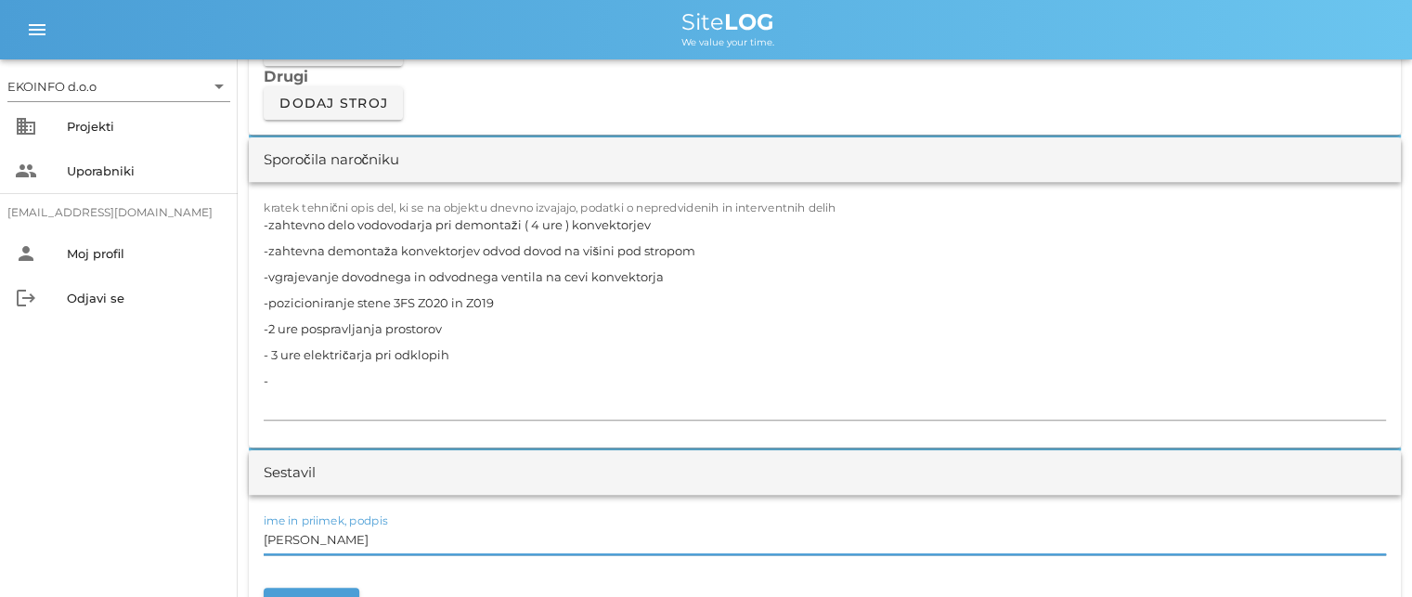
click at [342, 541] on input "[PERSON_NAME]" at bounding box center [825, 539] width 1122 height 30
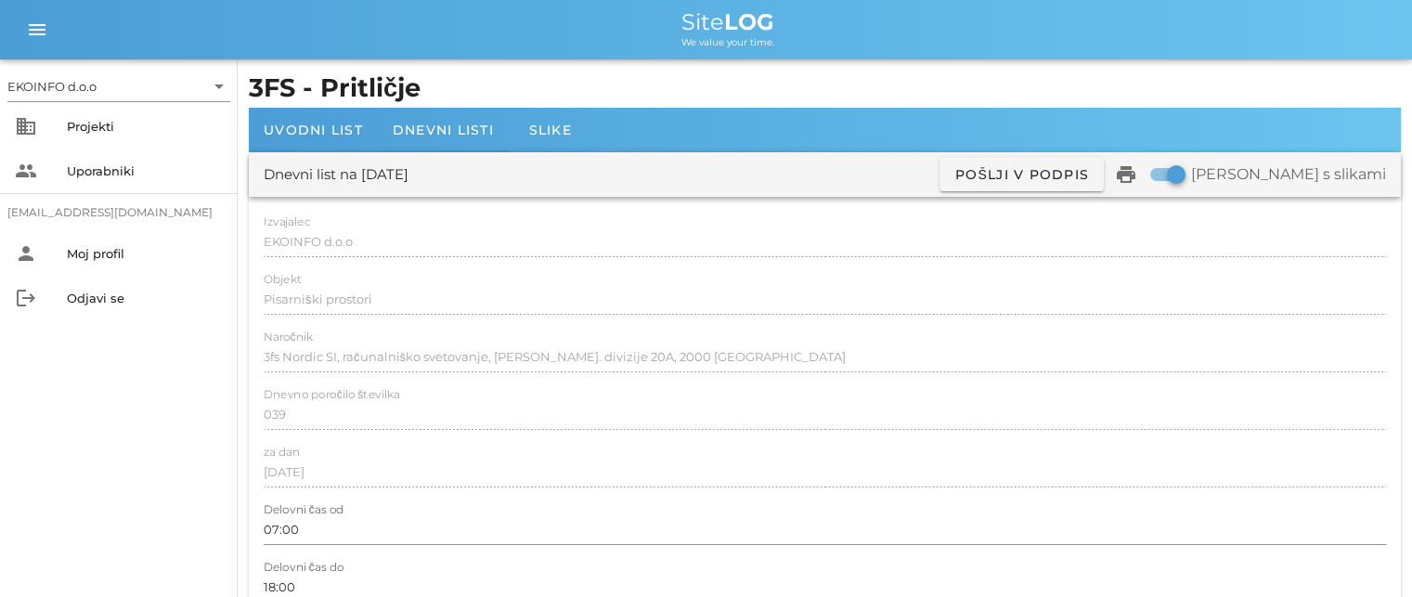
scroll to position [0, 0]
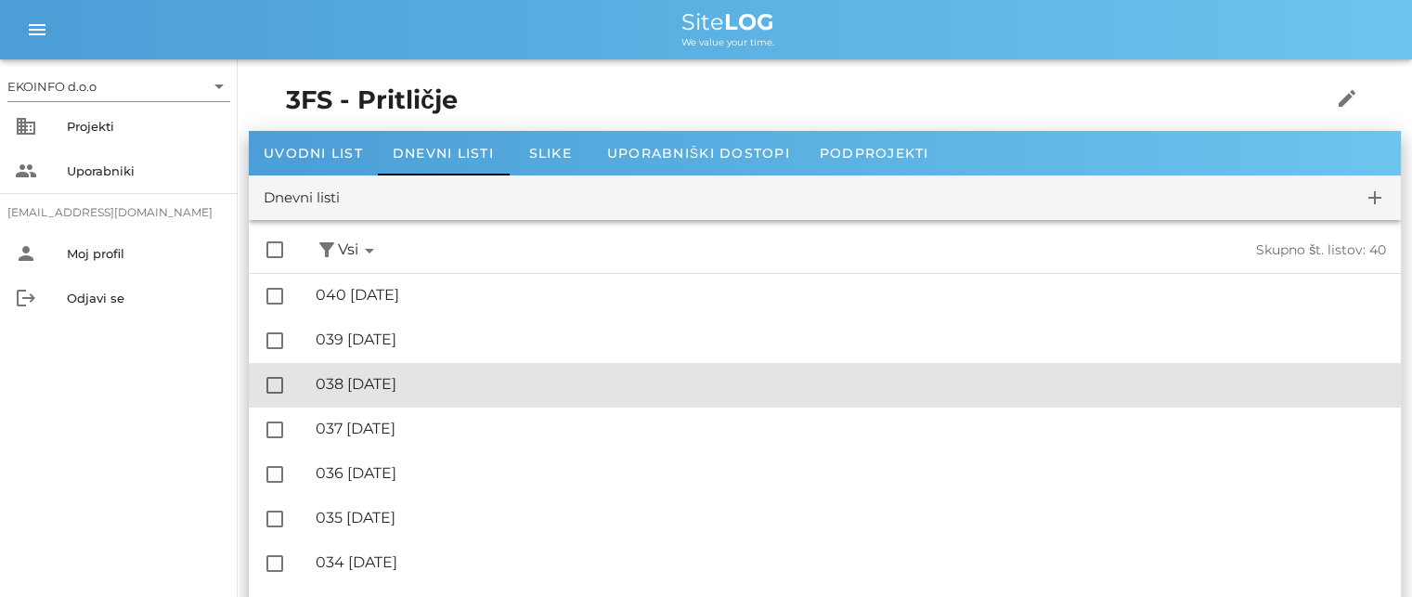
click at [422, 387] on div "🔏 038 [DATE]" at bounding box center [851, 384] width 1070 height 18
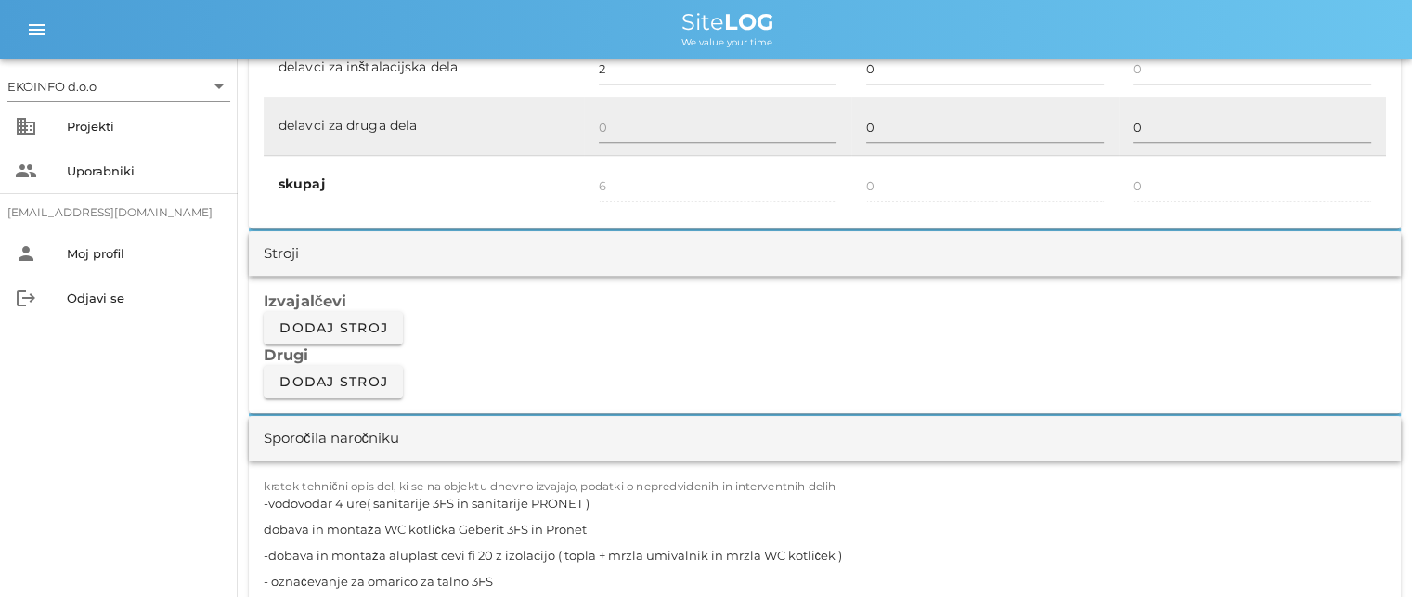
scroll to position [1578, 0]
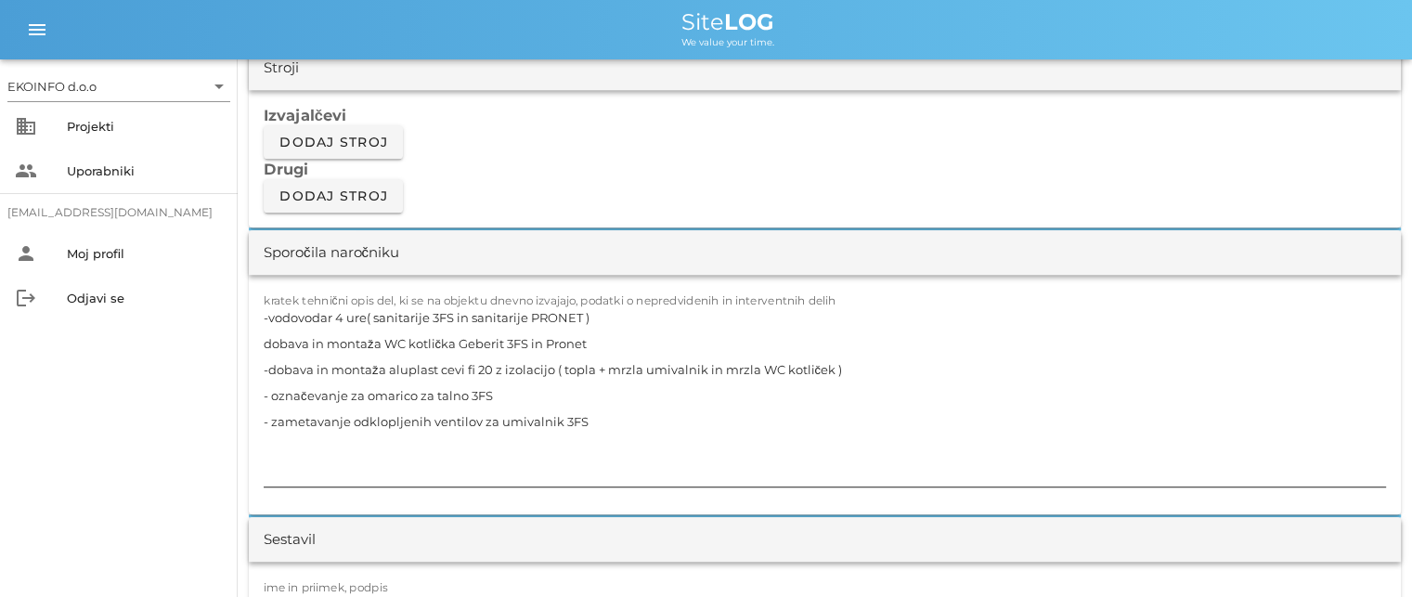
click at [498, 389] on textarea "-vodovodar 4 ure( sanitarije 3FS in sanitarije PRONET ) dobava in montaža WC ko…" at bounding box center [825, 395] width 1122 height 182
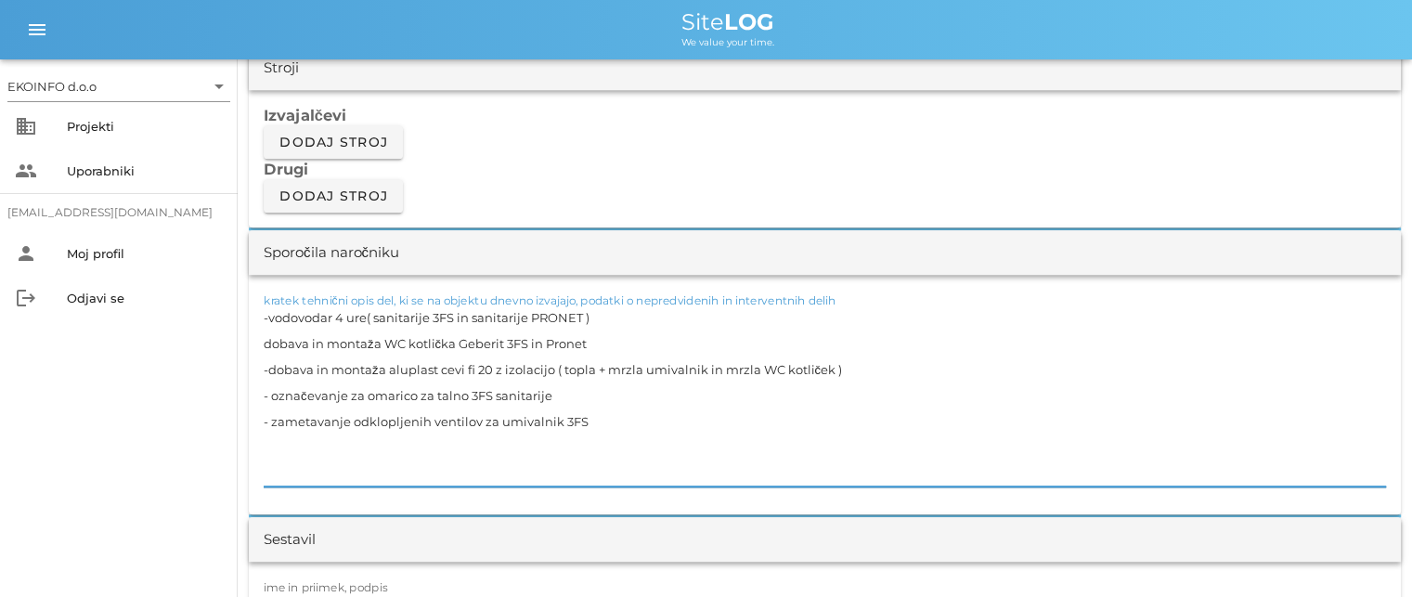
click at [587, 419] on textarea "-vodovodar 4 ure( sanitarije 3FS in sanitarije PRONET ) dobava in montaža WC ko…" at bounding box center [825, 395] width 1122 height 182
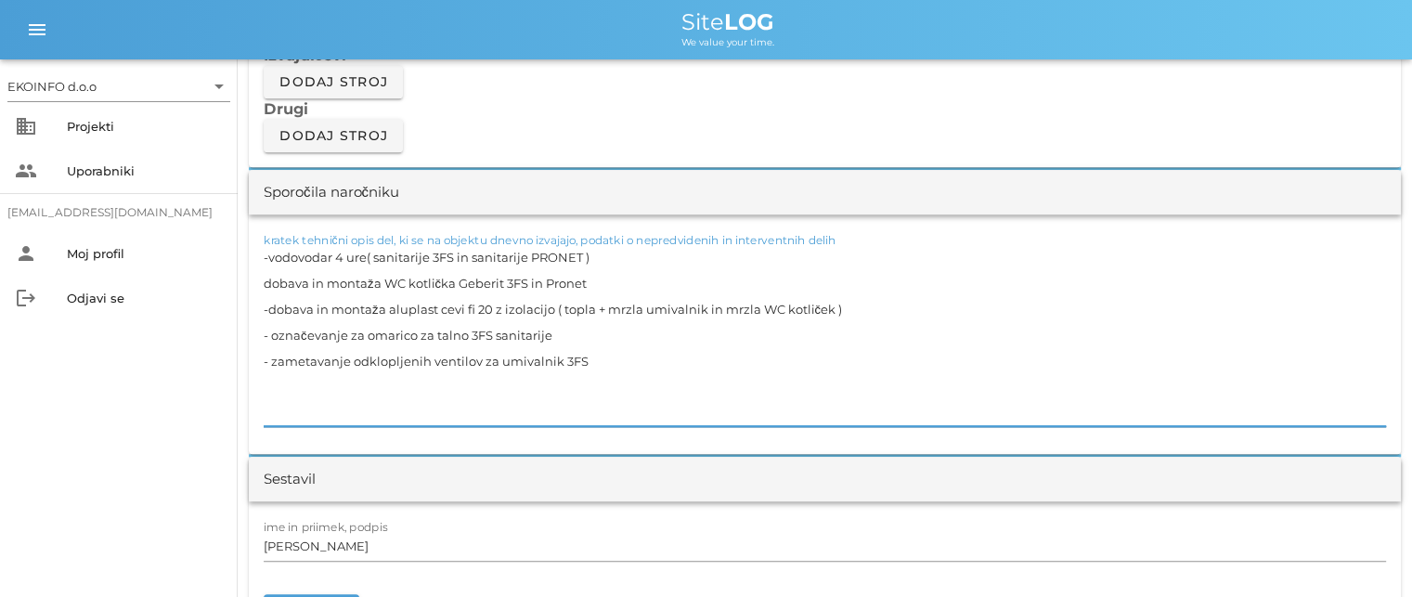
scroll to position [1671, 0]
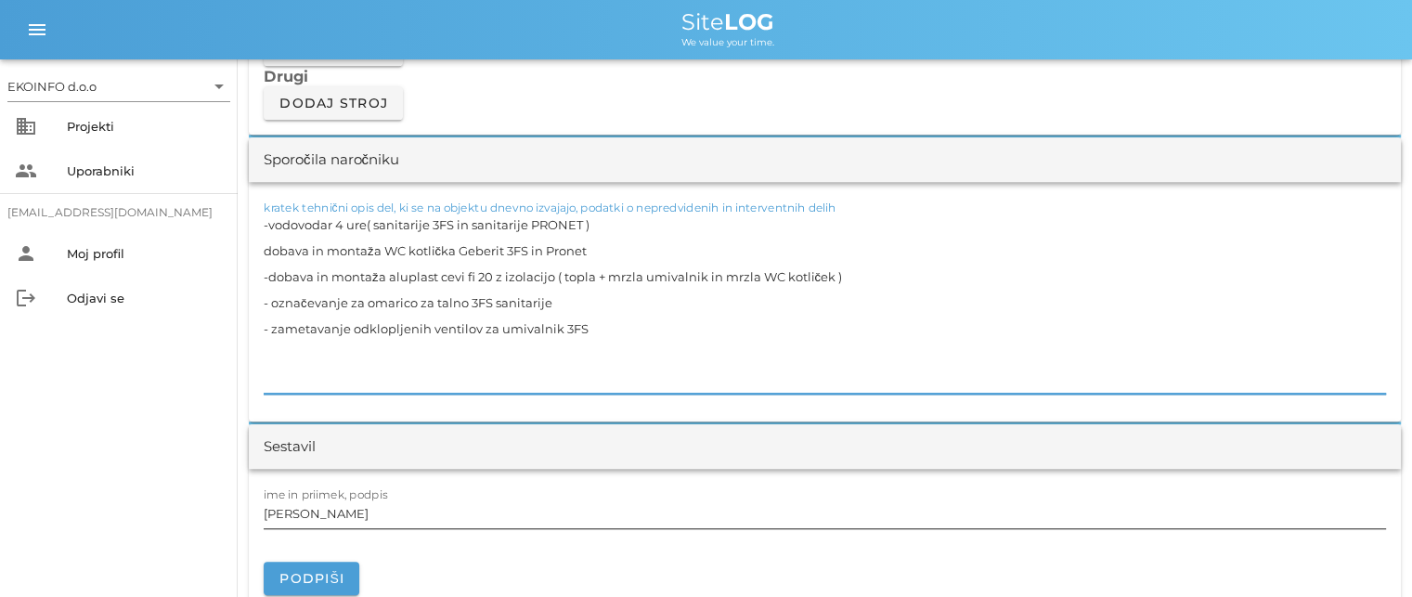
type textarea "-vodovodar 4 ure( sanitarije 3FS in sanitarije PRONET ) dobava in montaža WC ko…"
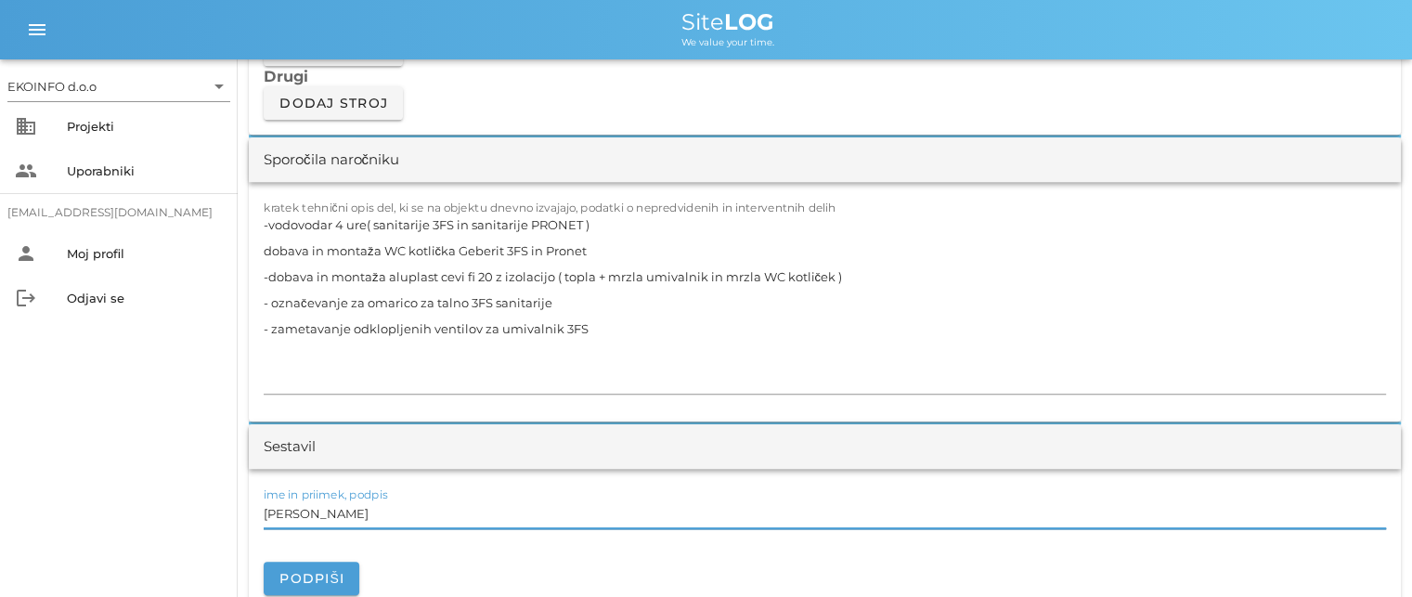
click at [342, 515] on input "[PERSON_NAME]" at bounding box center [825, 513] width 1122 height 30
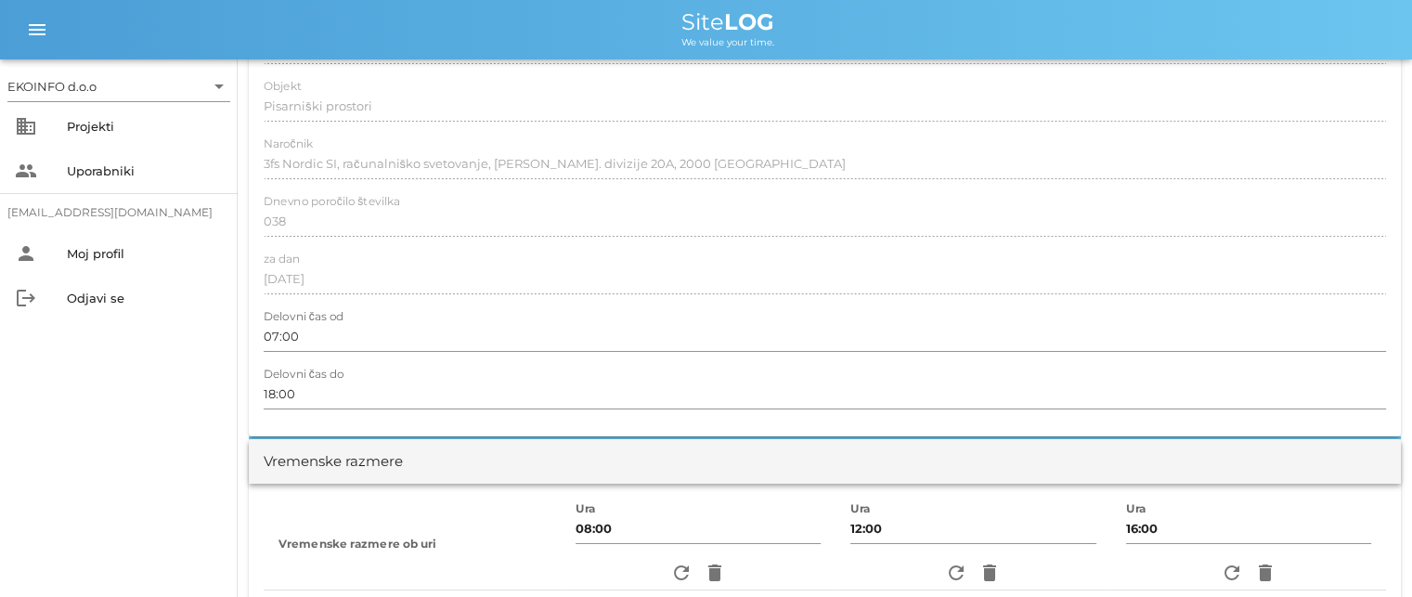
scroll to position [0, 0]
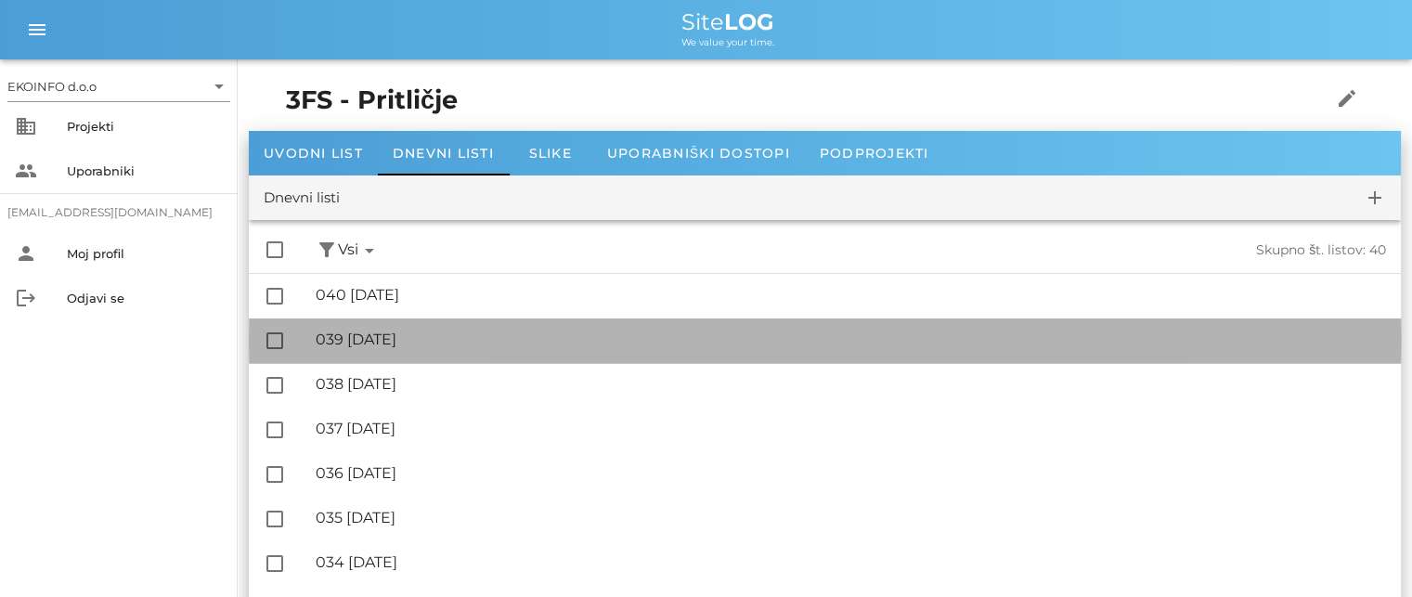
click at [405, 342] on div "🔏 039 [DATE]" at bounding box center [851, 339] width 1070 height 18
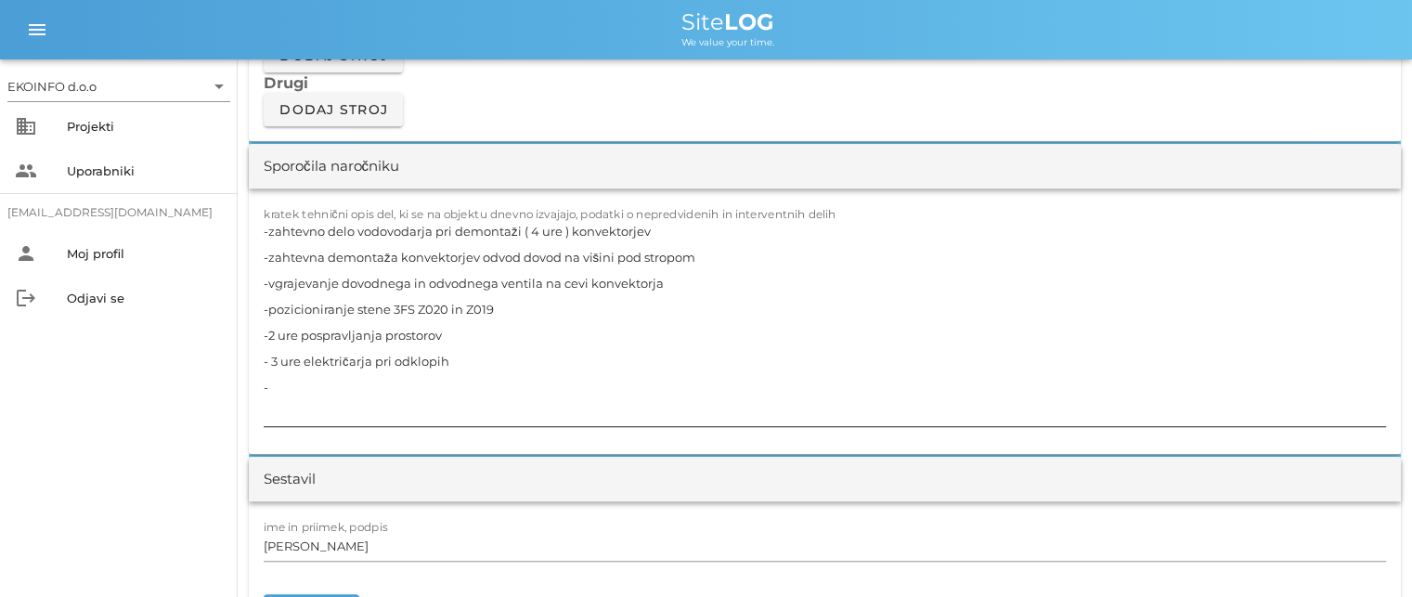
scroll to position [1671, 0]
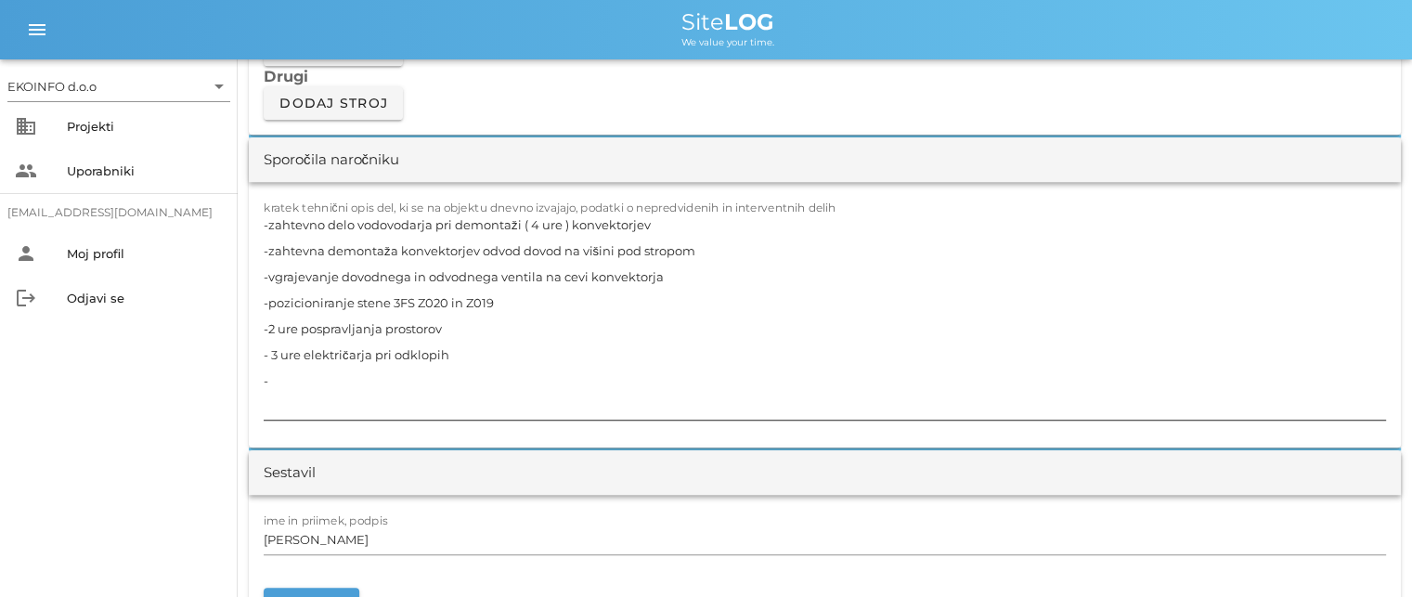
click at [465, 347] on textarea "-zahtevno delo vodovodarja pri demontaži ( 4 ure ) konvektorjev -zahtevna demon…" at bounding box center [825, 316] width 1122 height 208
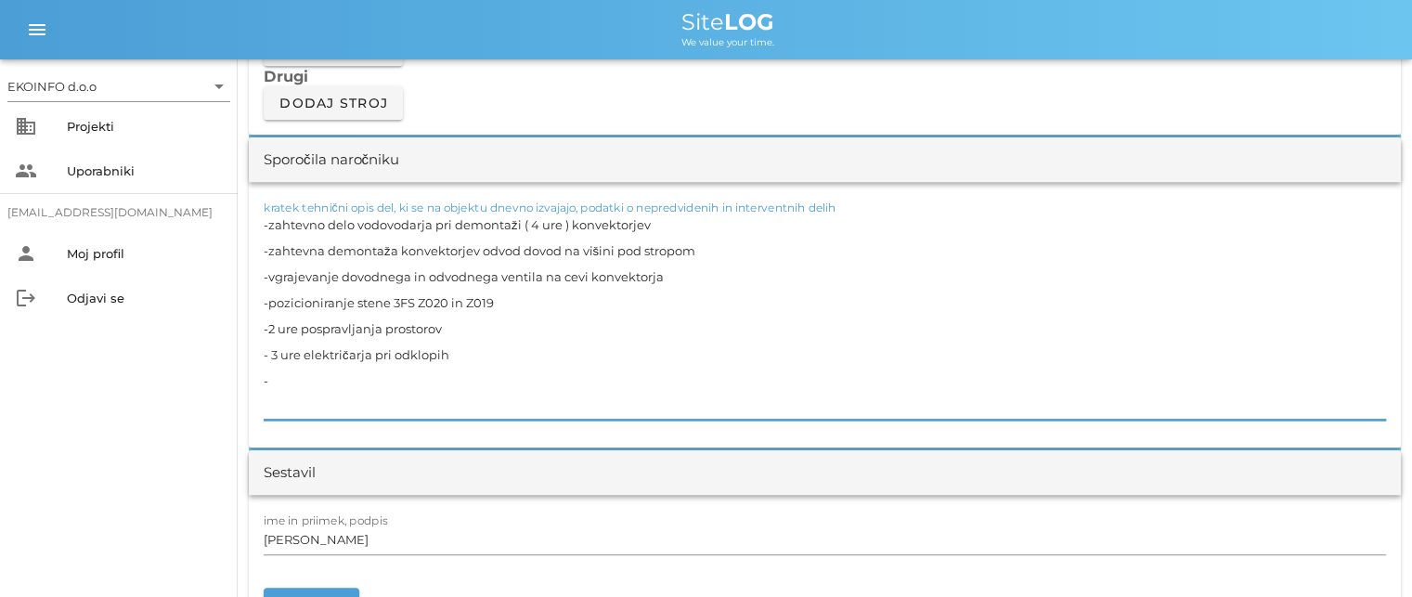
click at [272, 381] on textarea "-zahtevno delo vodovodarja pri demontaži ( 4 ure ) konvektorjev -zahtevna demon…" at bounding box center [825, 316] width 1122 height 208
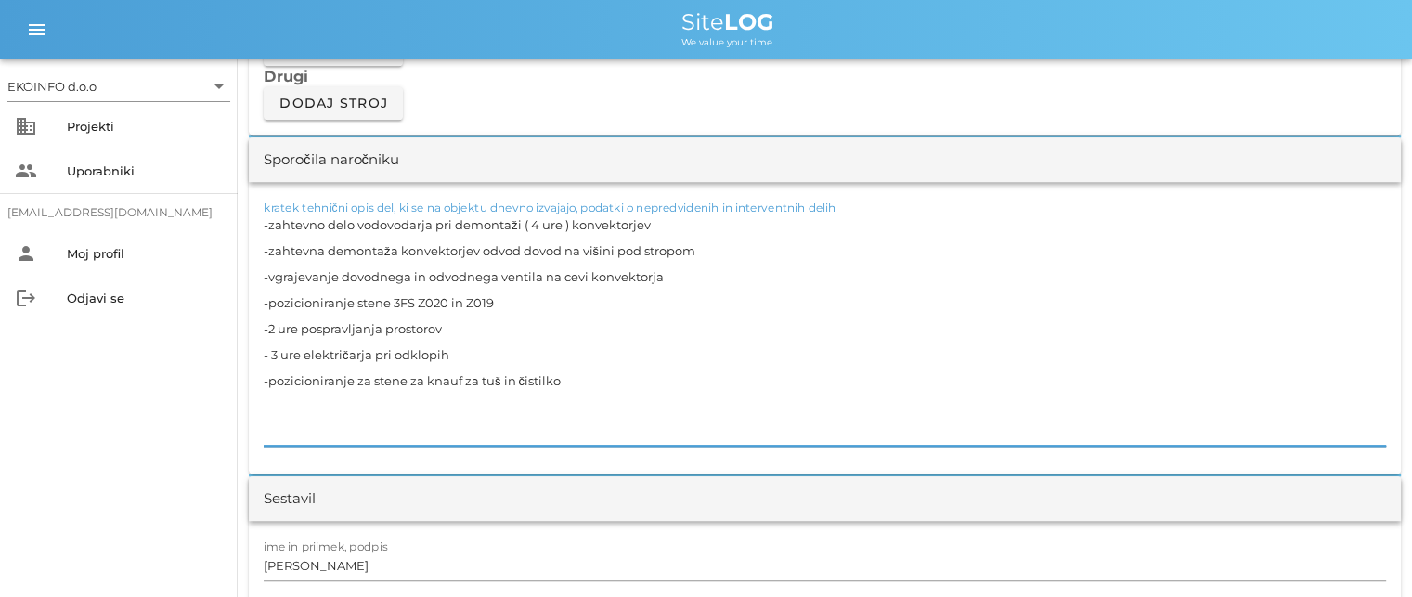
click at [568, 381] on textarea "-zahtevno delo vodovodarja pri demontaži ( 4 ure ) konvektorjev -zahtevna demon…" at bounding box center [825, 329] width 1122 height 234
click at [277, 395] on textarea "-zahtevno delo vodovodarja pri demontaži ( 4 ure ) konvektorjev -zahtevna demon…" at bounding box center [825, 329] width 1122 height 234
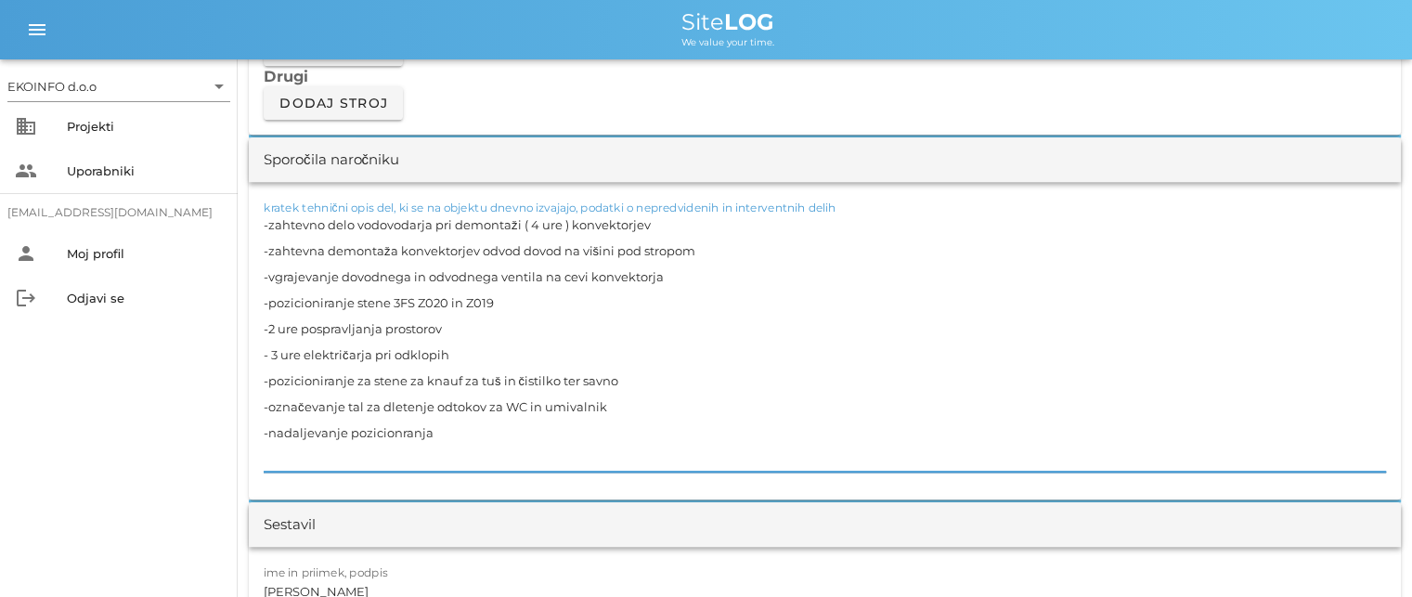
click at [397, 430] on textarea "-zahtevno delo vodovodarja pri demontaži ( 4 ure ) konvektorjev -zahtevna demon…" at bounding box center [825, 342] width 1122 height 260
click at [440, 433] on textarea "-zahtevno delo vodovodarja pri demontaži ( 4 ure ) konvektorjev -zahtevna demon…" at bounding box center [825, 342] width 1122 height 260
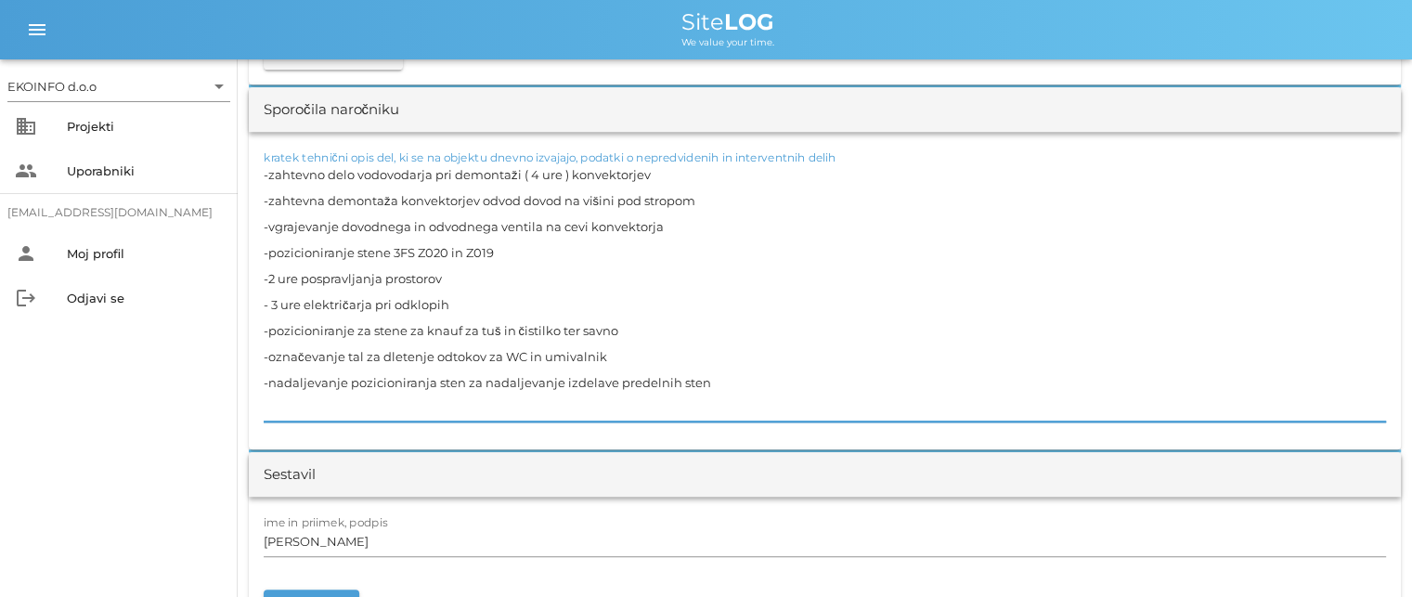
scroll to position [1764, 0]
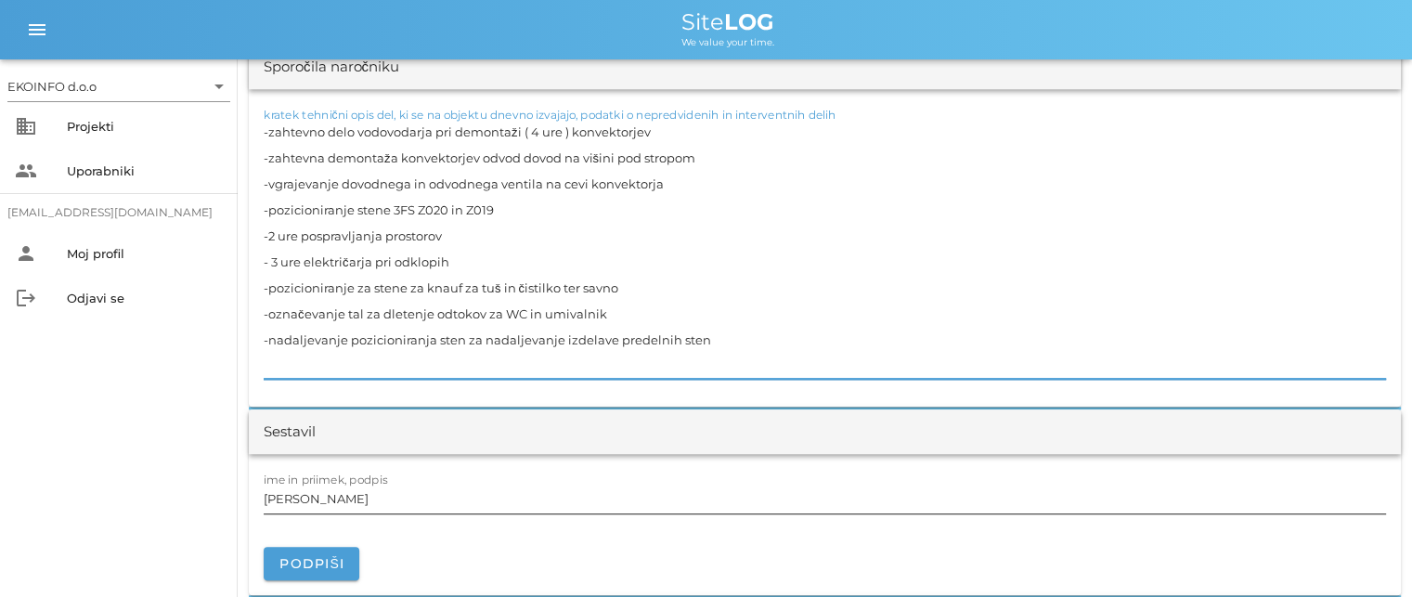
type textarea "-zahtevno delo vodovodarja pri demontaži ( 4 ure ) konvektorjev -zahtevna demon…"
click at [348, 500] on input "[PERSON_NAME]" at bounding box center [825, 499] width 1122 height 30
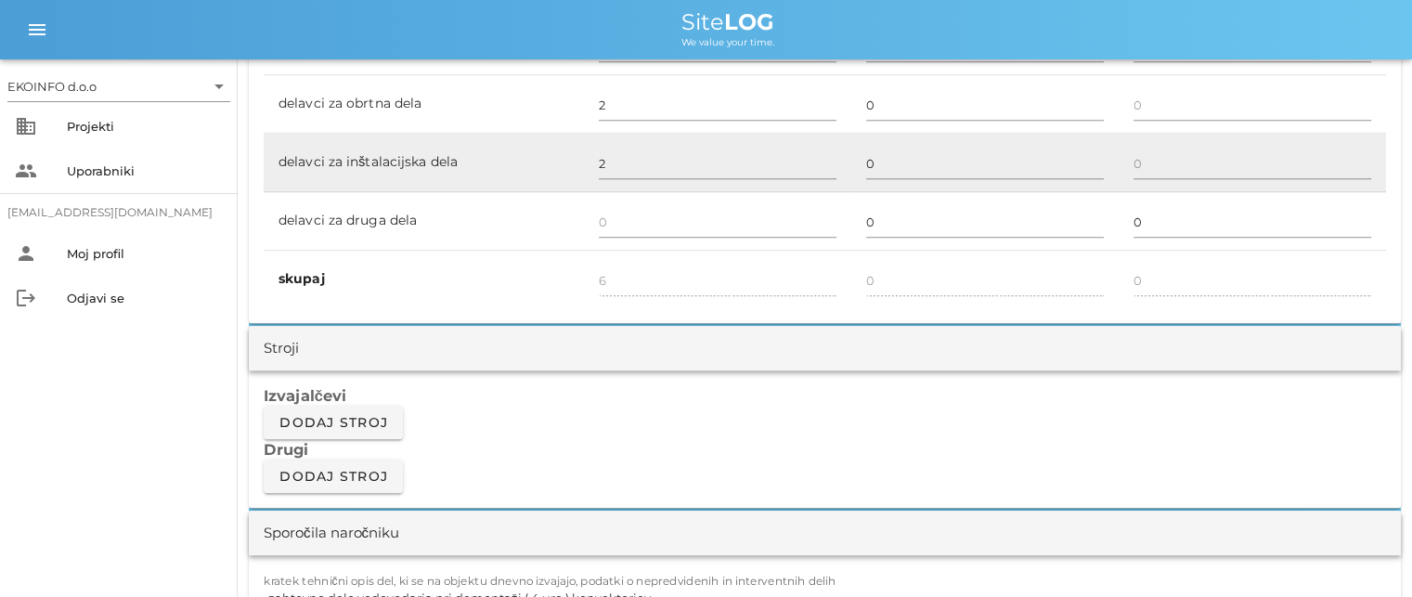
scroll to position [1299, 0]
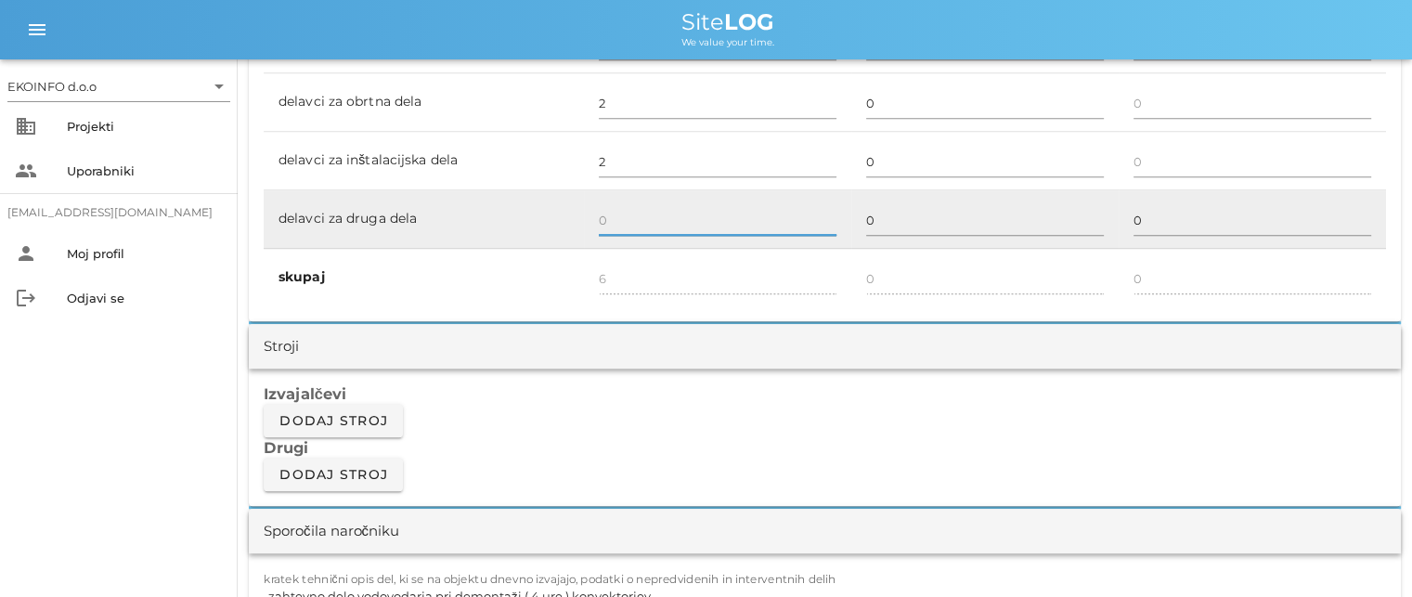
click at [599, 215] on input "text" at bounding box center [718, 220] width 238 height 30
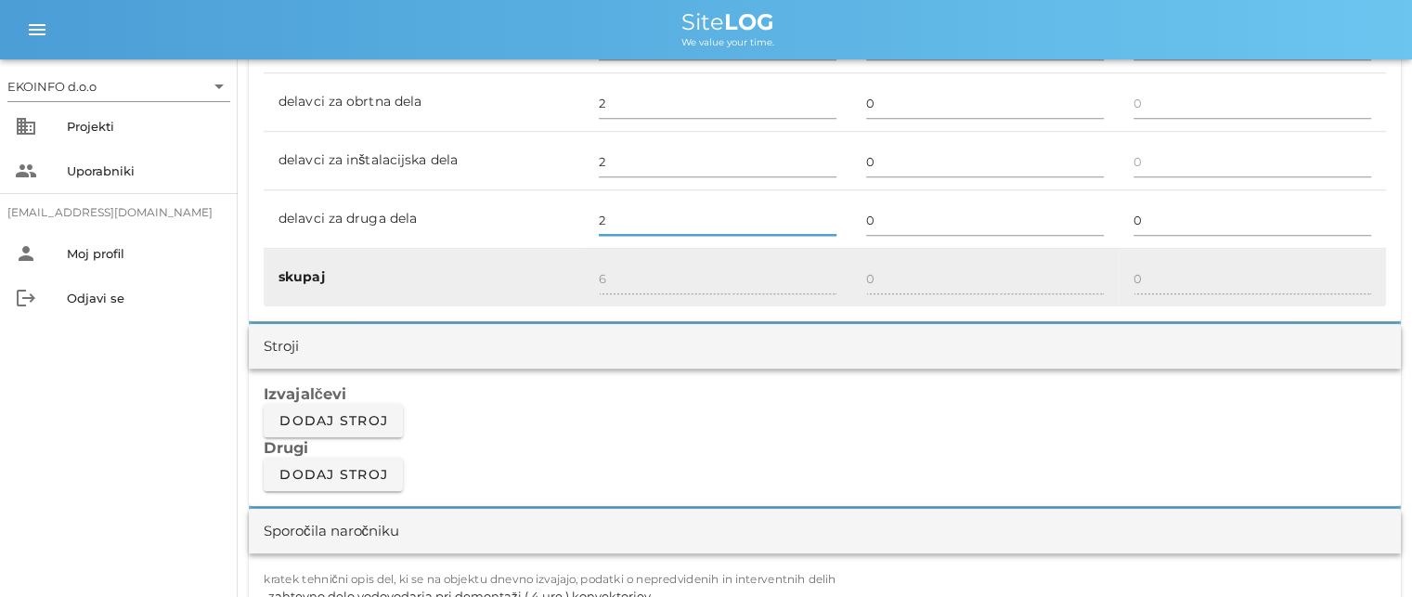
type input "2"
type input "8"
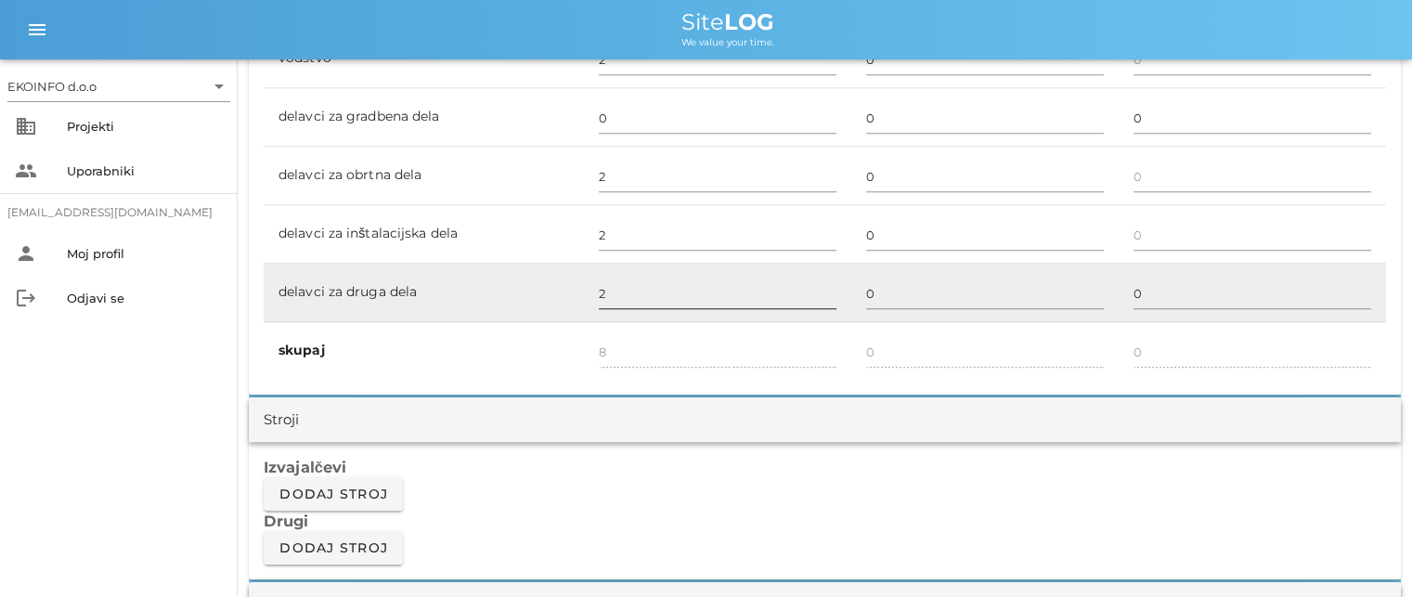
scroll to position [1021, 0]
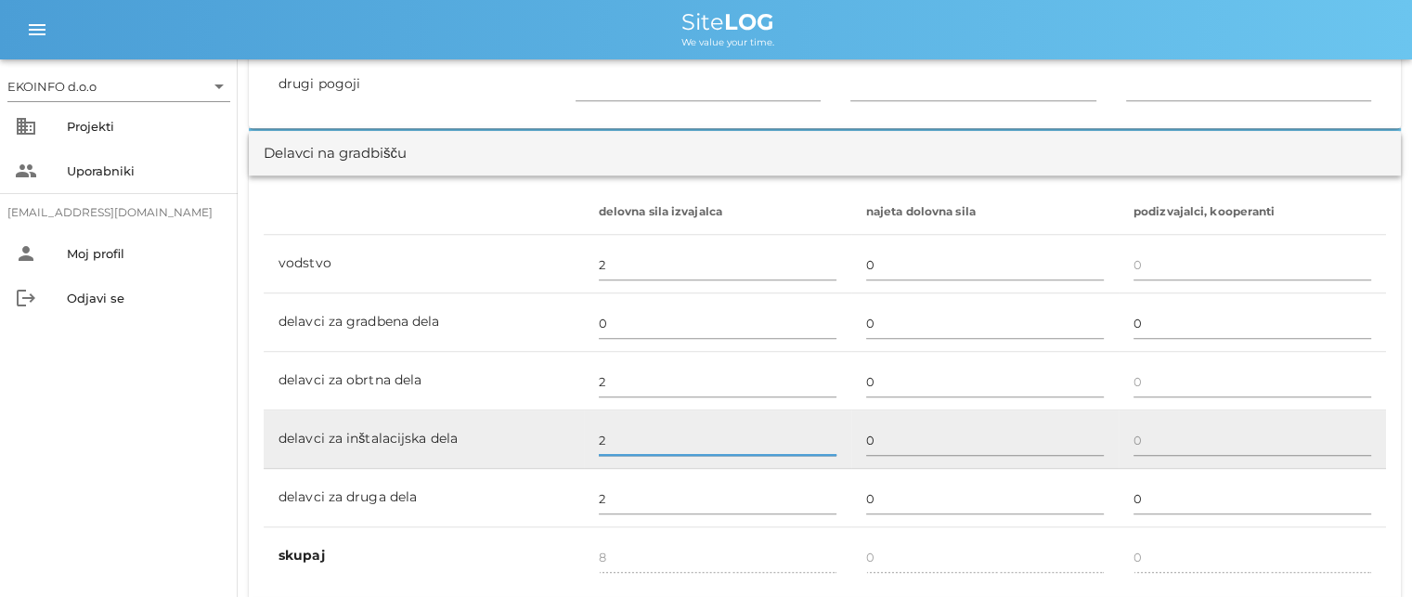
click at [601, 441] on input "2" at bounding box center [718, 440] width 238 height 30
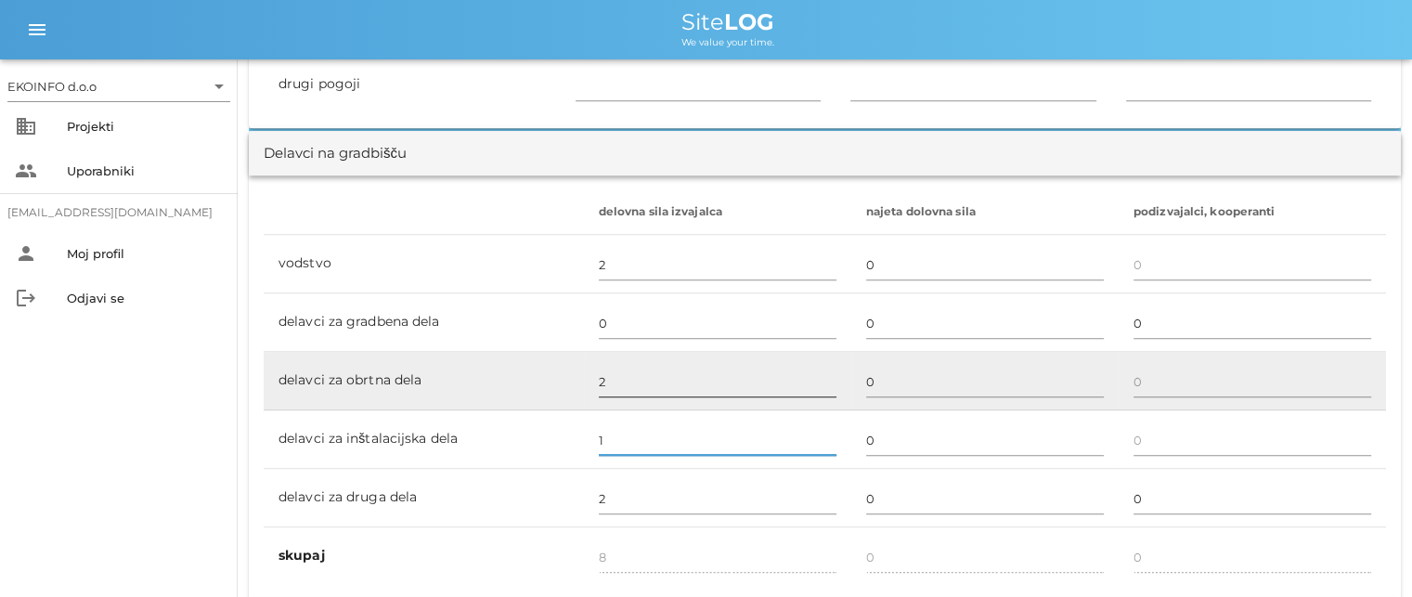
type input "1"
type input "7"
click at [601, 379] on input "2" at bounding box center [718, 382] width 238 height 30
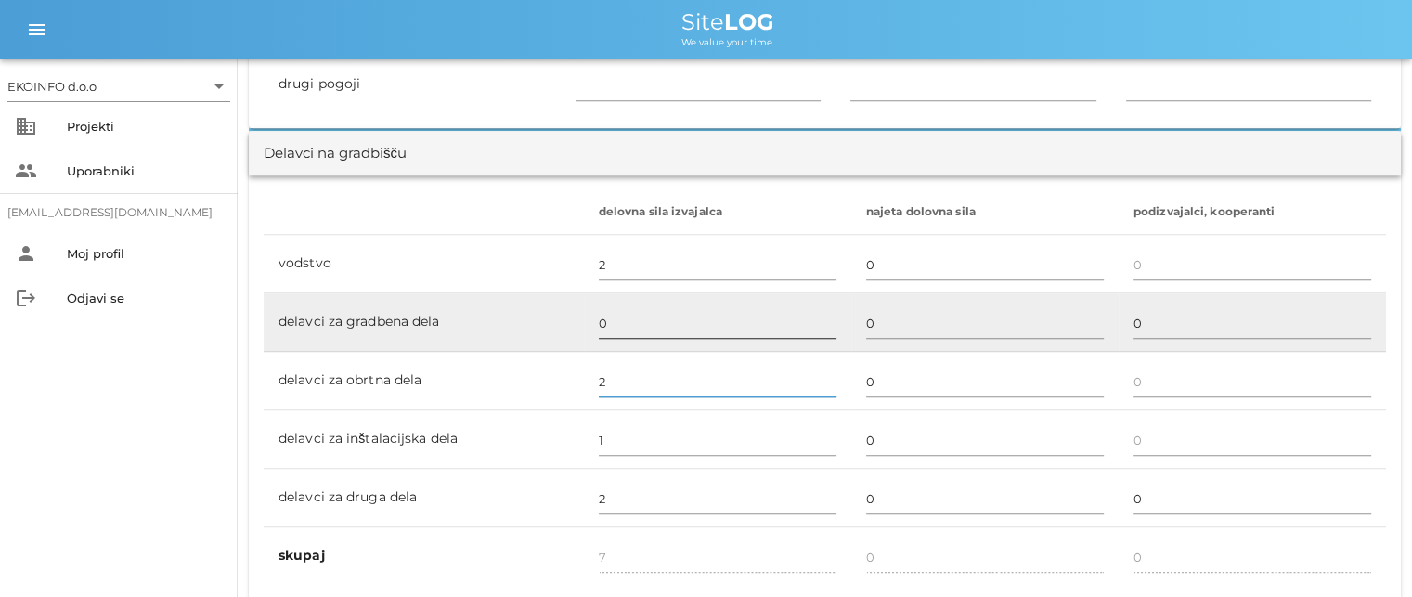
click at [600, 318] on input "0" at bounding box center [718, 323] width 238 height 30
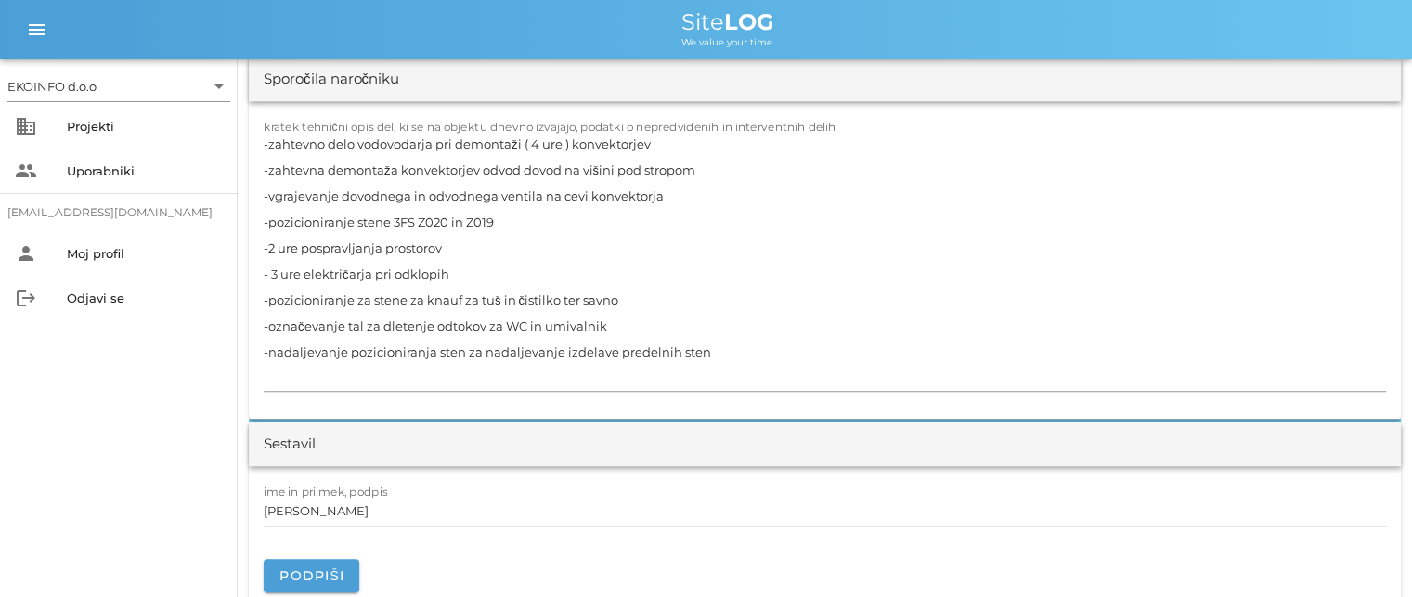
scroll to position [1764, 0]
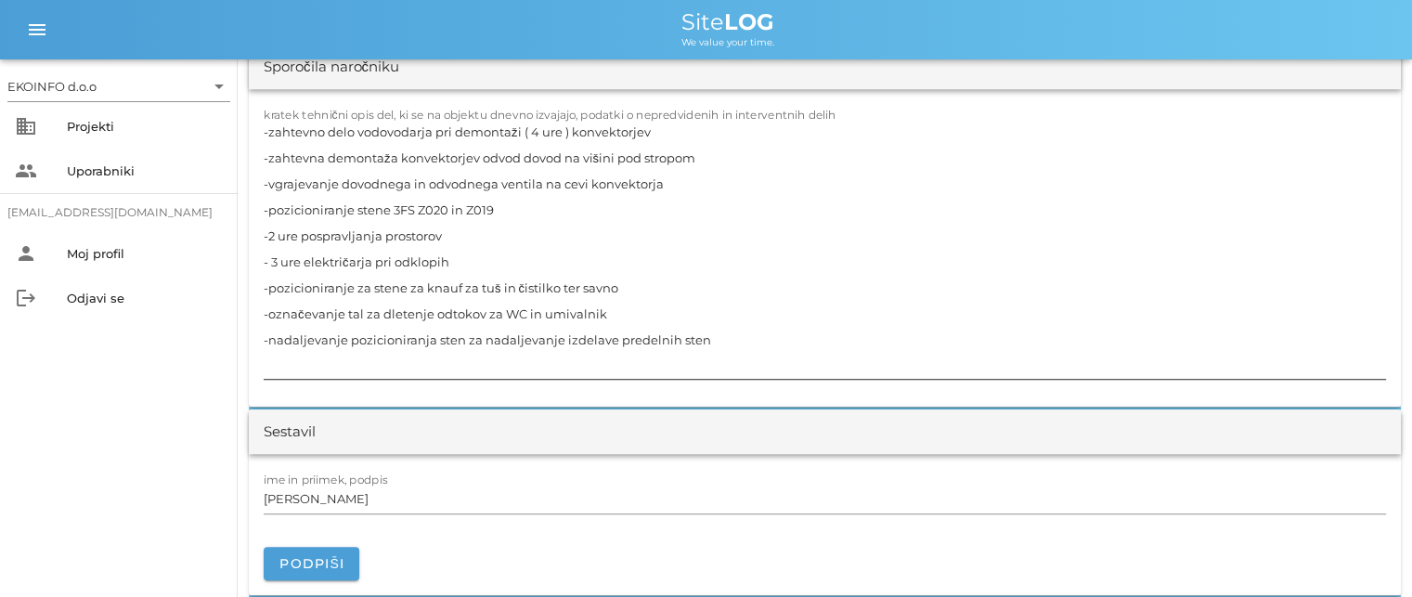
click at [432, 329] on textarea "-zahtevno delo vodovodarja pri demontaži ( 4 ure ) konvektorjev -zahtevna demon…" at bounding box center [825, 249] width 1122 height 260
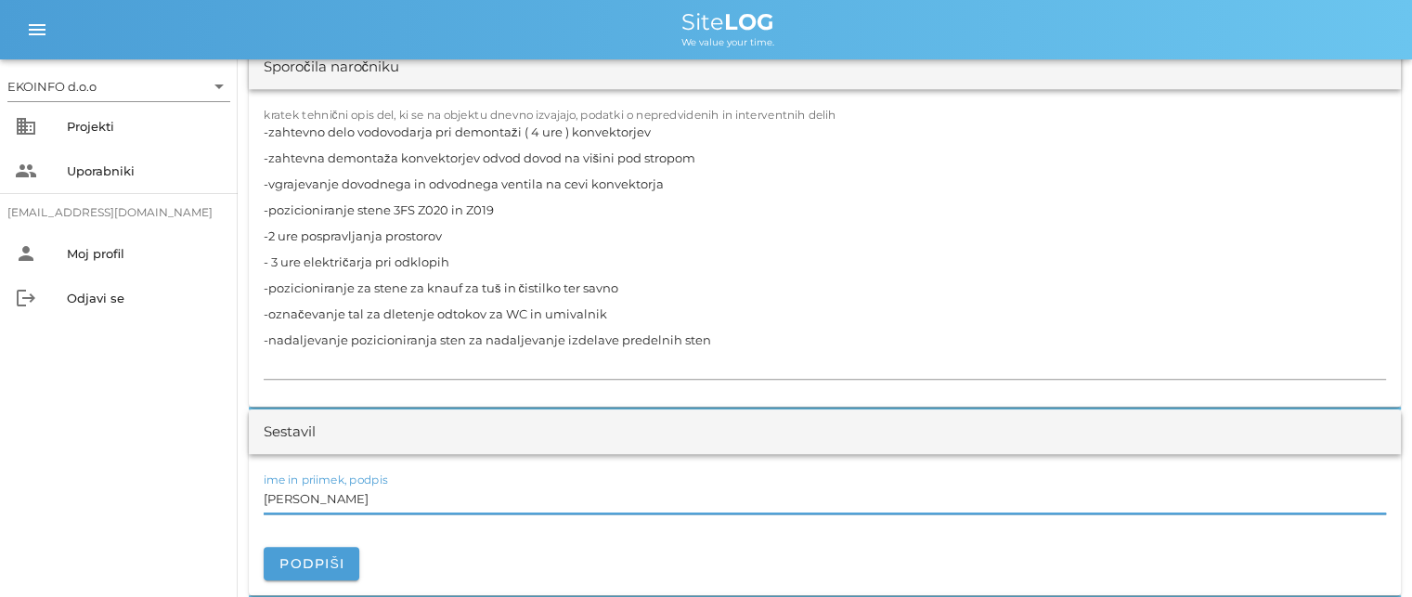
drag, startPoint x: 342, startPoint y: 497, endPoint x: 356, endPoint y: 496, distance: 14.9
click at [341, 497] on input "[PERSON_NAME]" at bounding box center [825, 499] width 1122 height 30
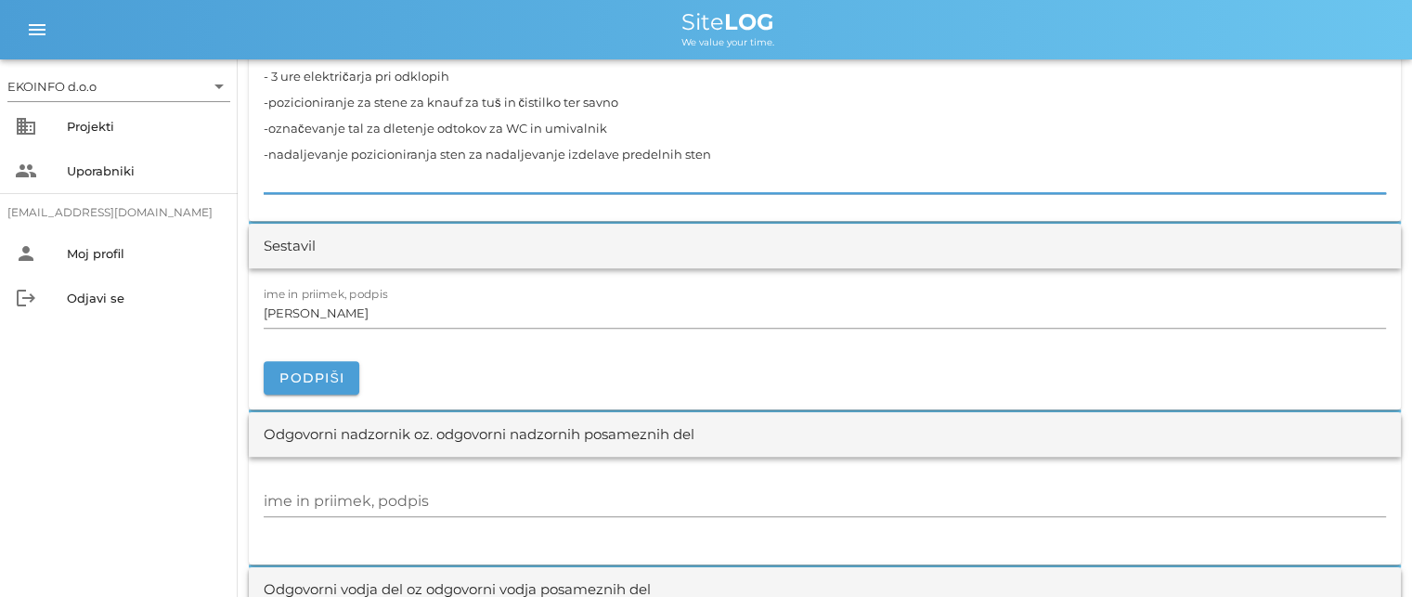
drag, startPoint x: 459, startPoint y: 142, endPoint x: 441, endPoint y: 181, distance: 42.8
click at [457, 145] on textarea "-zahtevno delo vodovodarja pri demontaži ( 4 ure ) konvektorjev -zahtevna demon…" at bounding box center [825, 63] width 1122 height 260
click at [344, 315] on input "[PERSON_NAME]" at bounding box center [825, 313] width 1122 height 30
